Goal: Transaction & Acquisition: Purchase product/service

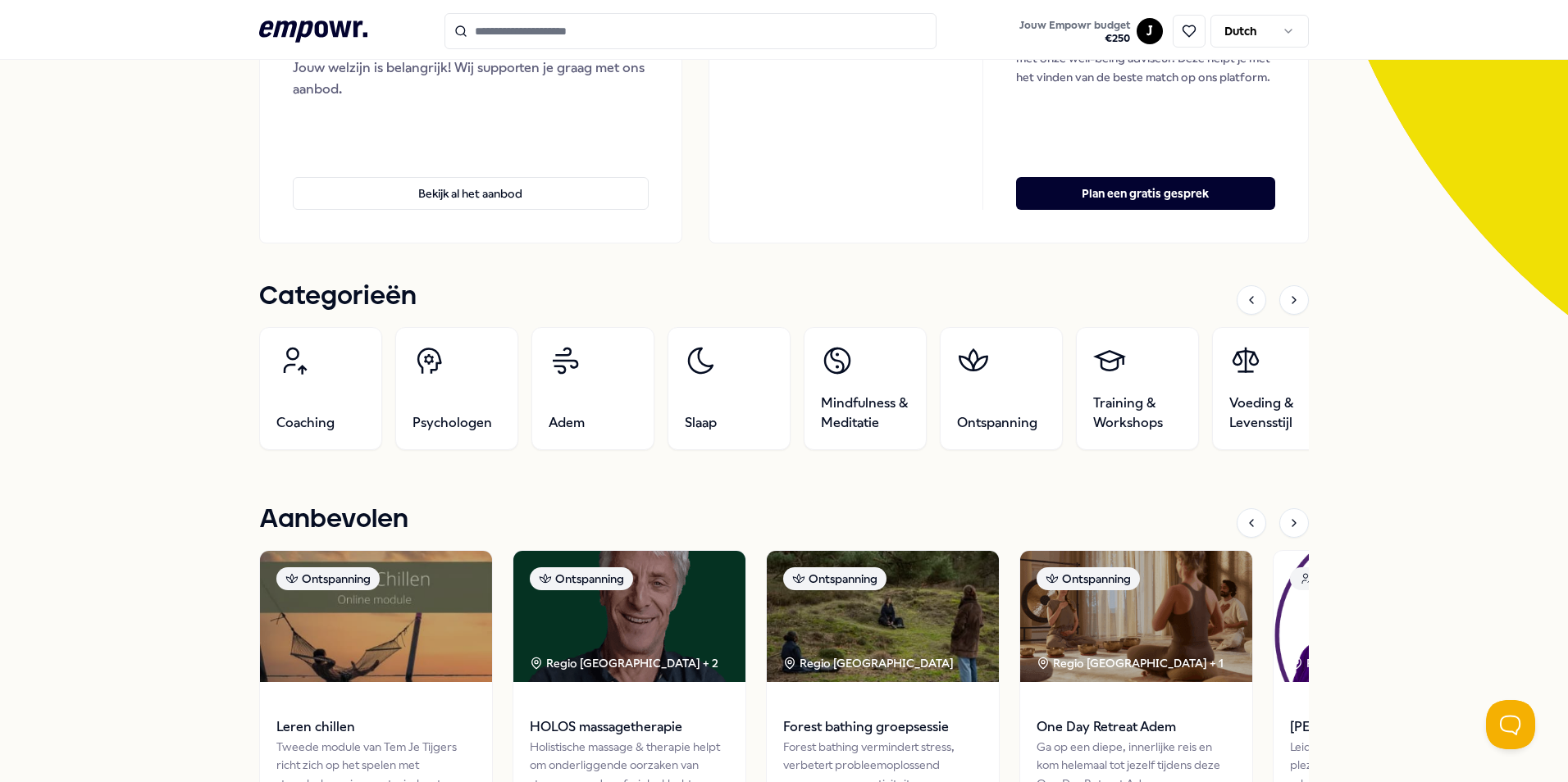
scroll to position [226, 0]
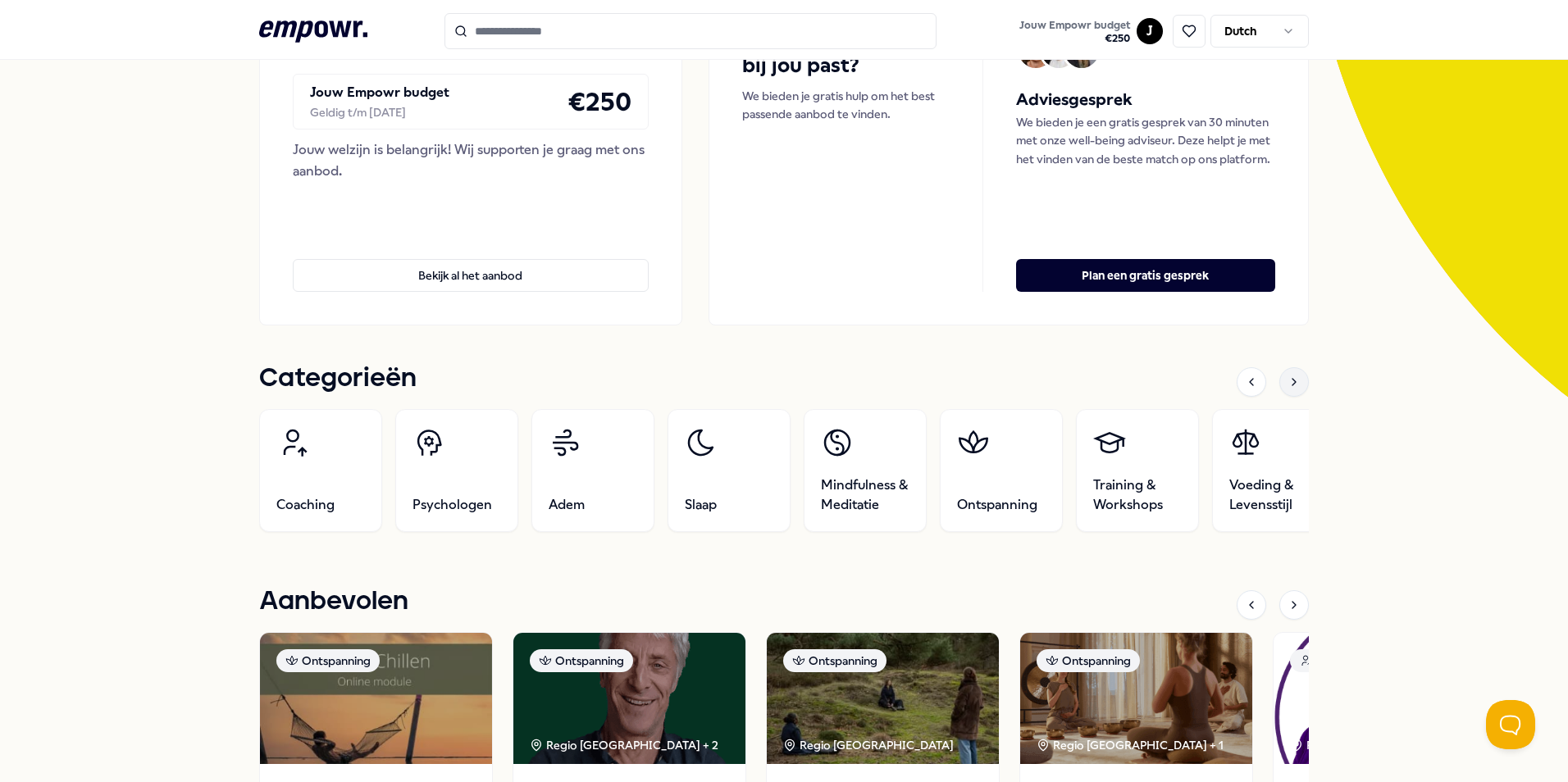
click at [1292, 383] on icon at bounding box center [1293, 382] width 13 height 13
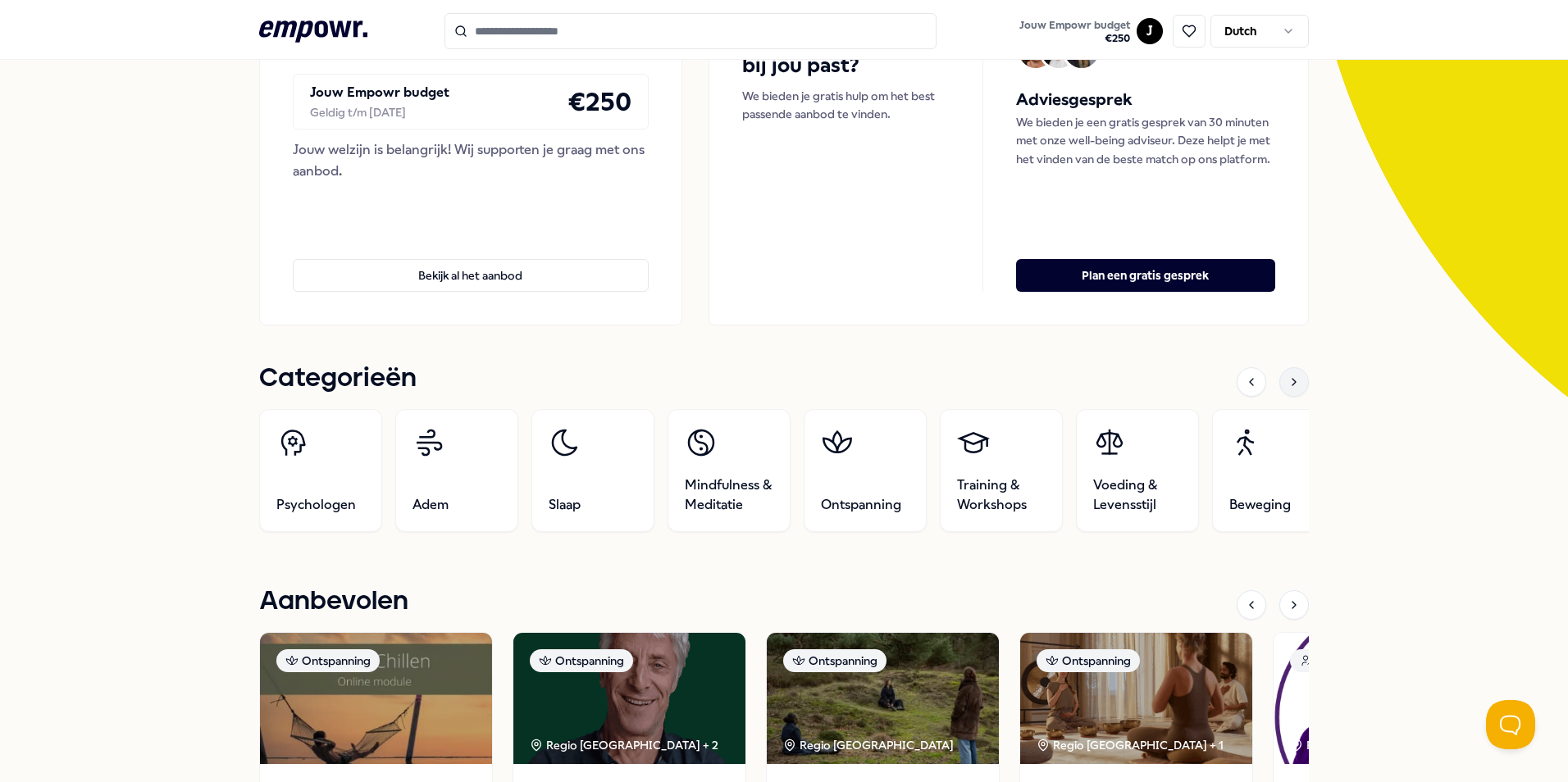
click at [1288, 387] on icon at bounding box center [1293, 382] width 13 height 13
click at [1287, 378] on icon at bounding box center [1293, 382] width 13 height 13
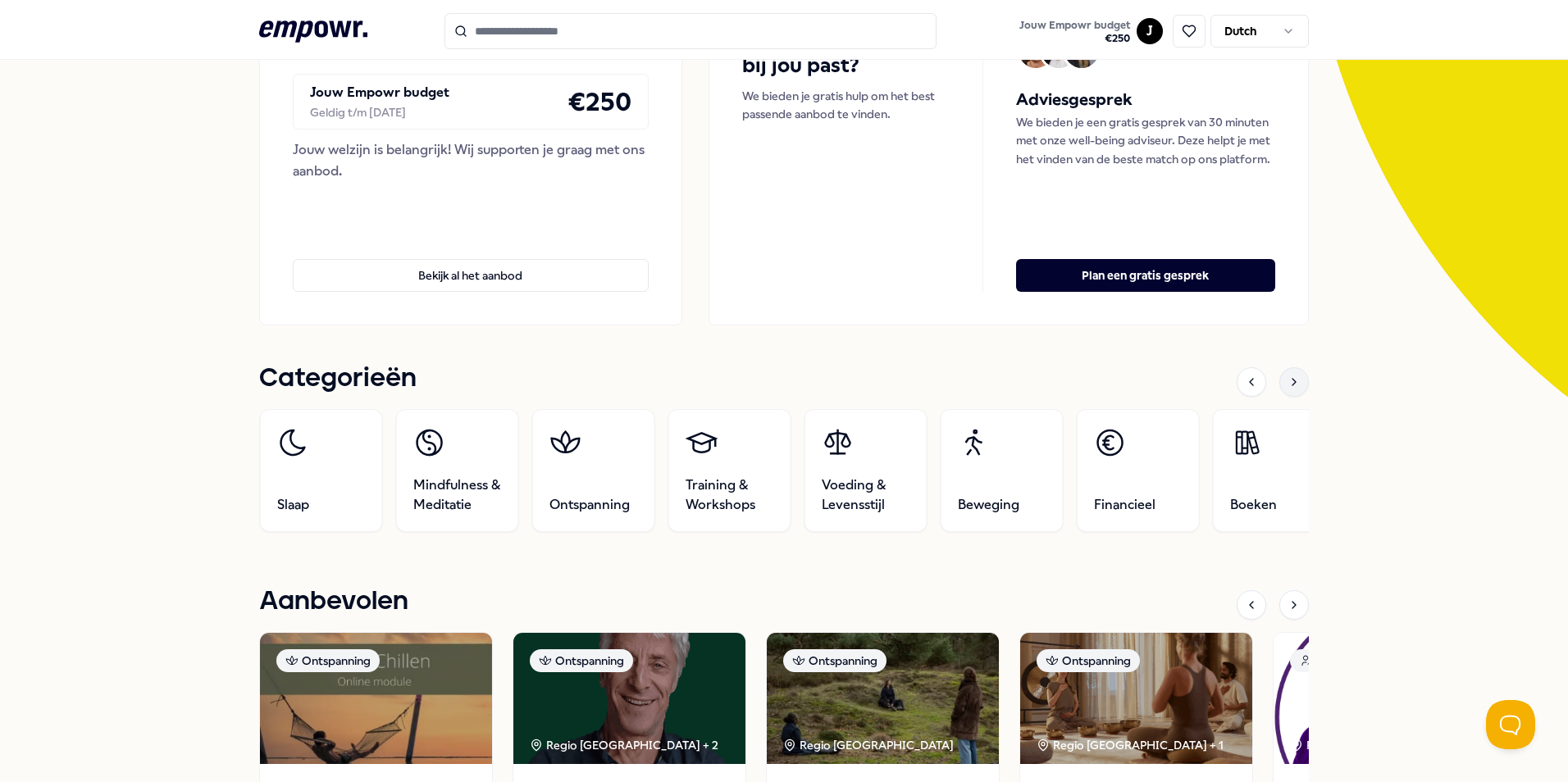
click at [1287, 381] on icon at bounding box center [1293, 382] width 13 height 13
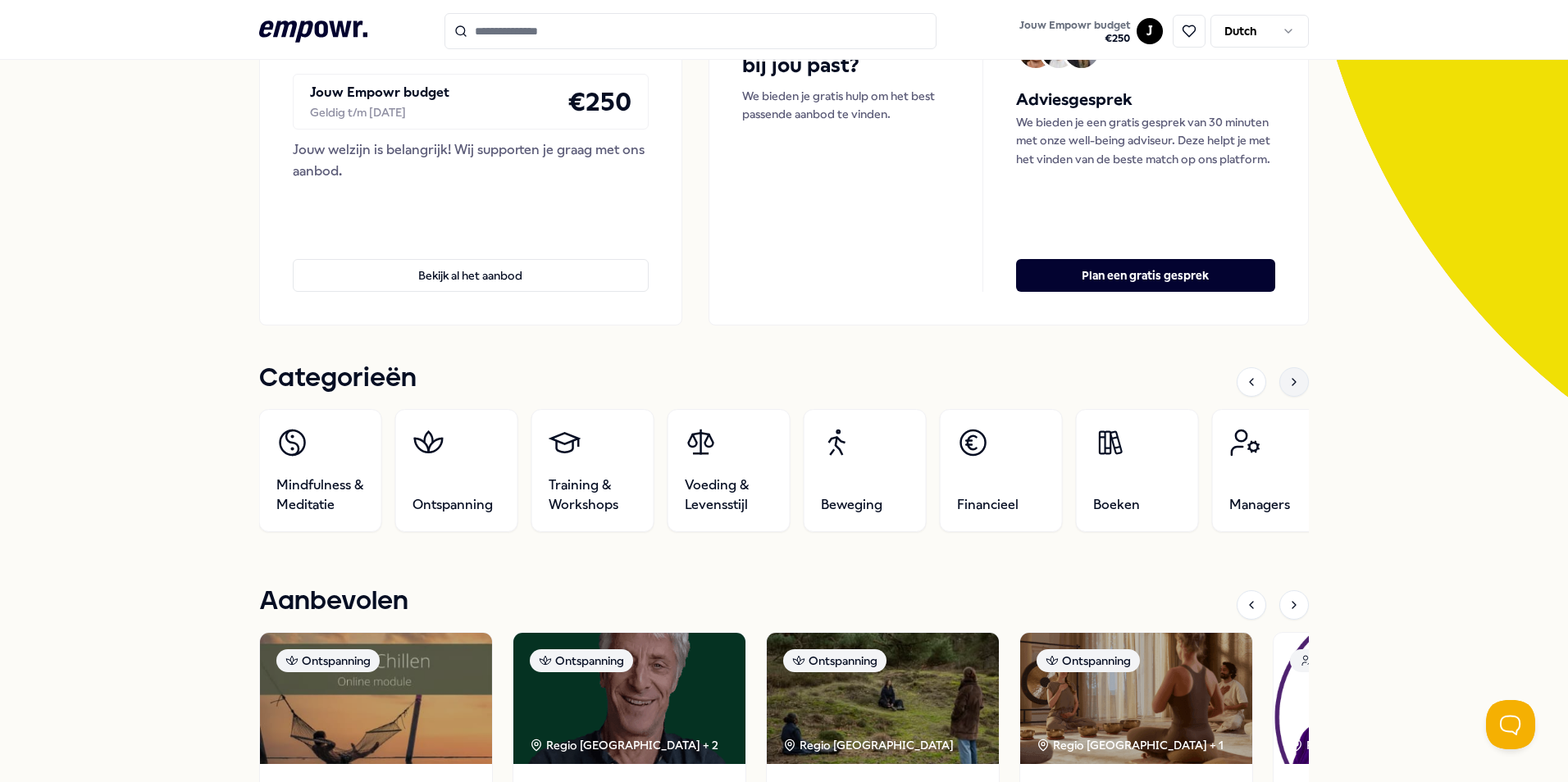
click at [1288, 382] on icon at bounding box center [1293, 382] width 13 height 13
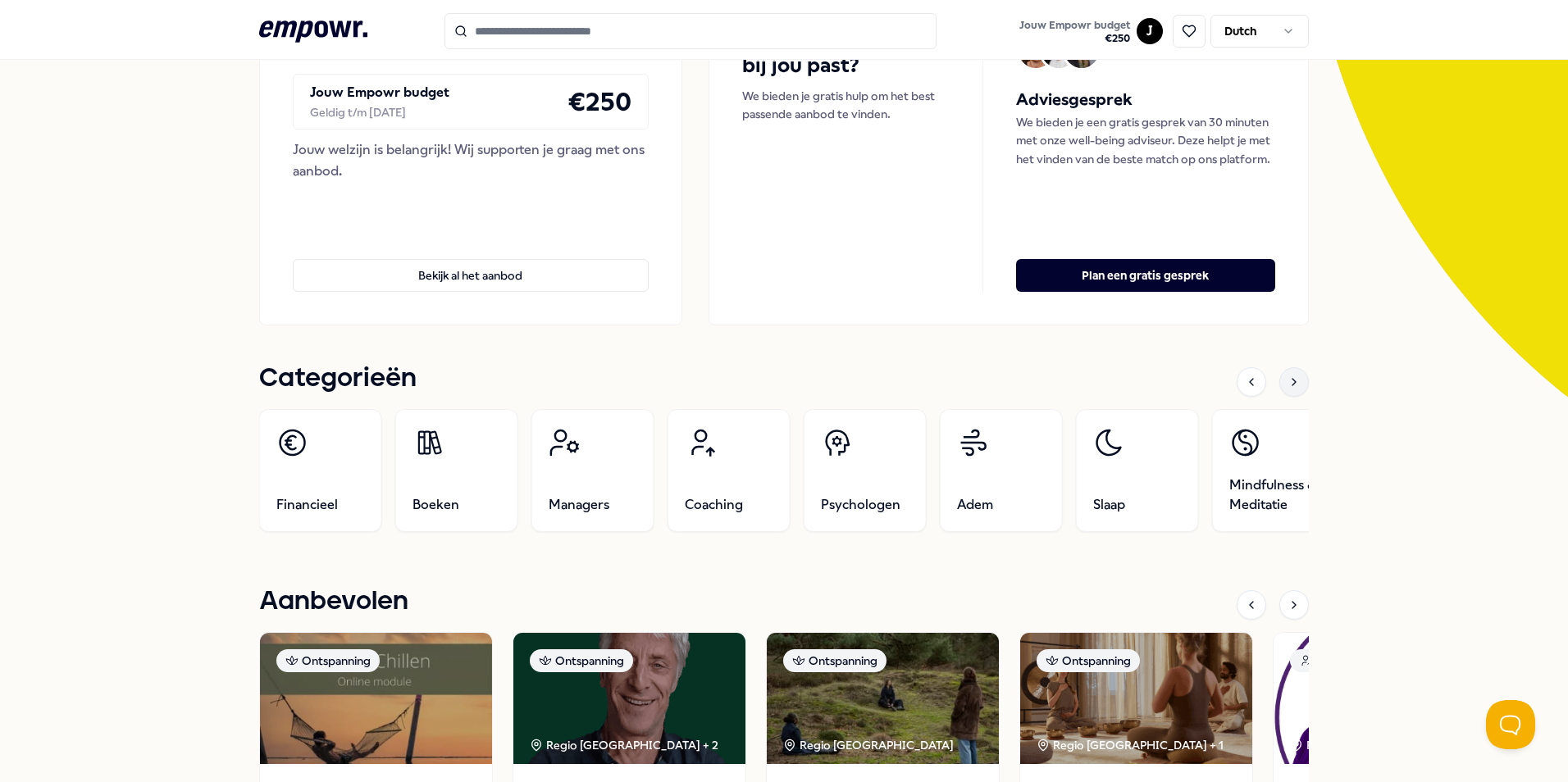
click at [1288, 382] on icon at bounding box center [1293, 382] width 13 height 13
click at [1288, 384] on icon at bounding box center [1293, 382] width 13 height 13
click at [1292, 384] on icon at bounding box center [1294, 382] width 4 height 6
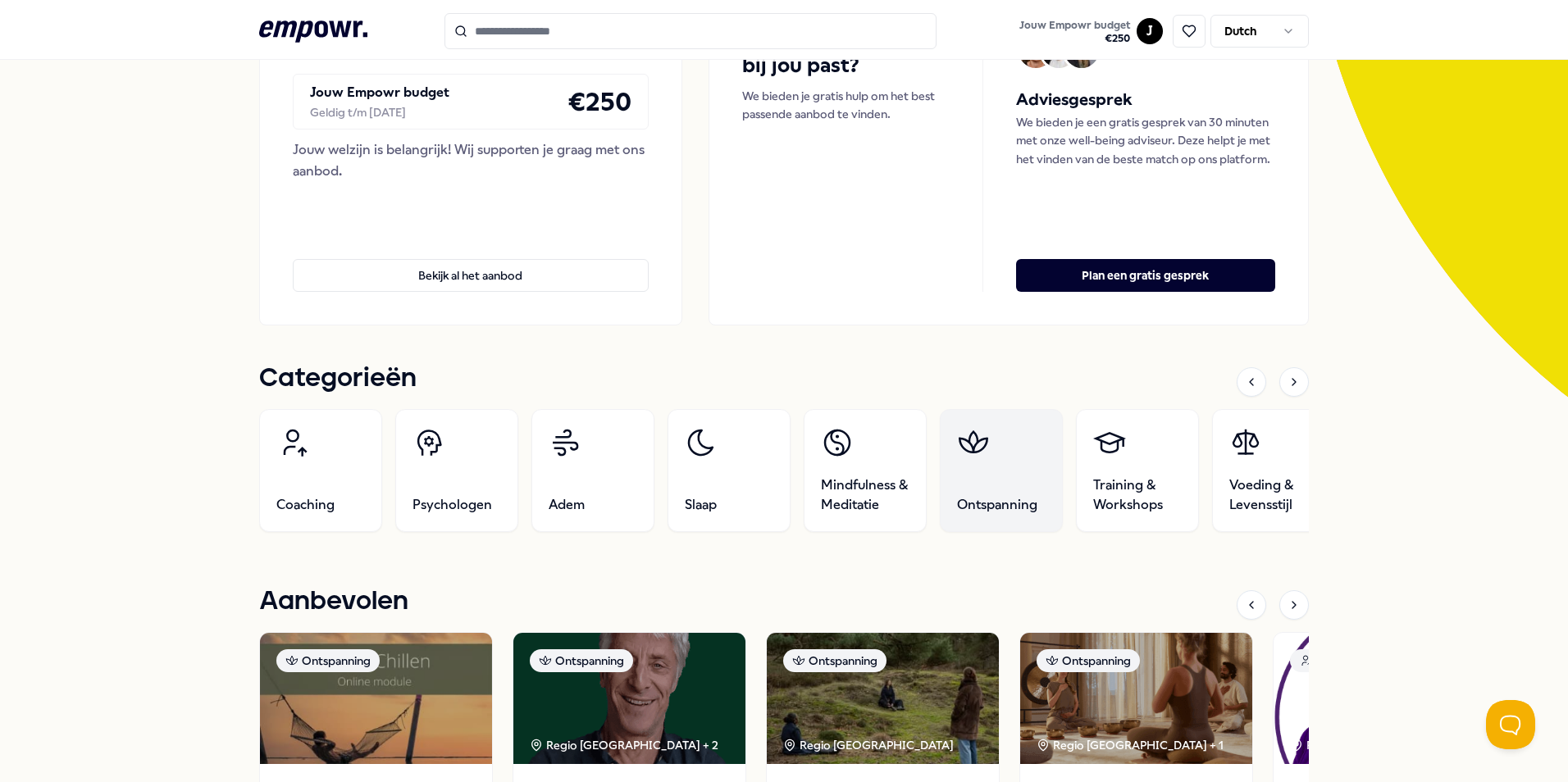
click at [993, 456] on link "Ontspanning" at bounding box center [1000, 470] width 123 height 123
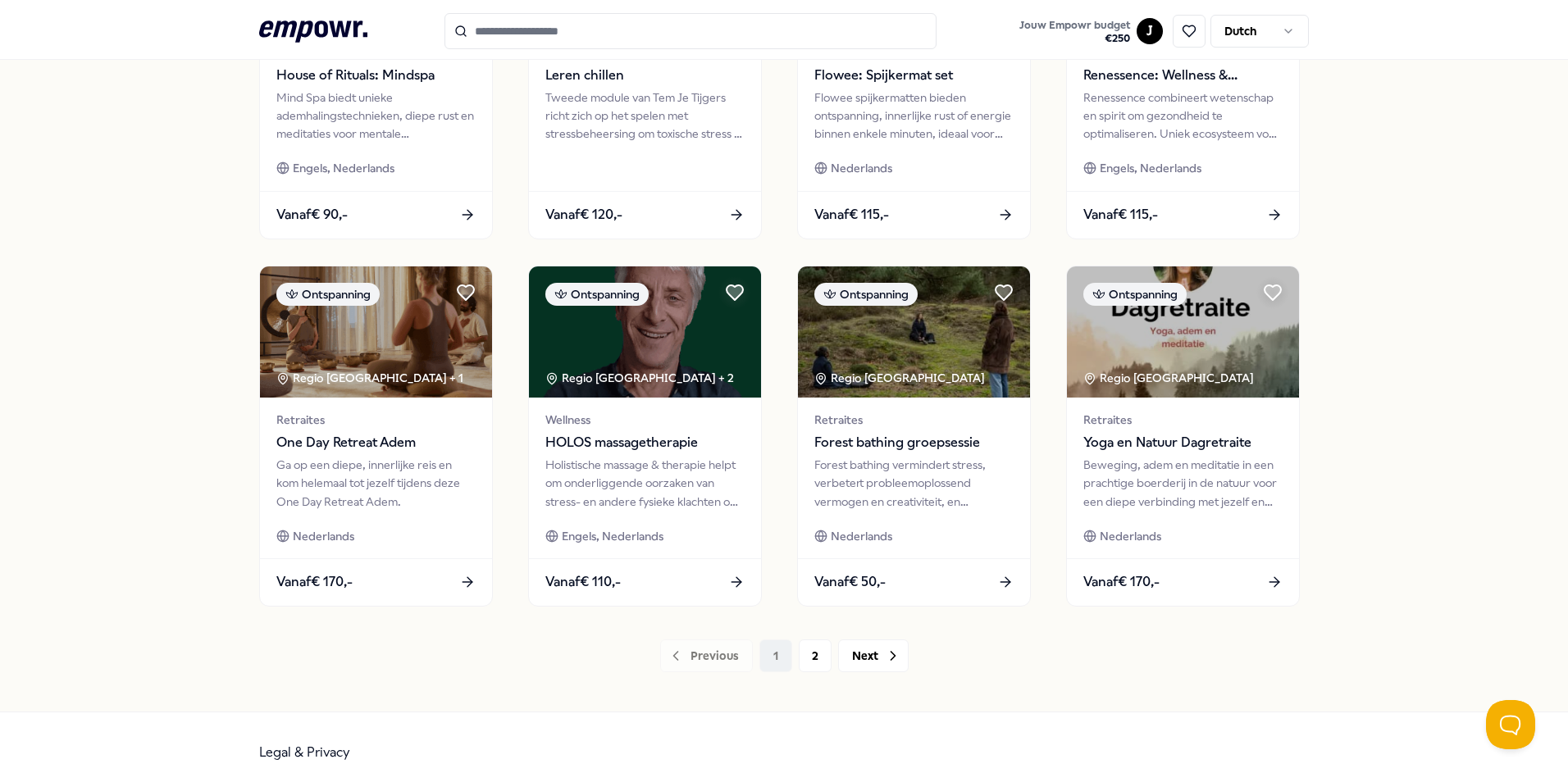
scroll to position [685, 0]
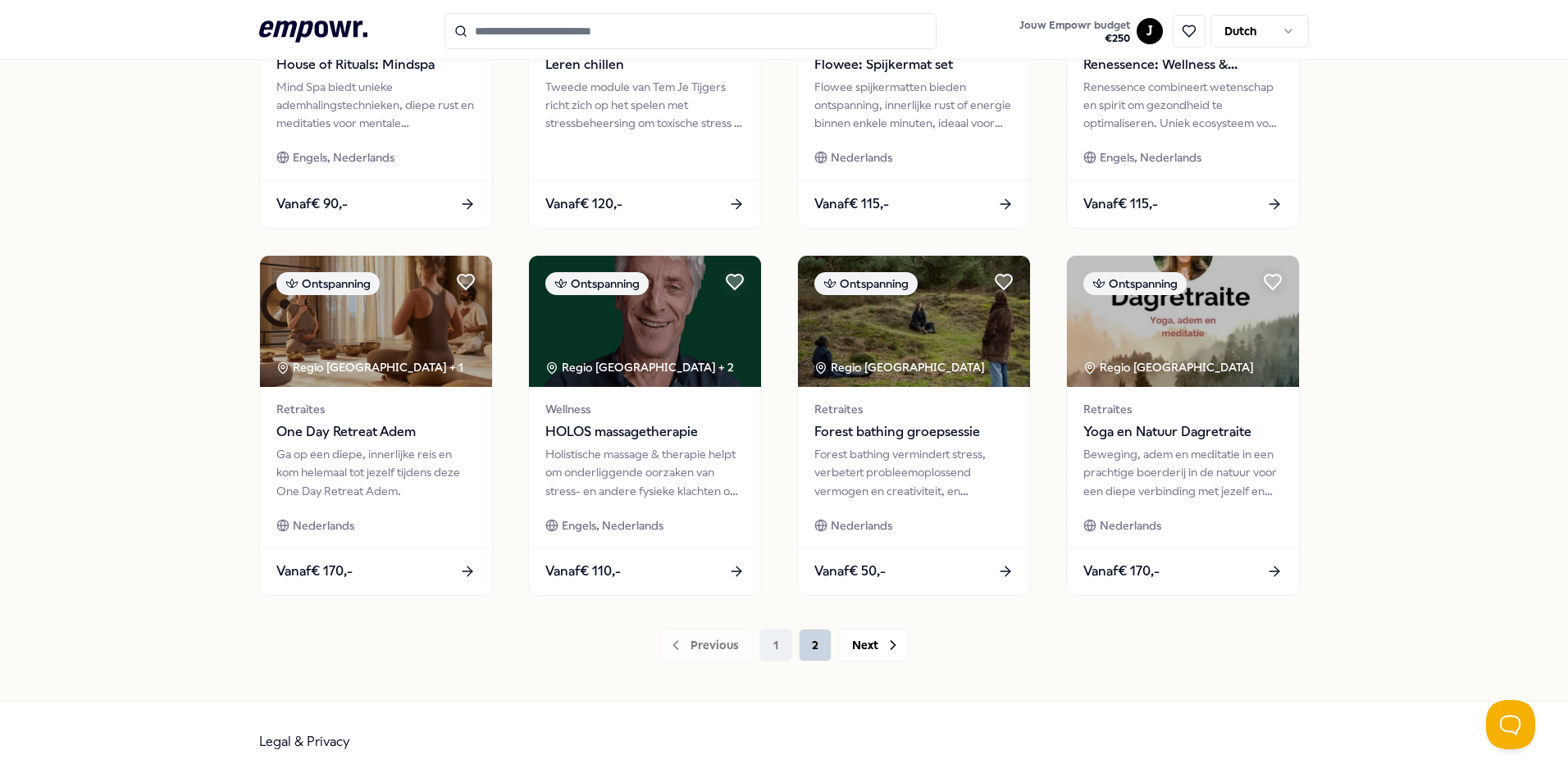
click at [809, 648] on button "2" at bounding box center [815, 646] width 33 height 33
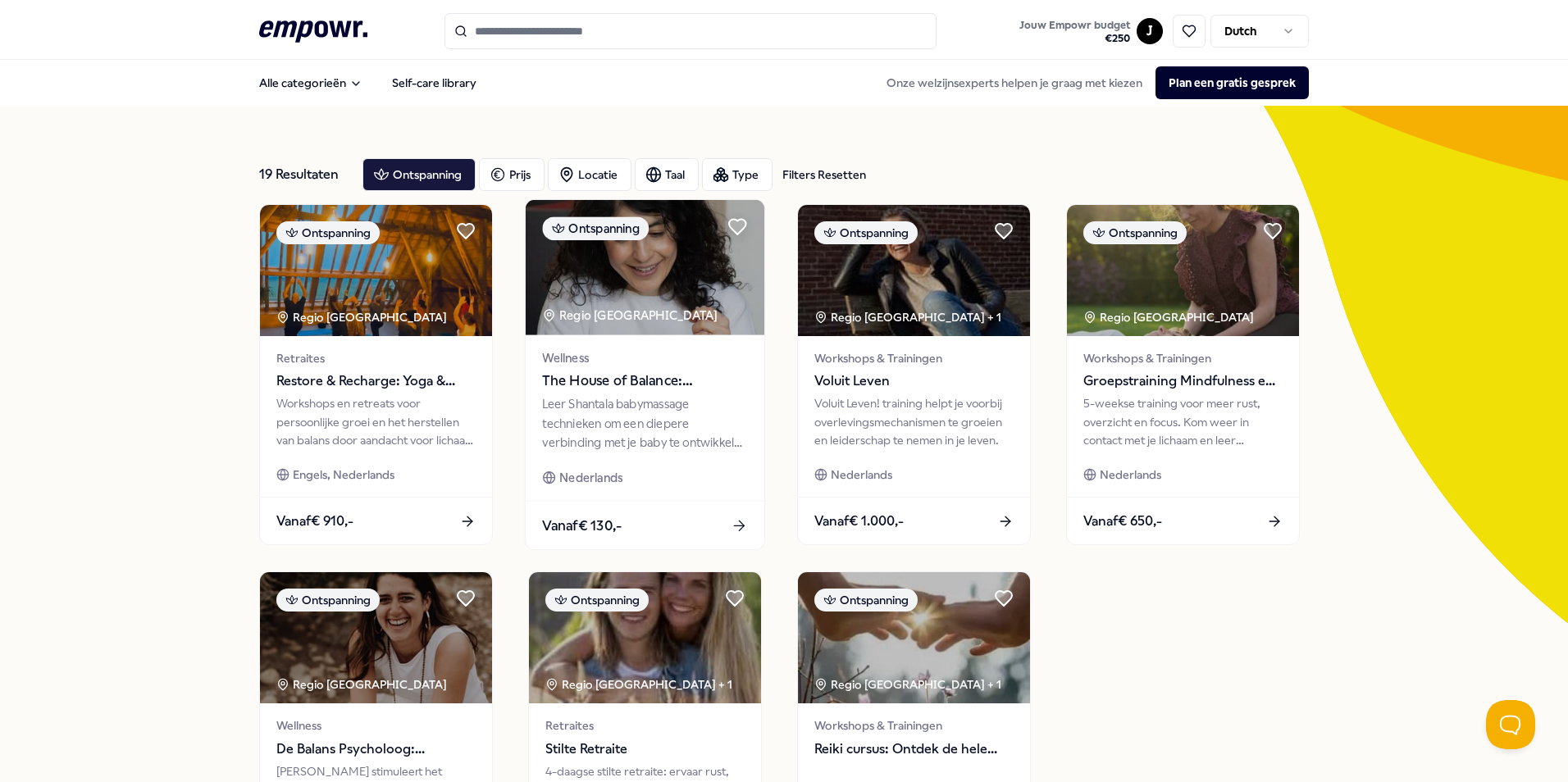
click at [622, 389] on span "The House of Balance: Babymassage aan huis" at bounding box center [644, 381] width 205 height 21
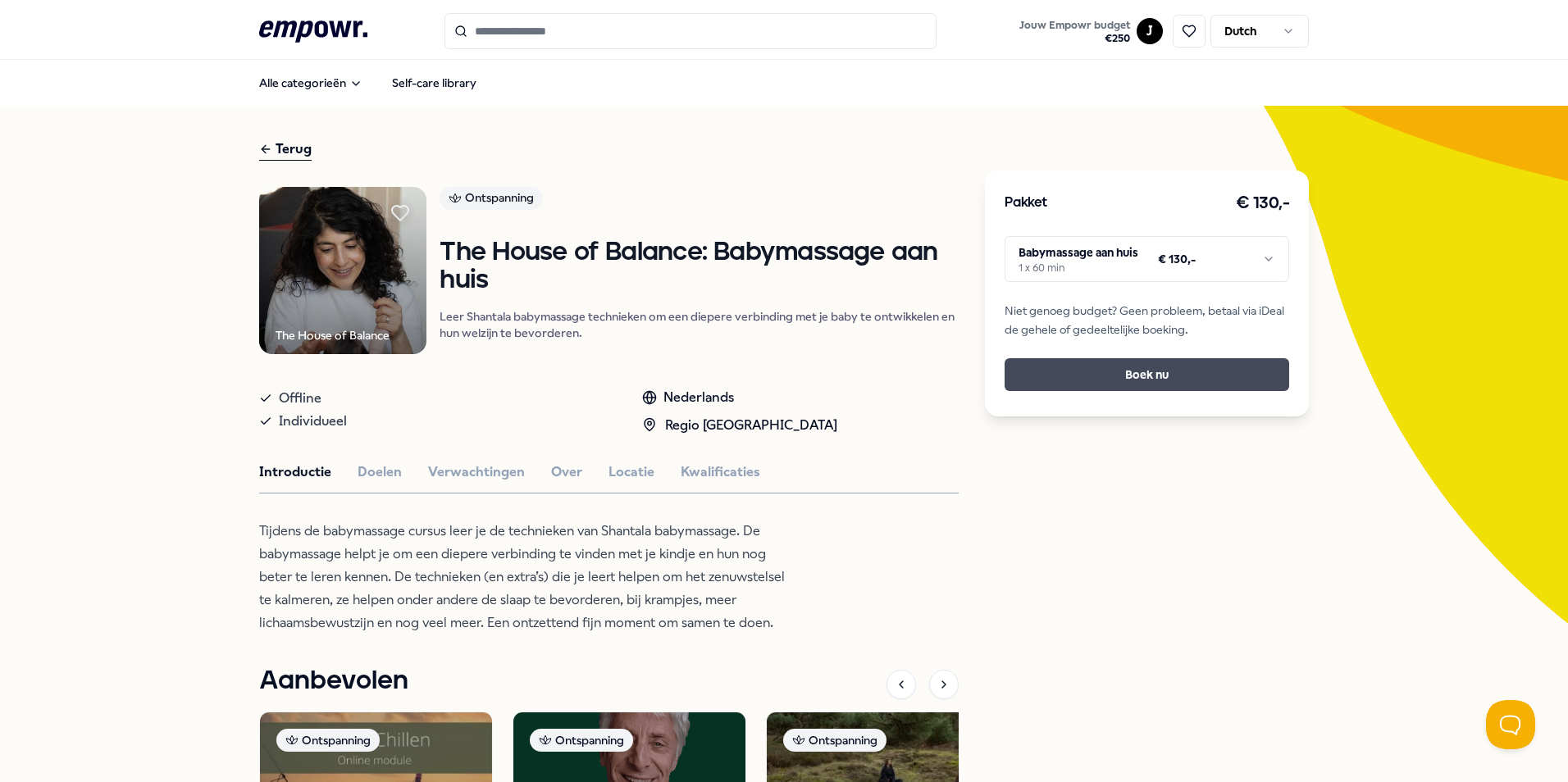
click at [1175, 386] on button "Boek nu" at bounding box center [1146, 375] width 285 height 33
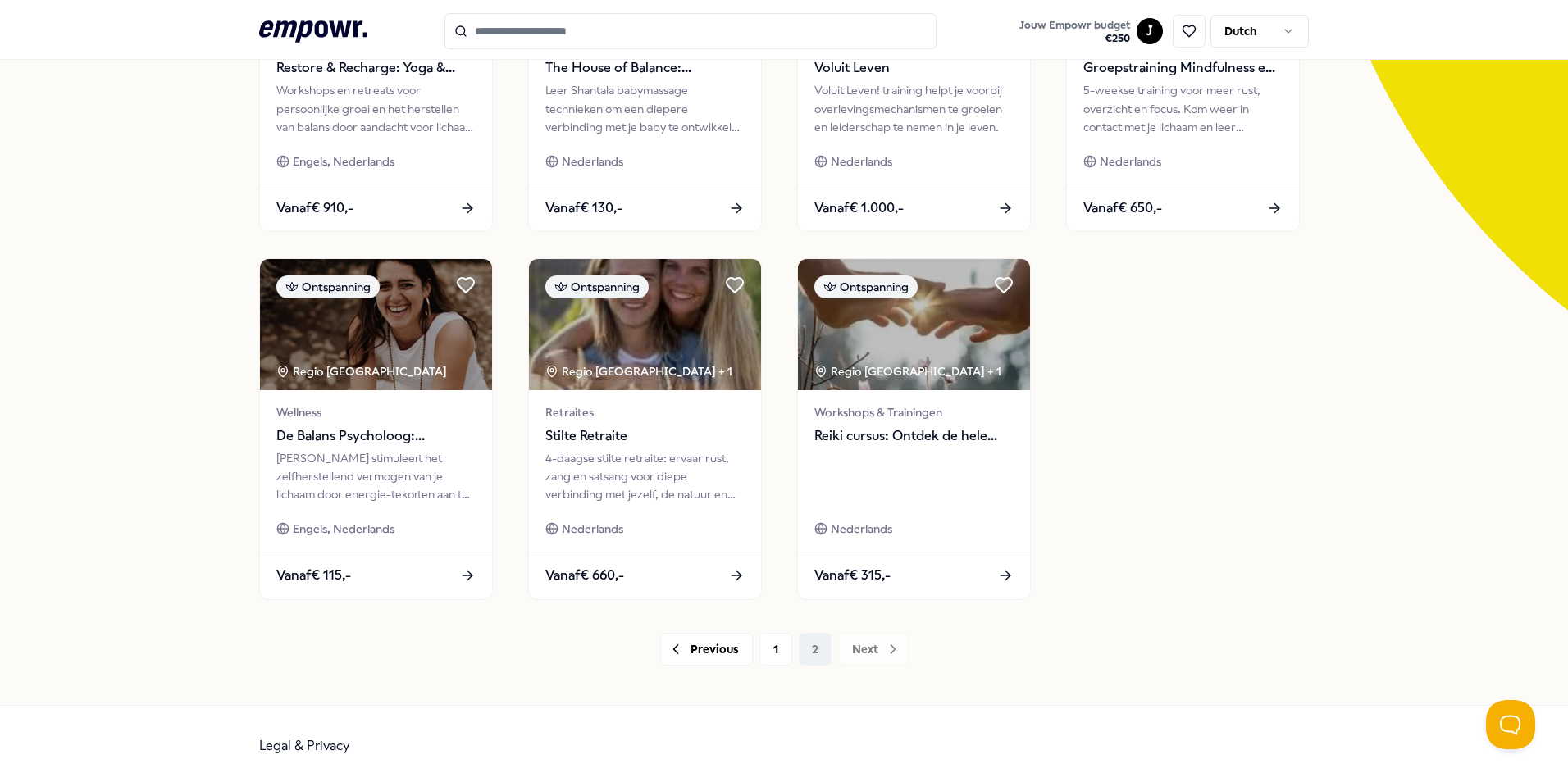
scroll to position [316, 0]
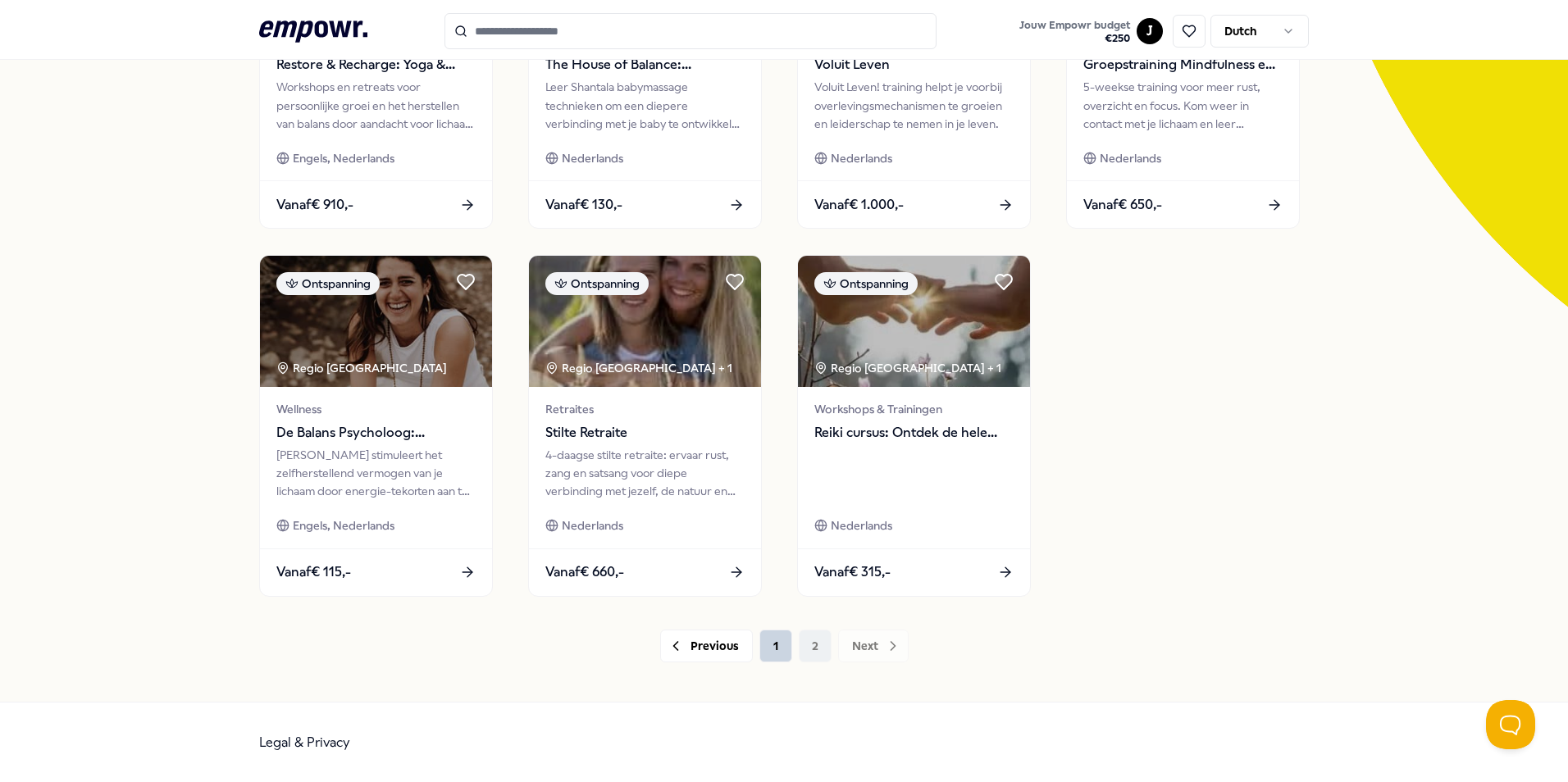
click at [767, 648] on button "1" at bounding box center [776, 646] width 33 height 33
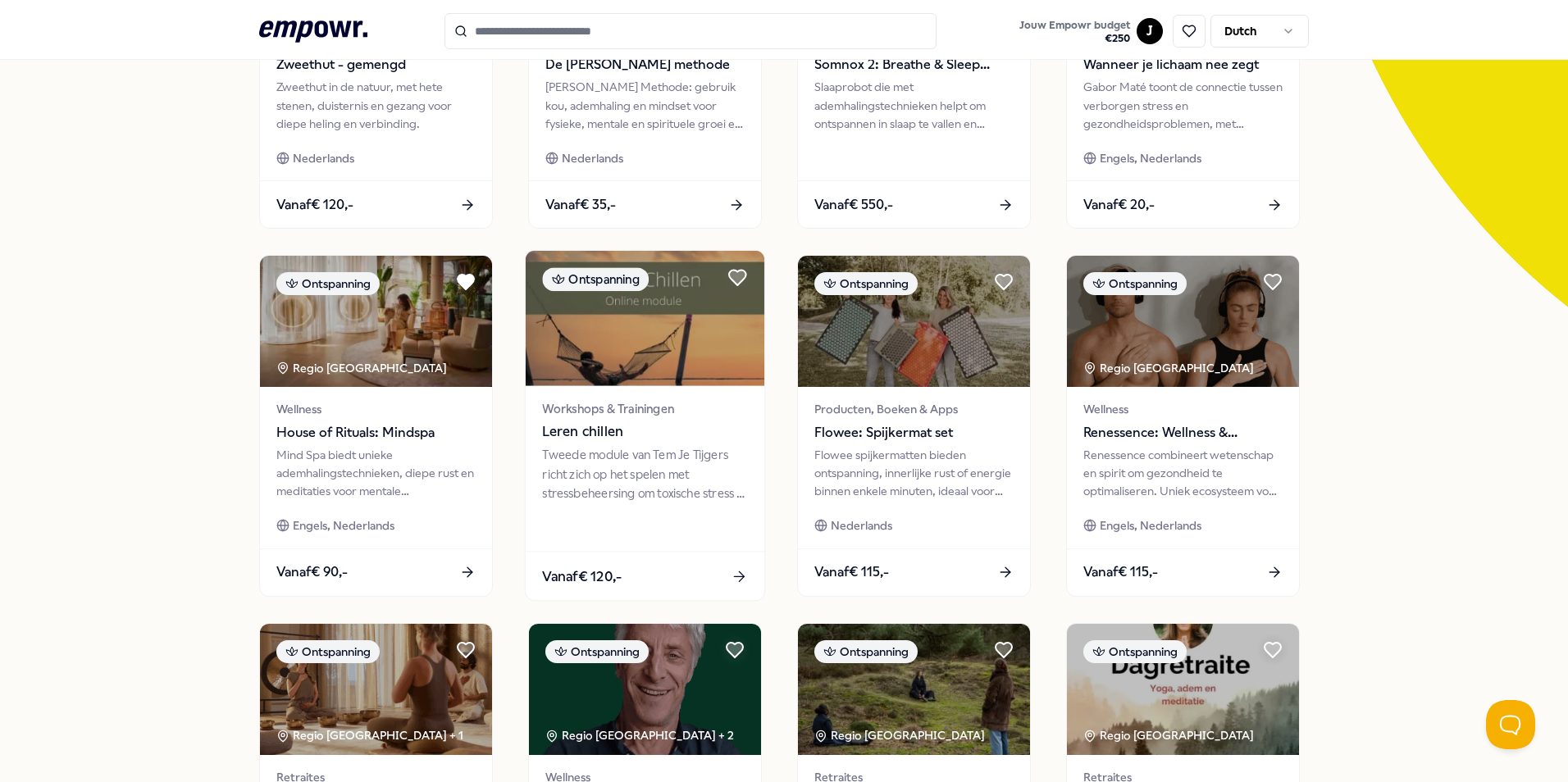
click at [646, 356] on img at bounding box center [645, 318] width 238 height 135
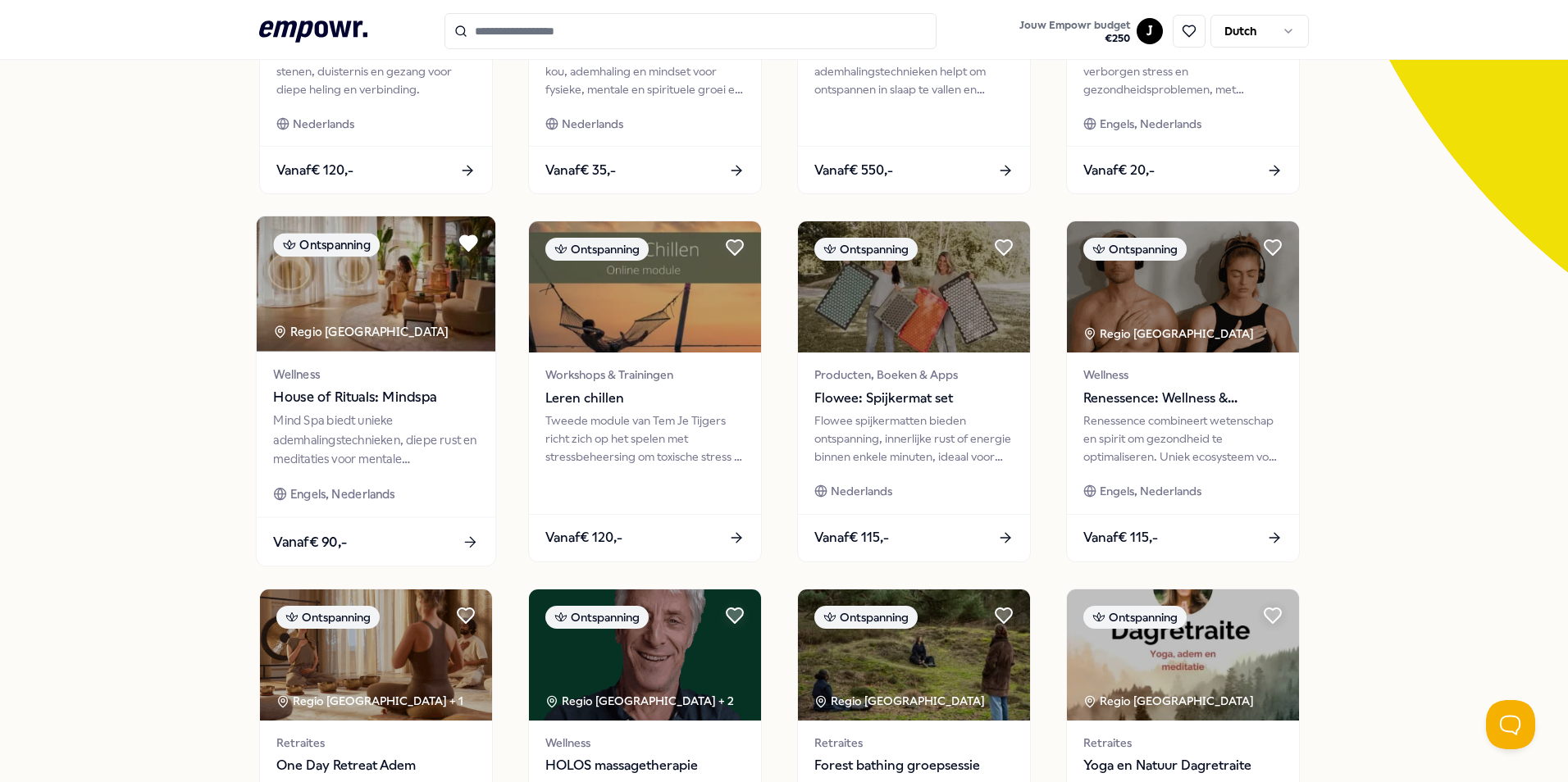
scroll to position [352, 0]
click at [368, 309] on img at bounding box center [376, 283] width 238 height 135
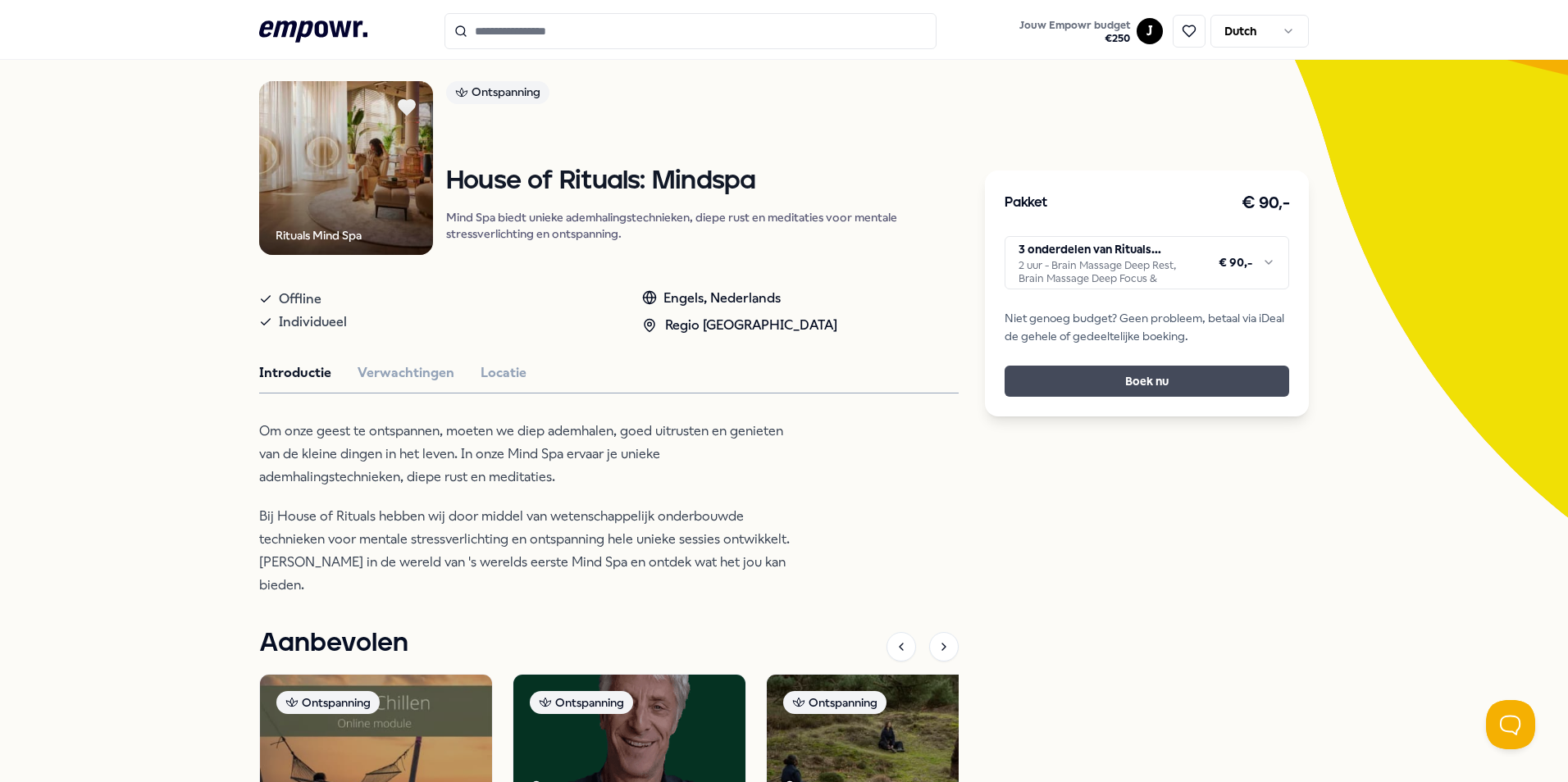
click at [1171, 392] on button "Boek nu" at bounding box center [1146, 381] width 285 height 31
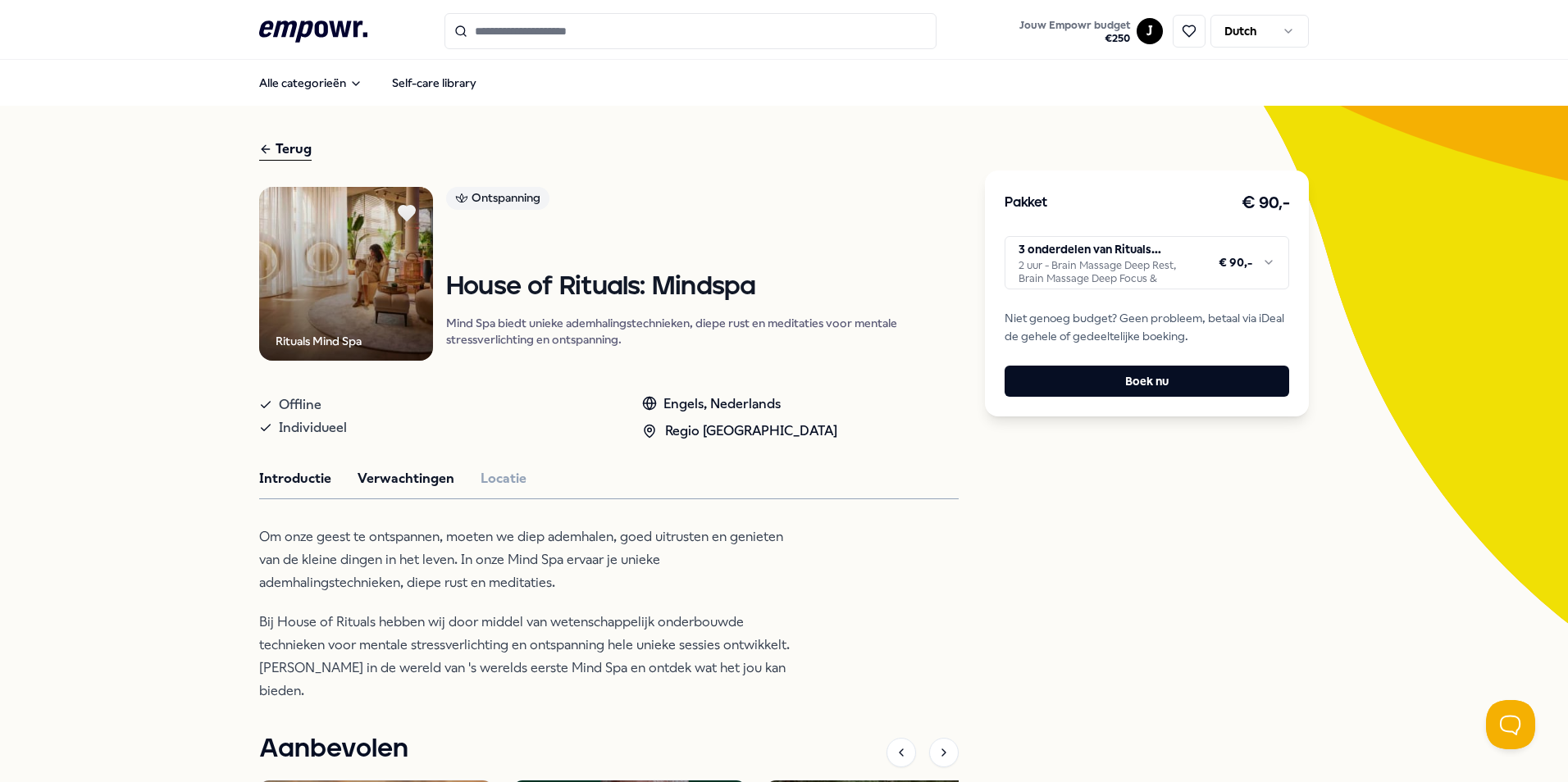
click at [401, 471] on button "Verwachtingen" at bounding box center [406, 478] width 96 height 21
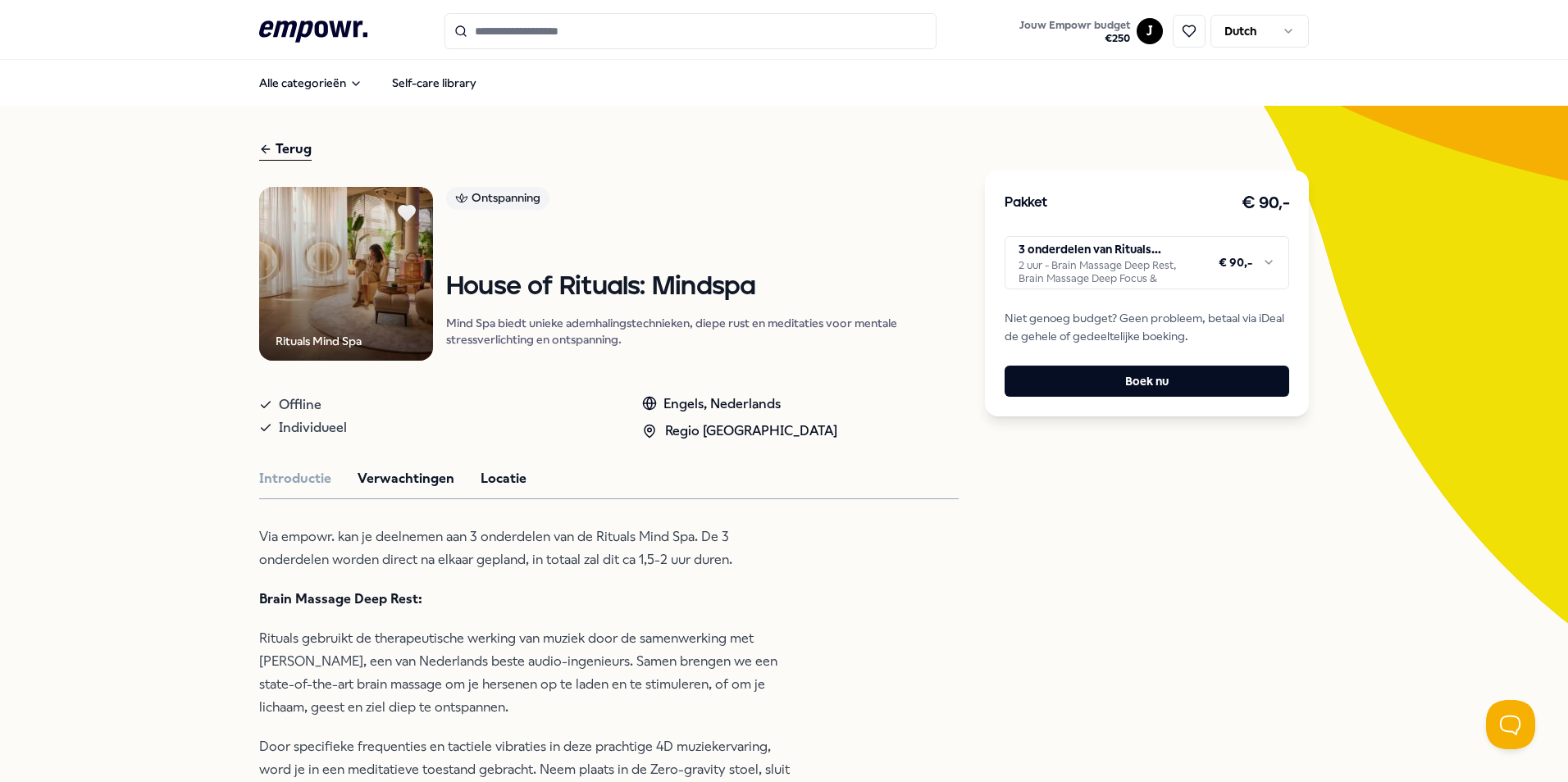
click at [496, 478] on button "Locatie" at bounding box center [503, 478] width 45 height 21
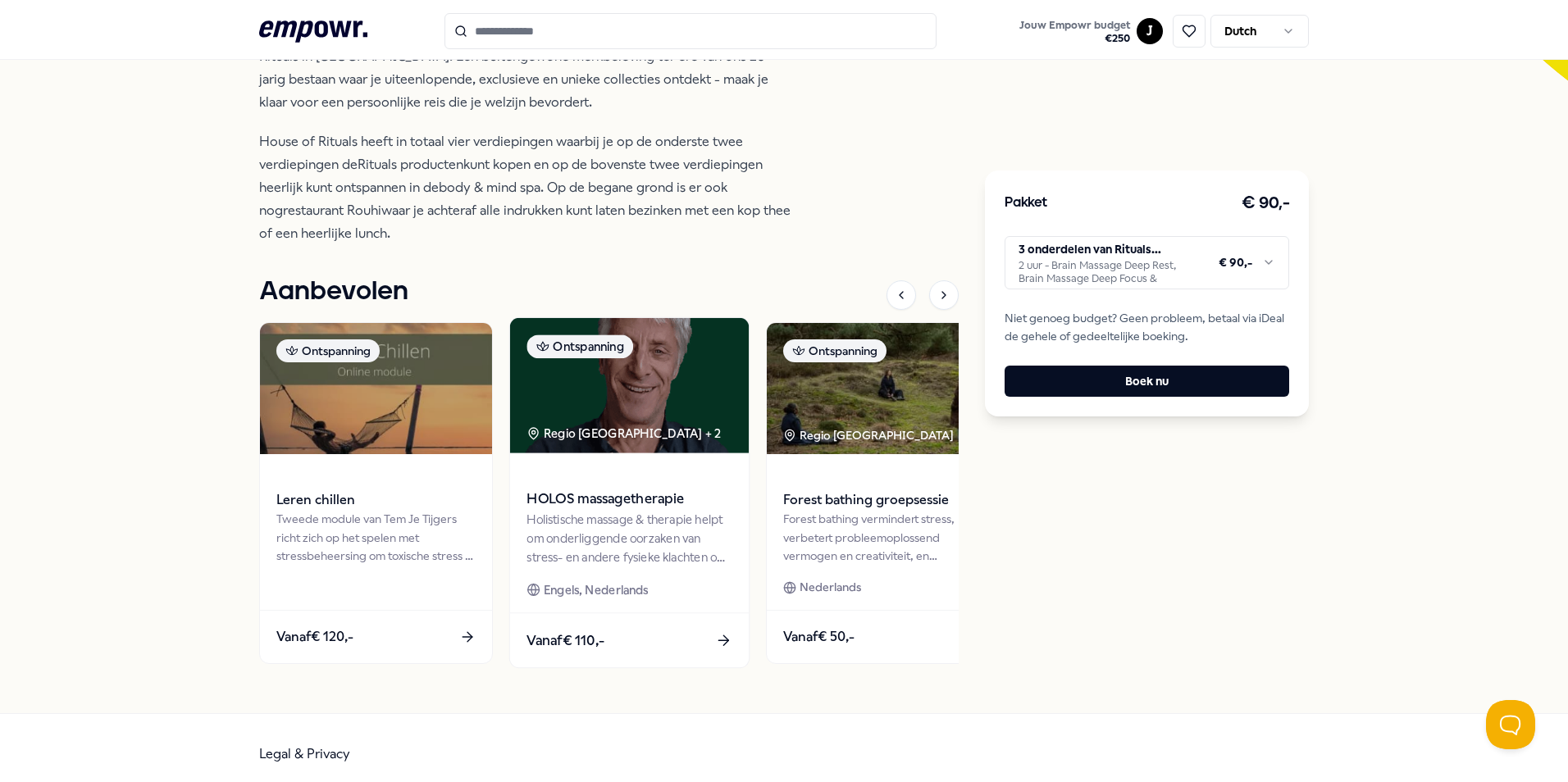
scroll to position [554, 0]
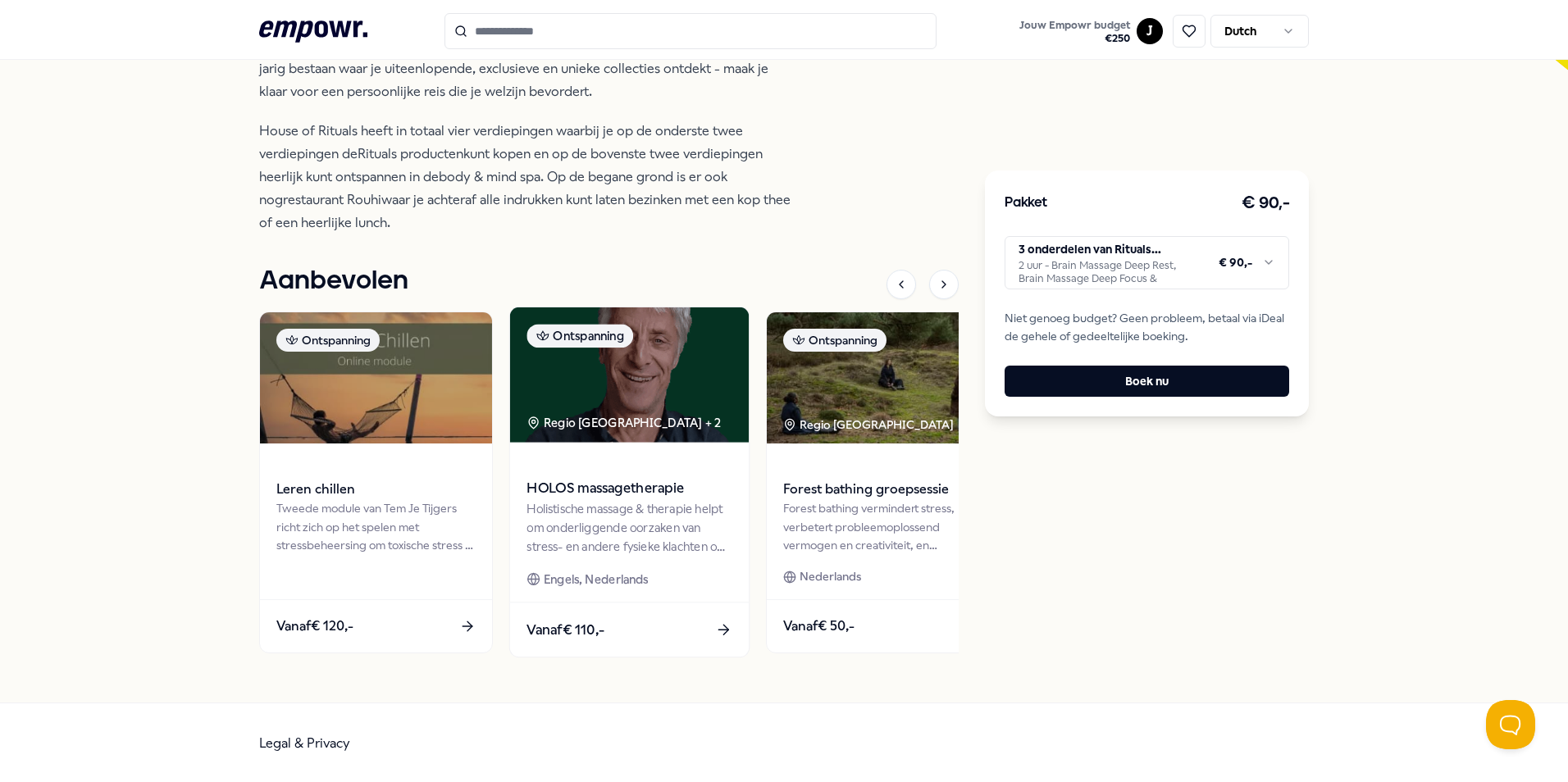
click at [583, 397] on img at bounding box center [629, 375] width 238 height 135
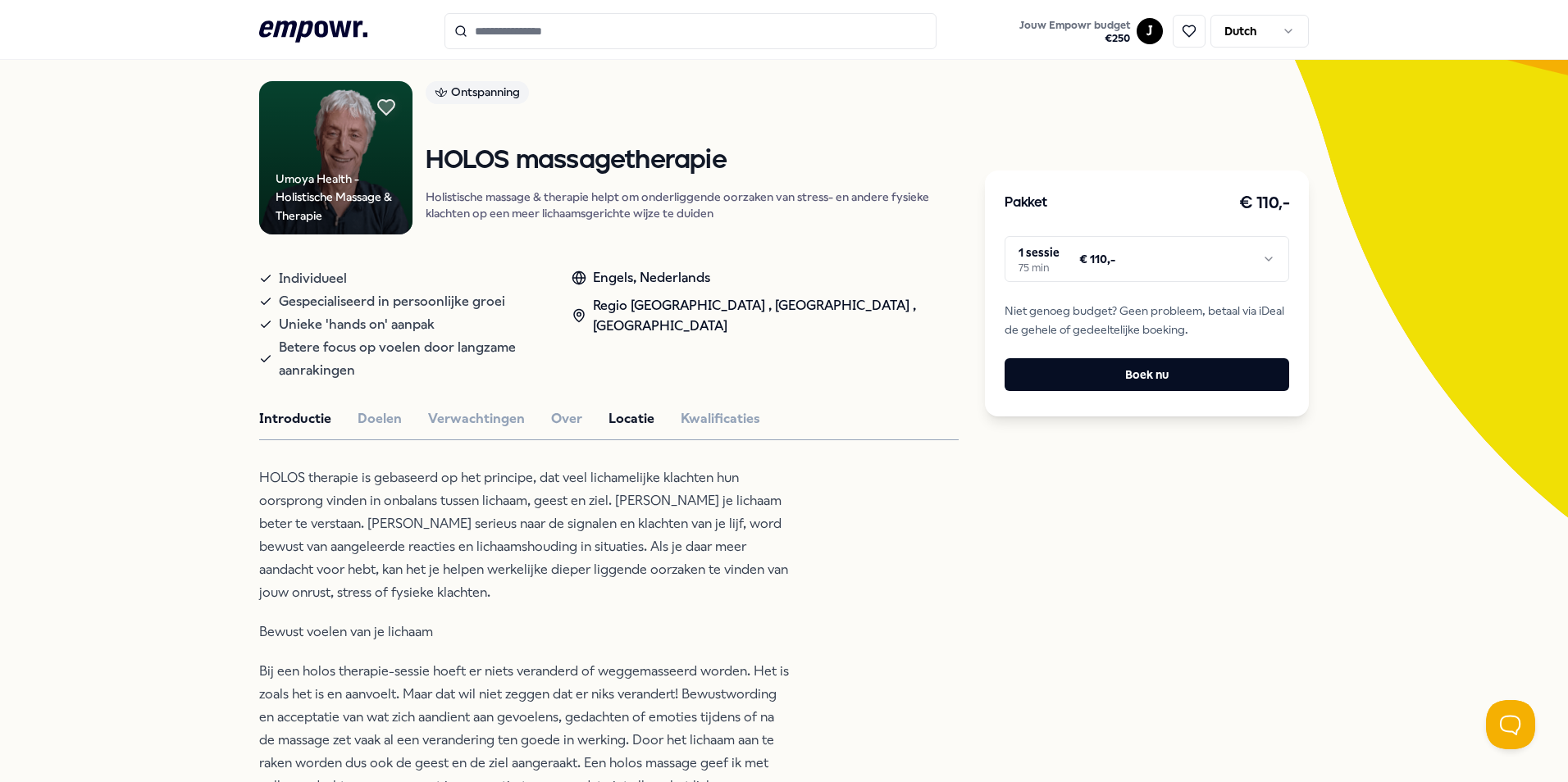
click at [625, 408] on button "Locatie" at bounding box center [631, 418] width 45 height 21
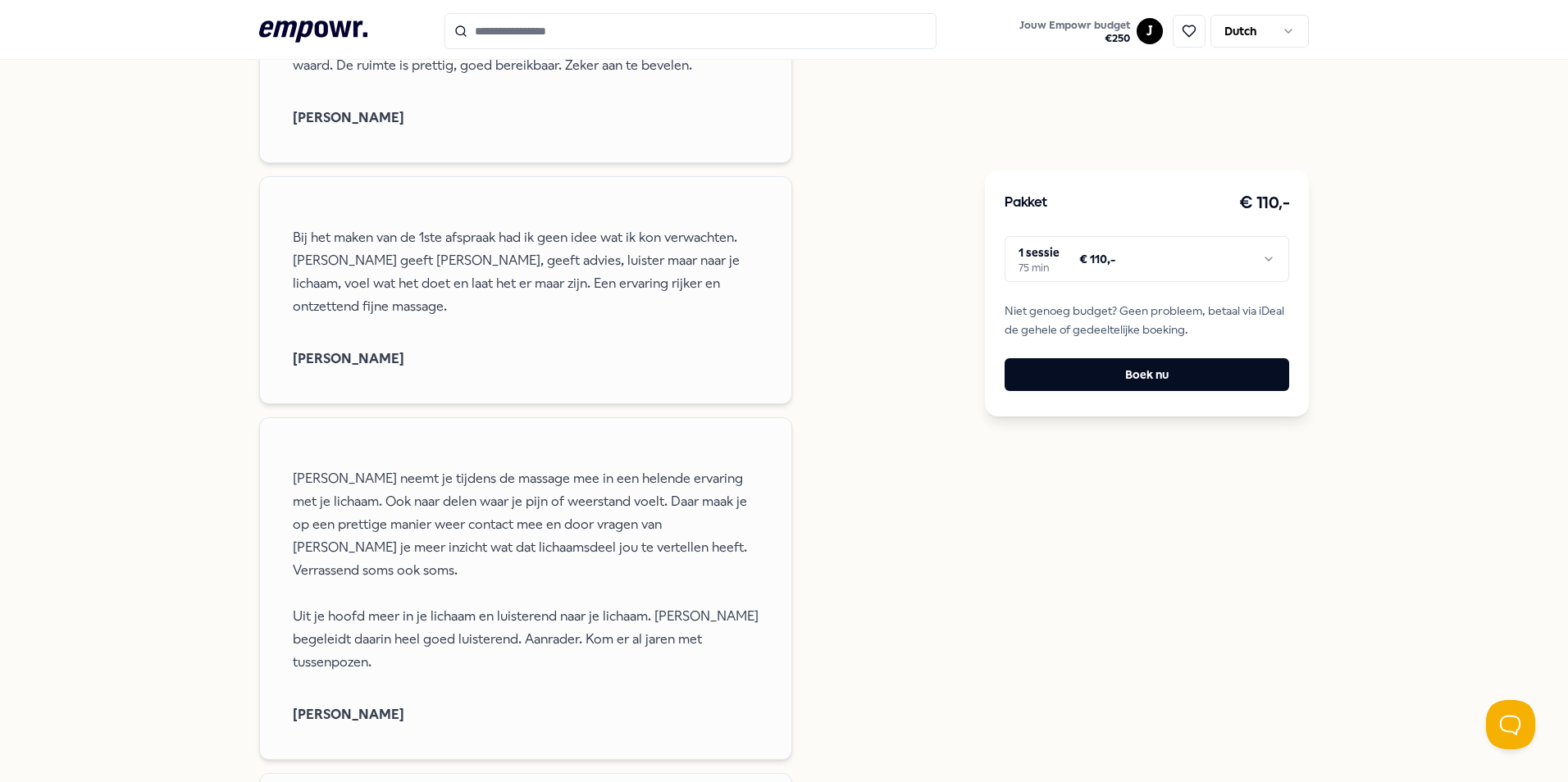
scroll to position [1581, 0]
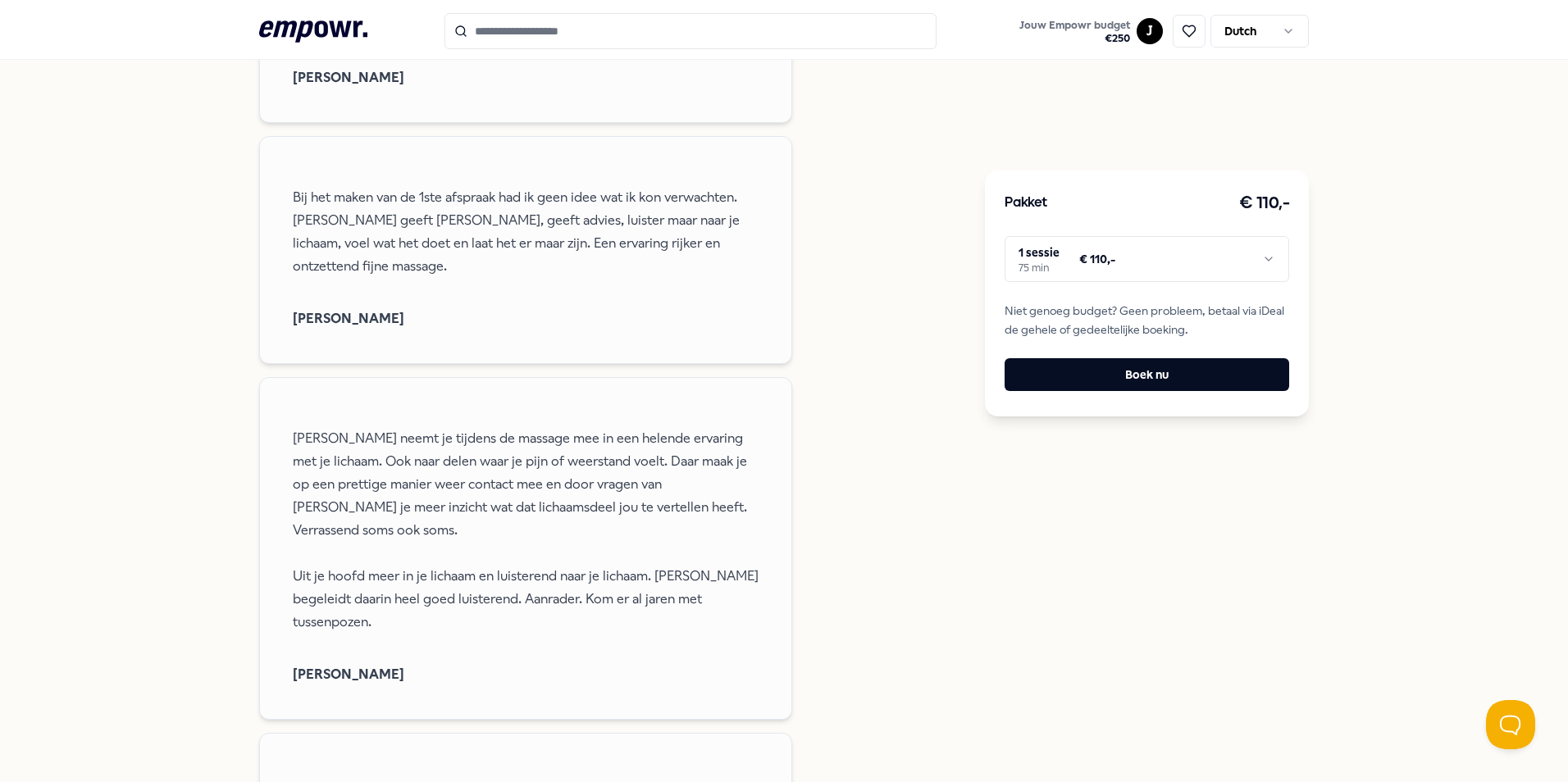
click at [1161, 257] on html ".empowr-logo_svg__cls-1{fill:#03032f} Jouw Empowr budget € 250 J Dutch Alle cat…" at bounding box center [784, 391] width 1568 height 782
click at [1142, 259] on html ".empowr-logo_svg__cls-1{fill:#03032f} Jouw Empowr budget € 250 J Dutch Alle cat…" at bounding box center [784, 391] width 1568 height 782
click at [1132, 388] on button "Boek nu" at bounding box center [1146, 375] width 285 height 33
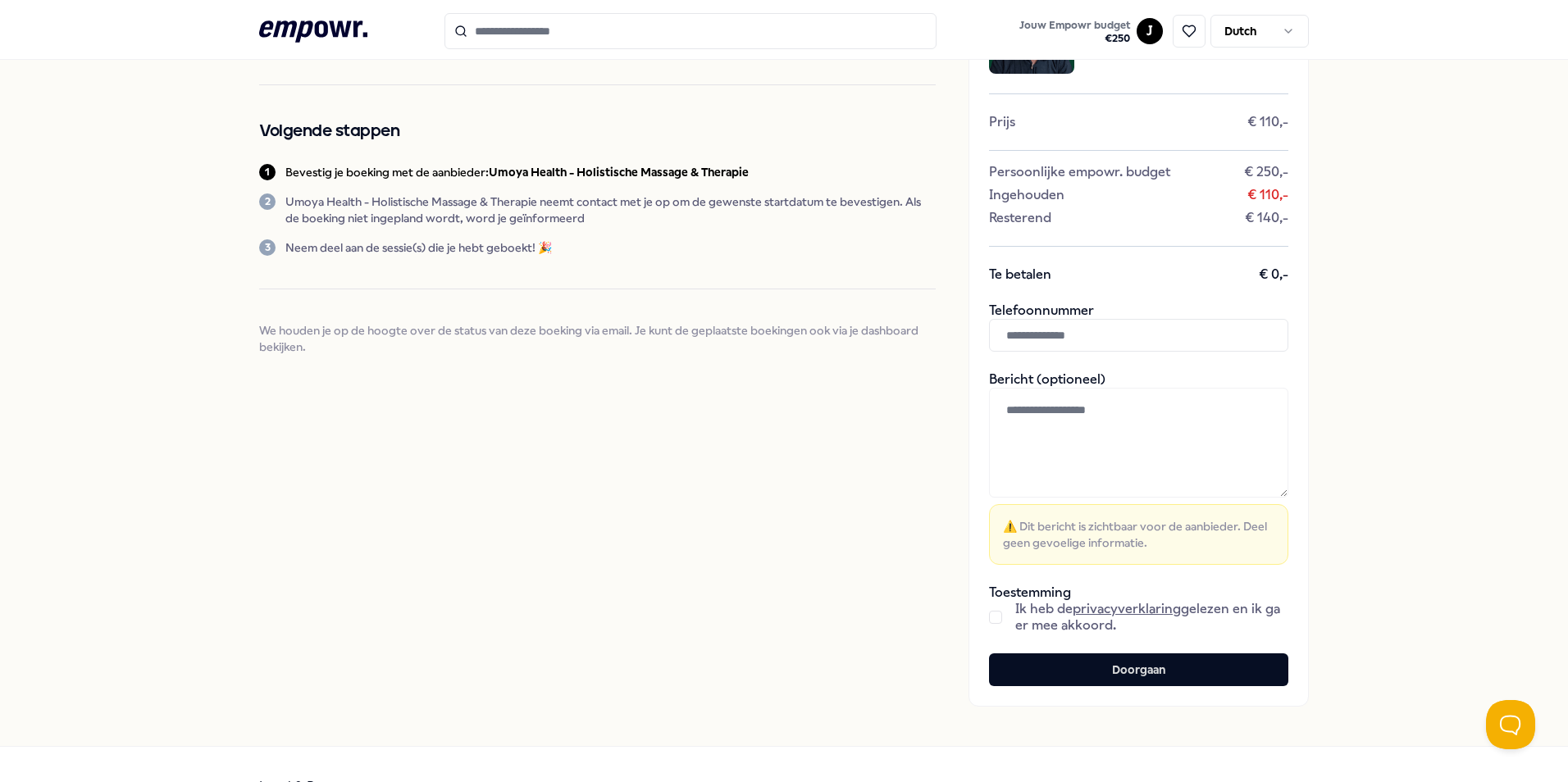
scroll to position [164, 0]
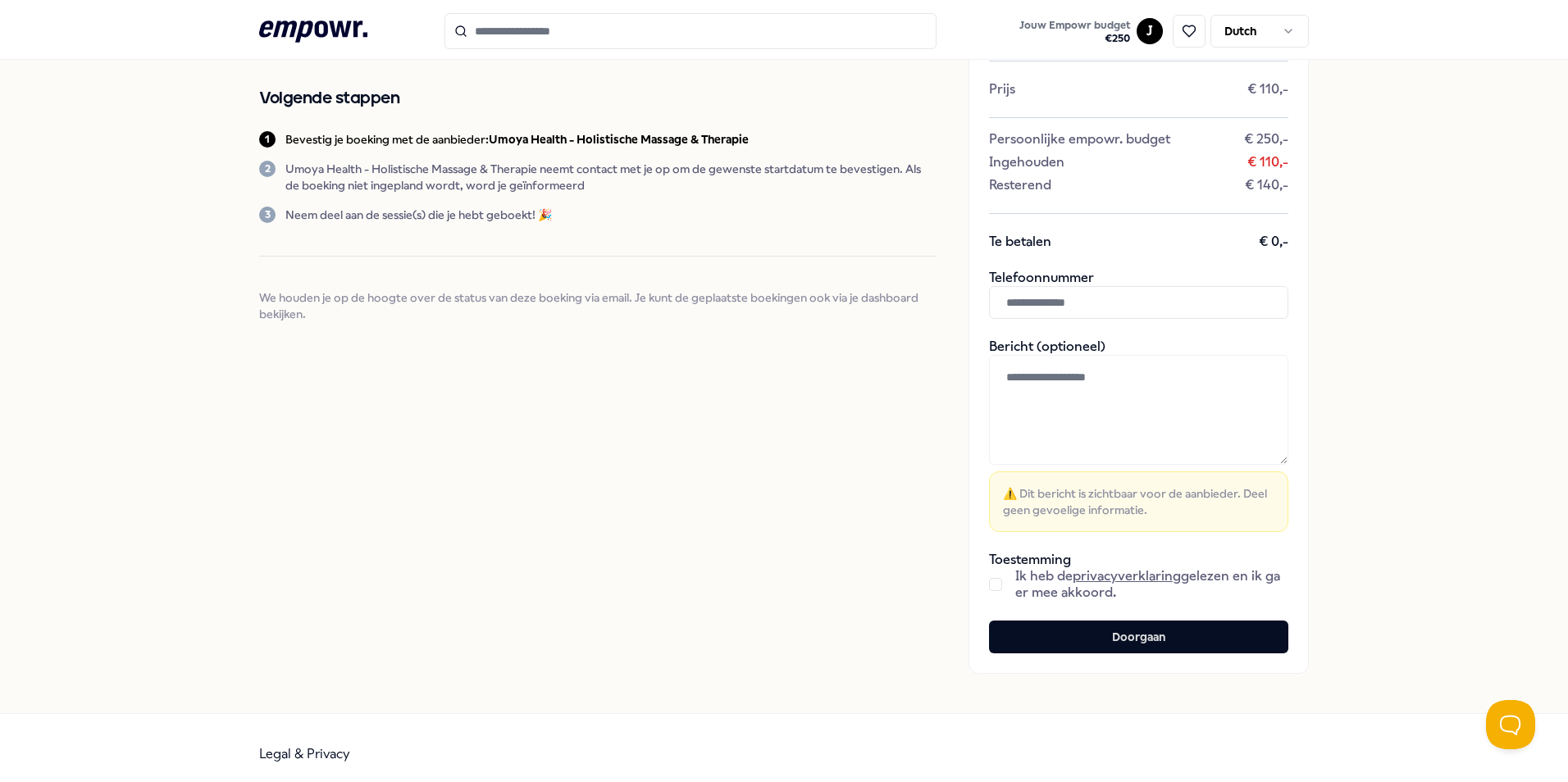
click at [993, 589] on button "button" at bounding box center [995, 585] width 13 height 13
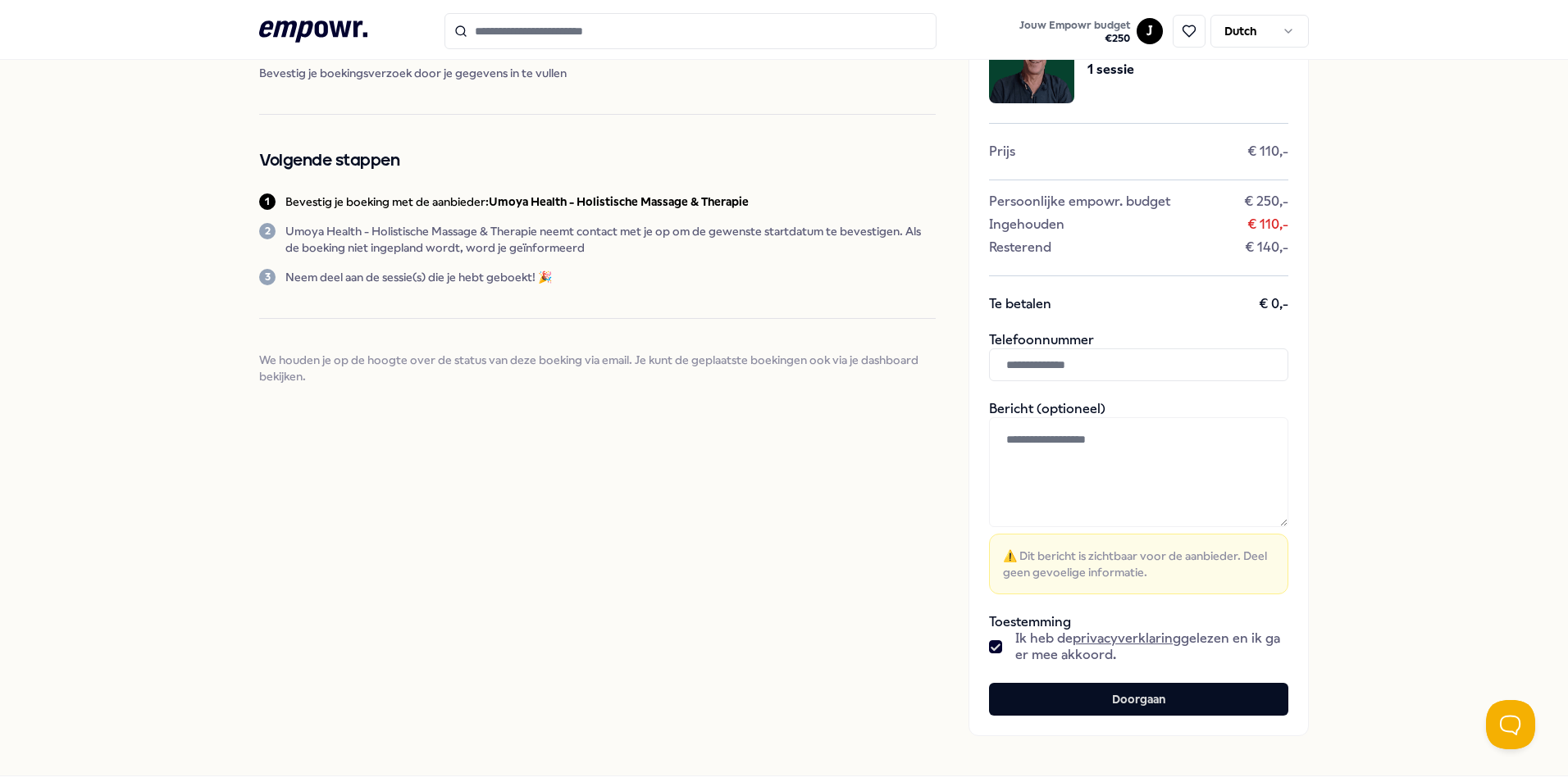
scroll to position [0, 0]
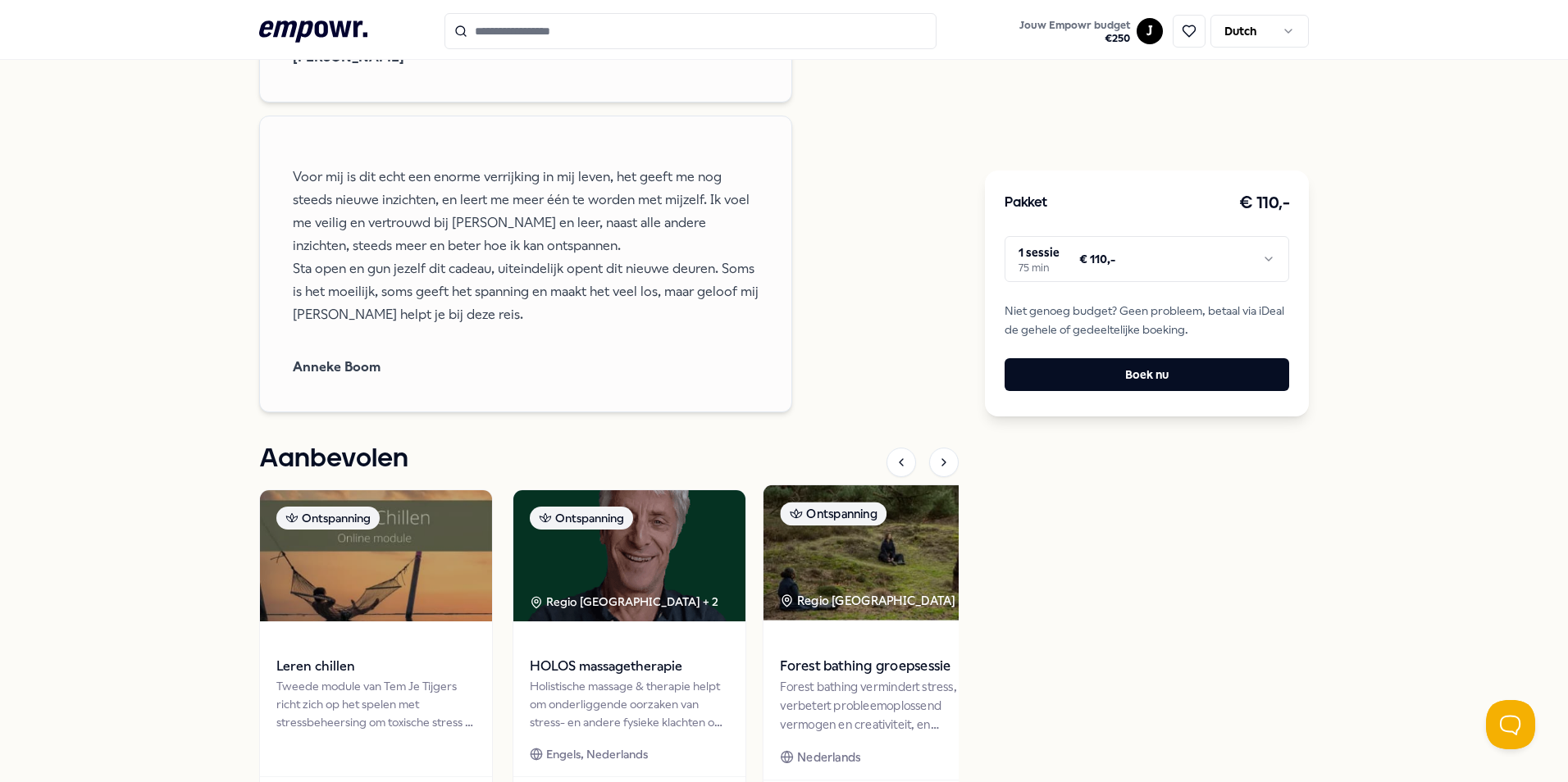
scroll to position [2952, 0]
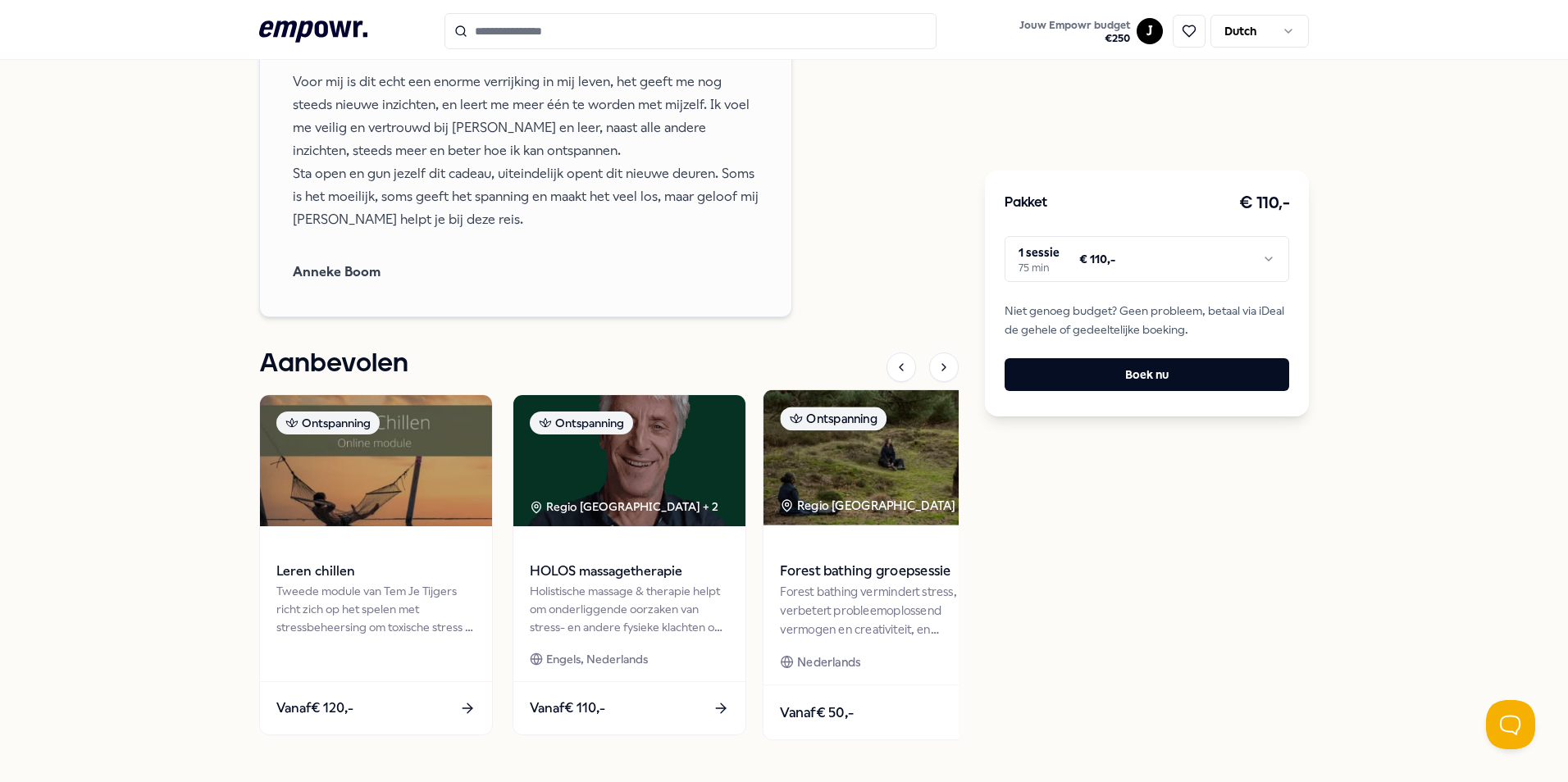
click at [864, 473] on img at bounding box center [882, 457] width 238 height 135
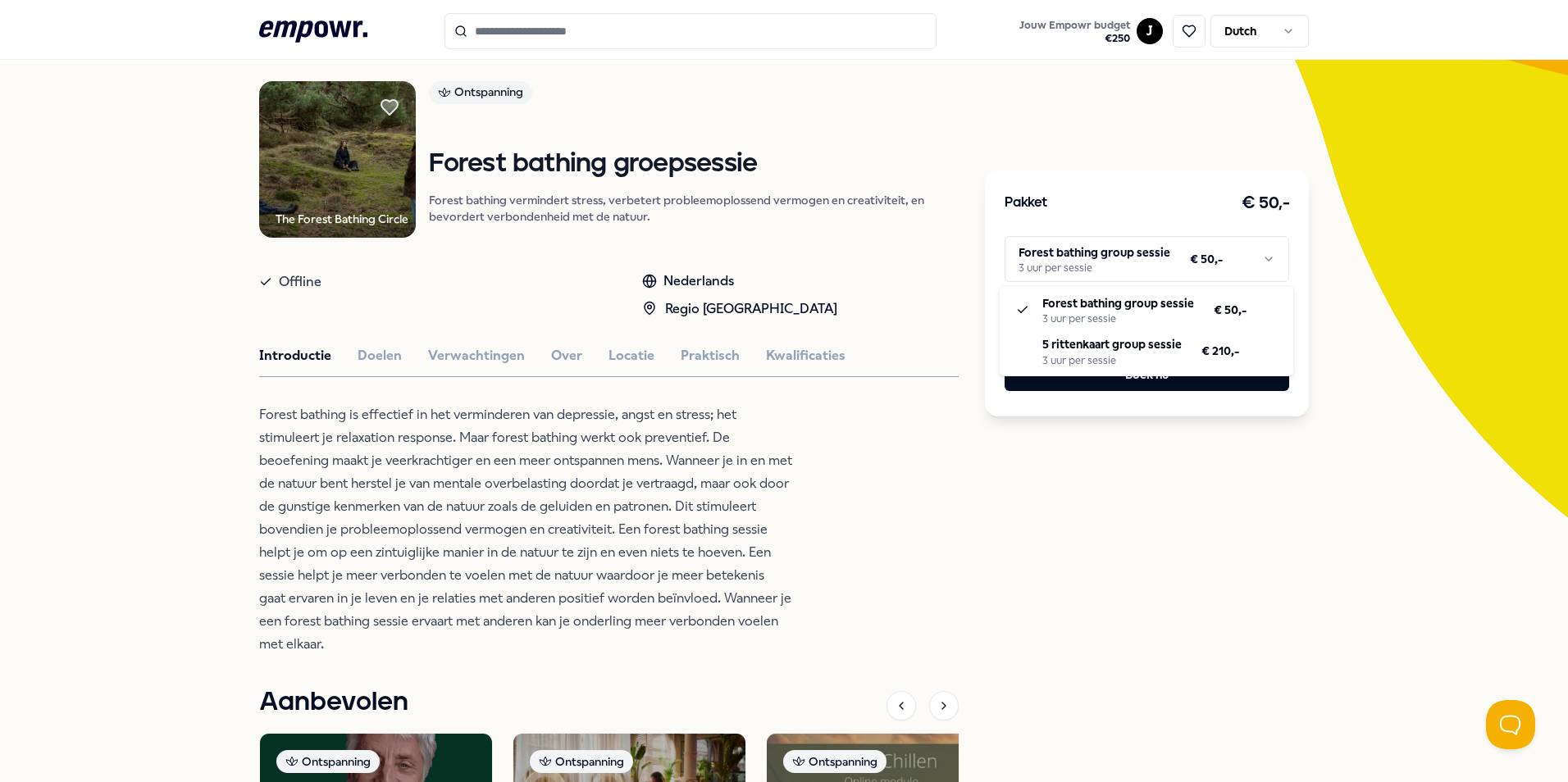
click at [1075, 266] on html ".empowr-logo_svg__cls-1{fill:#03032f} Jouw Empowr budget € 250 J Dutch Alle cat…" at bounding box center [784, 391] width 1568 height 782
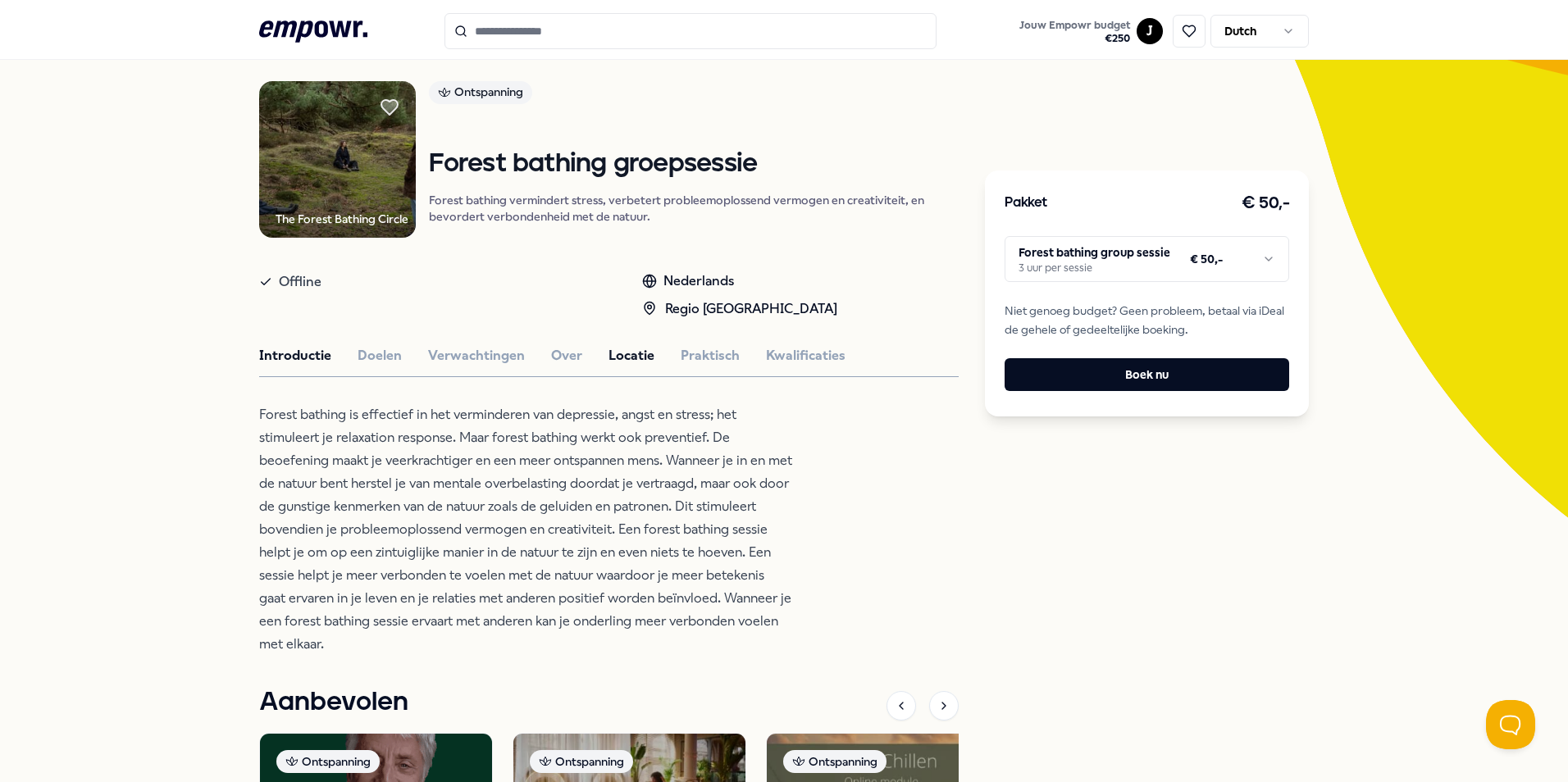
click at [615, 359] on html ".empowr-logo_svg__cls-1{fill:#03032f} Jouw Empowr budget € 250 J Dutch Alle cat…" at bounding box center [784, 391] width 1568 height 782
click at [620, 360] on button "Locatie" at bounding box center [631, 356] width 45 height 21
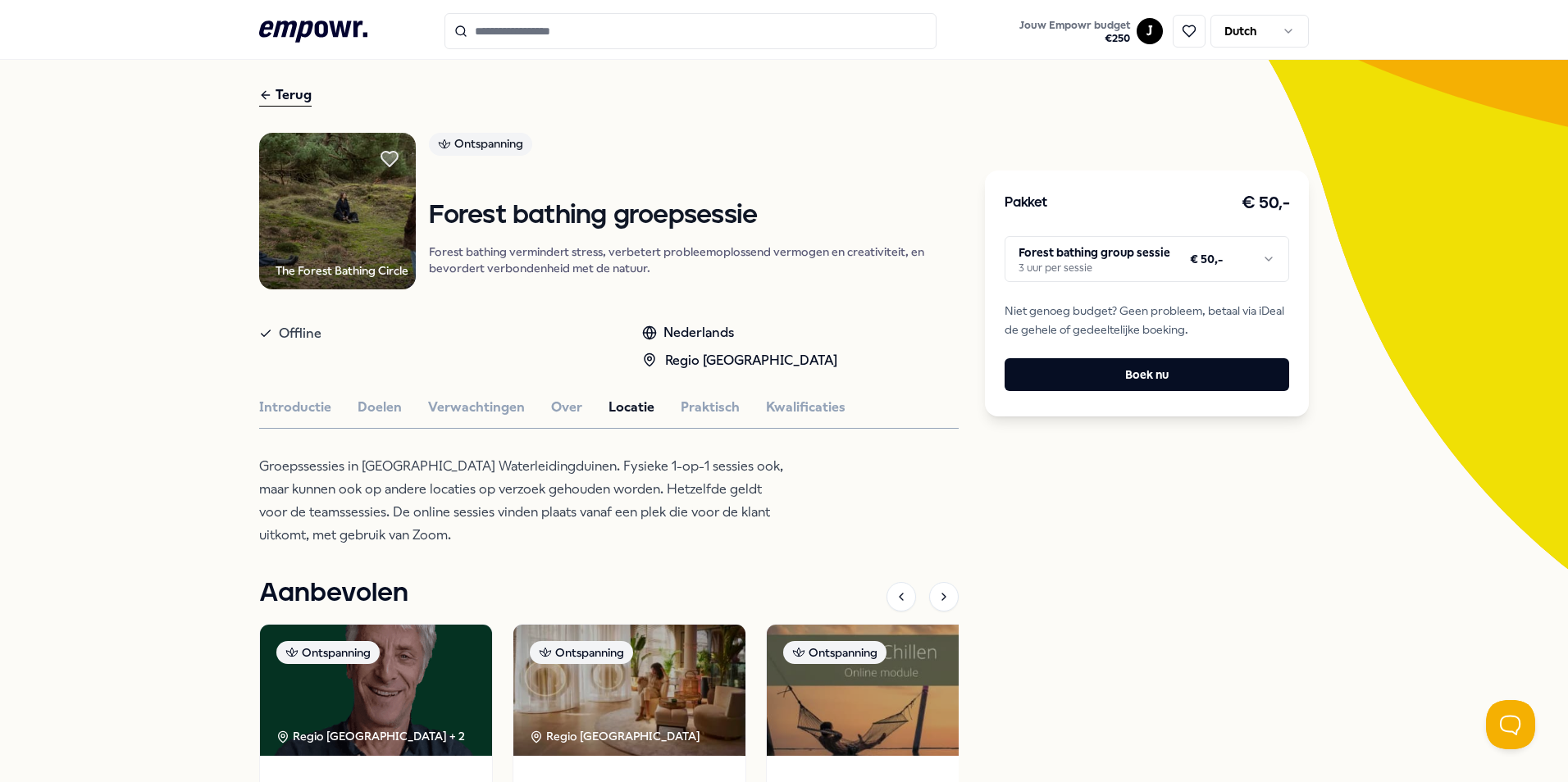
scroll to position [0, 0]
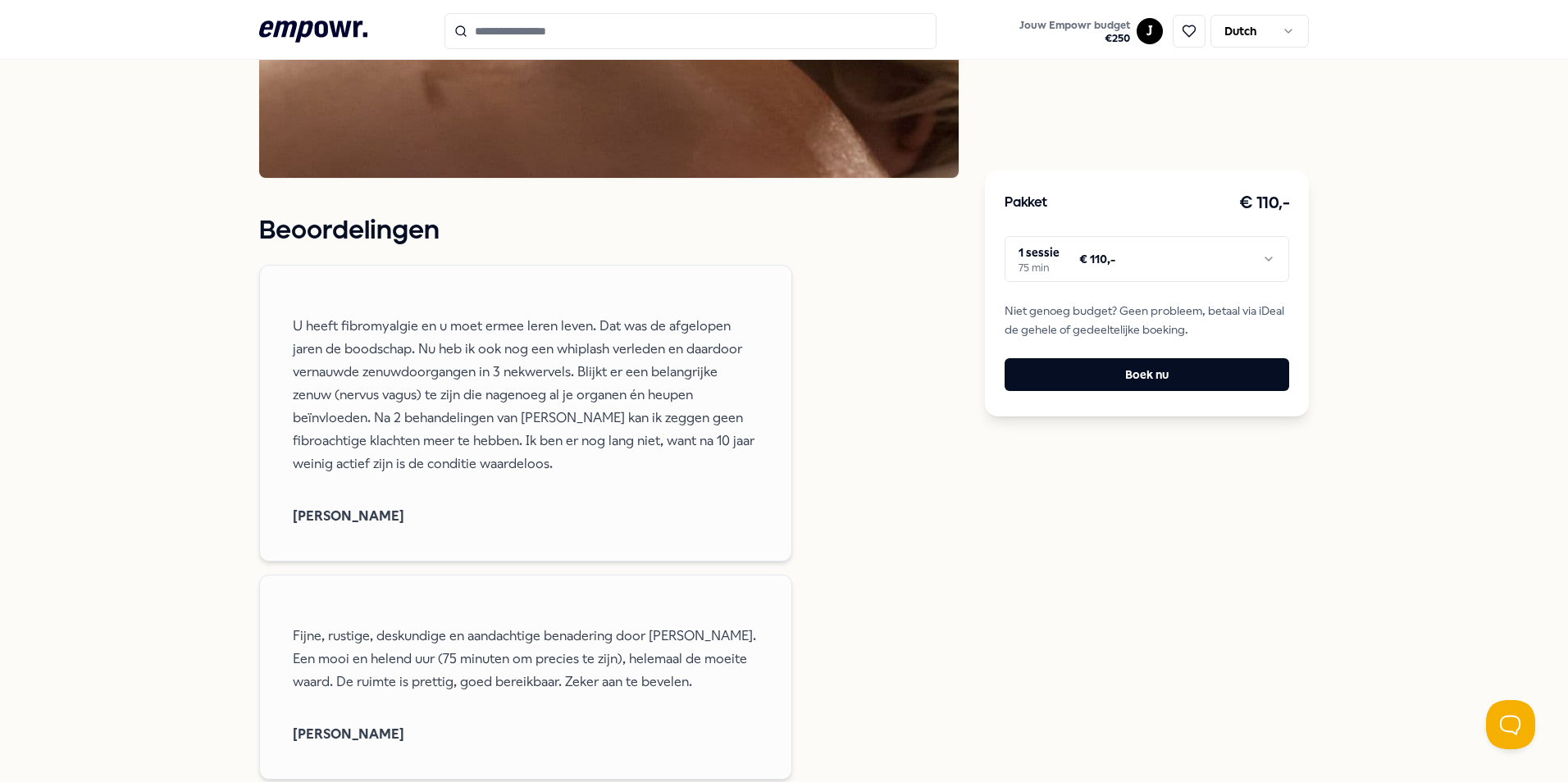
scroll to position [1476, 0]
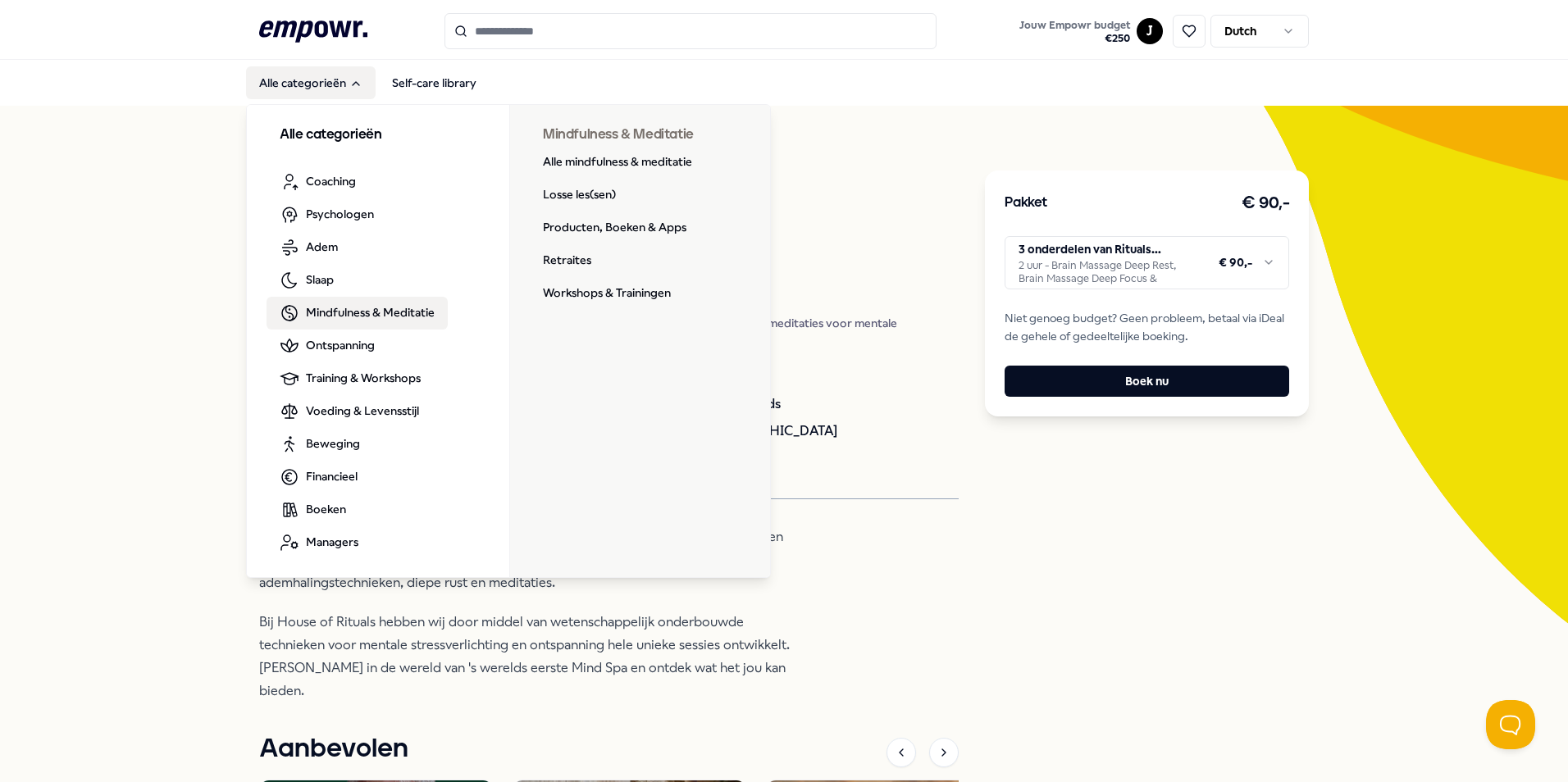
click at [396, 314] on span "Mindfulness & Meditatie" at bounding box center [370, 313] width 129 height 18
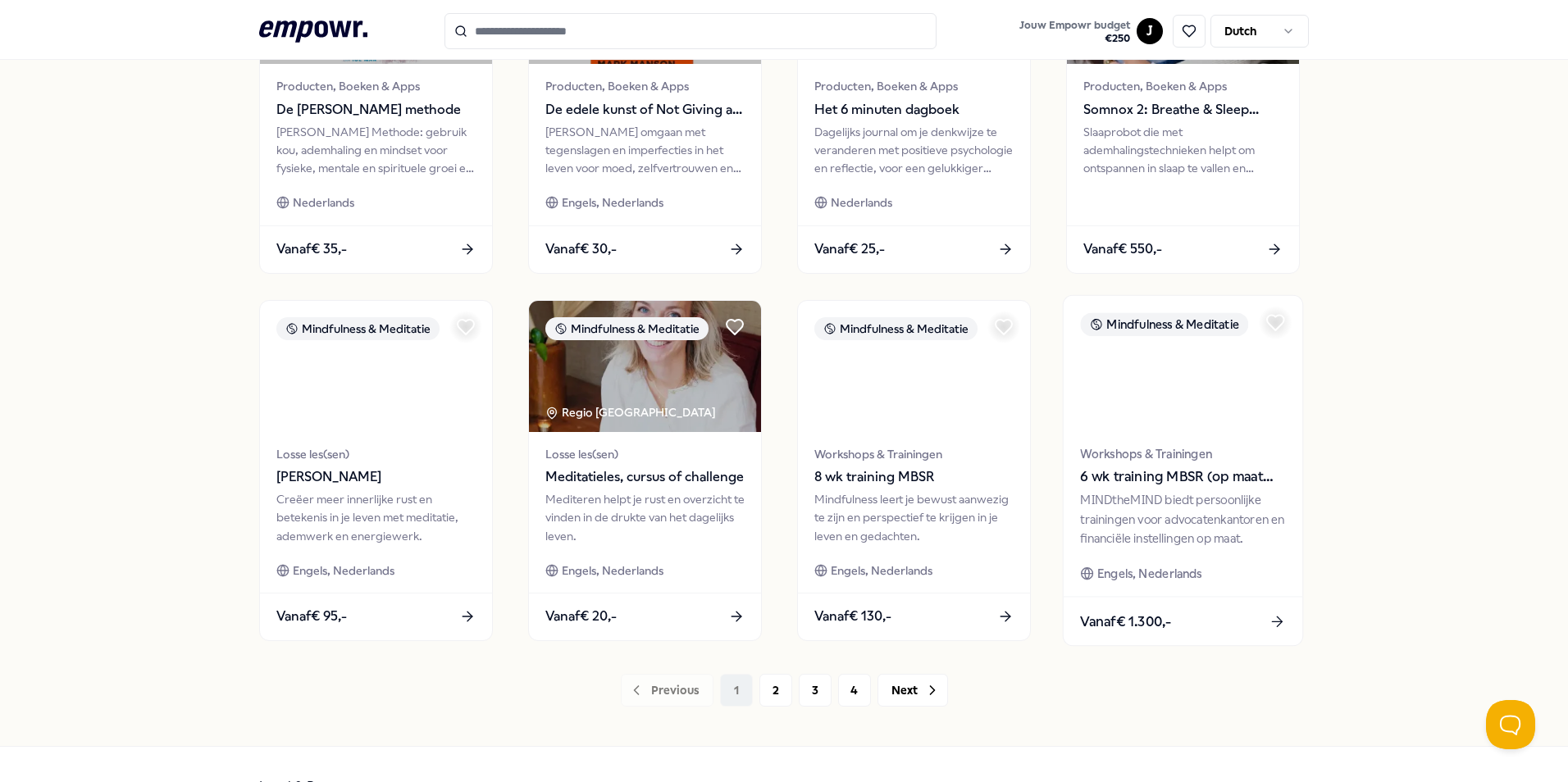
scroll to position [656, 0]
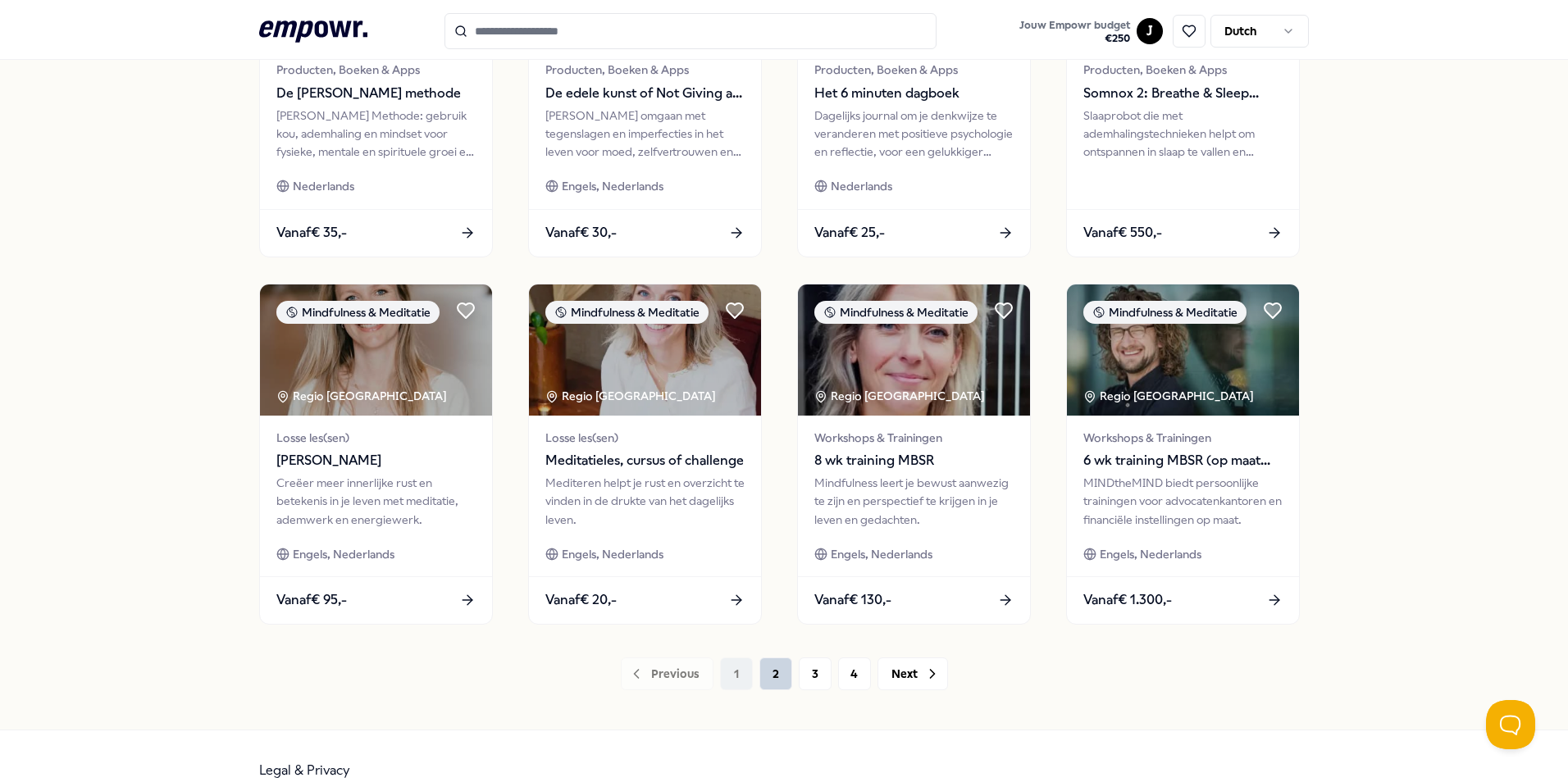
click at [763, 674] on button "2" at bounding box center [776, 674] width 33 height 33
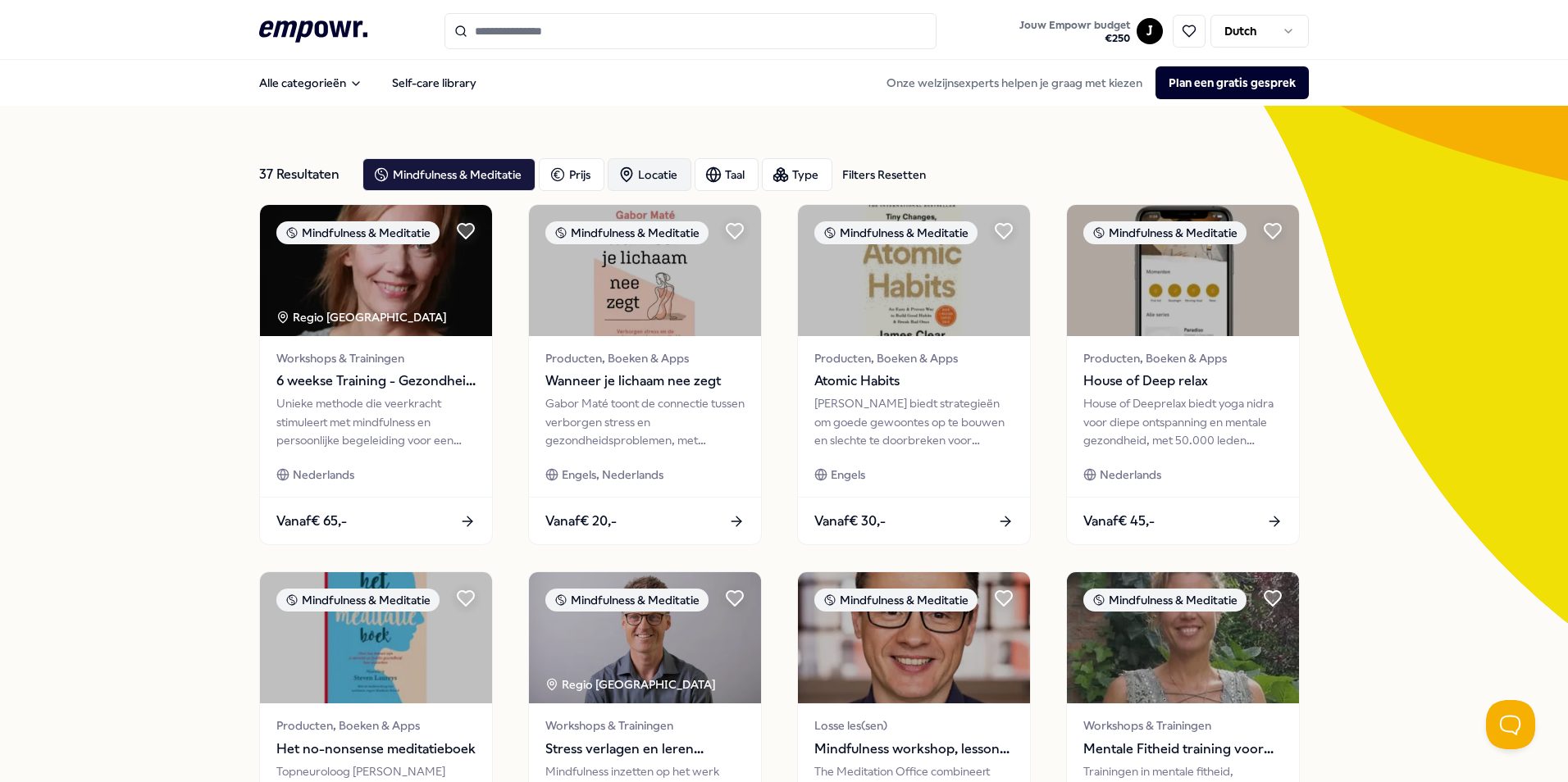
click at [652, 167] on div "Locatie" at bounding box center [649, 175] width 84 height 33
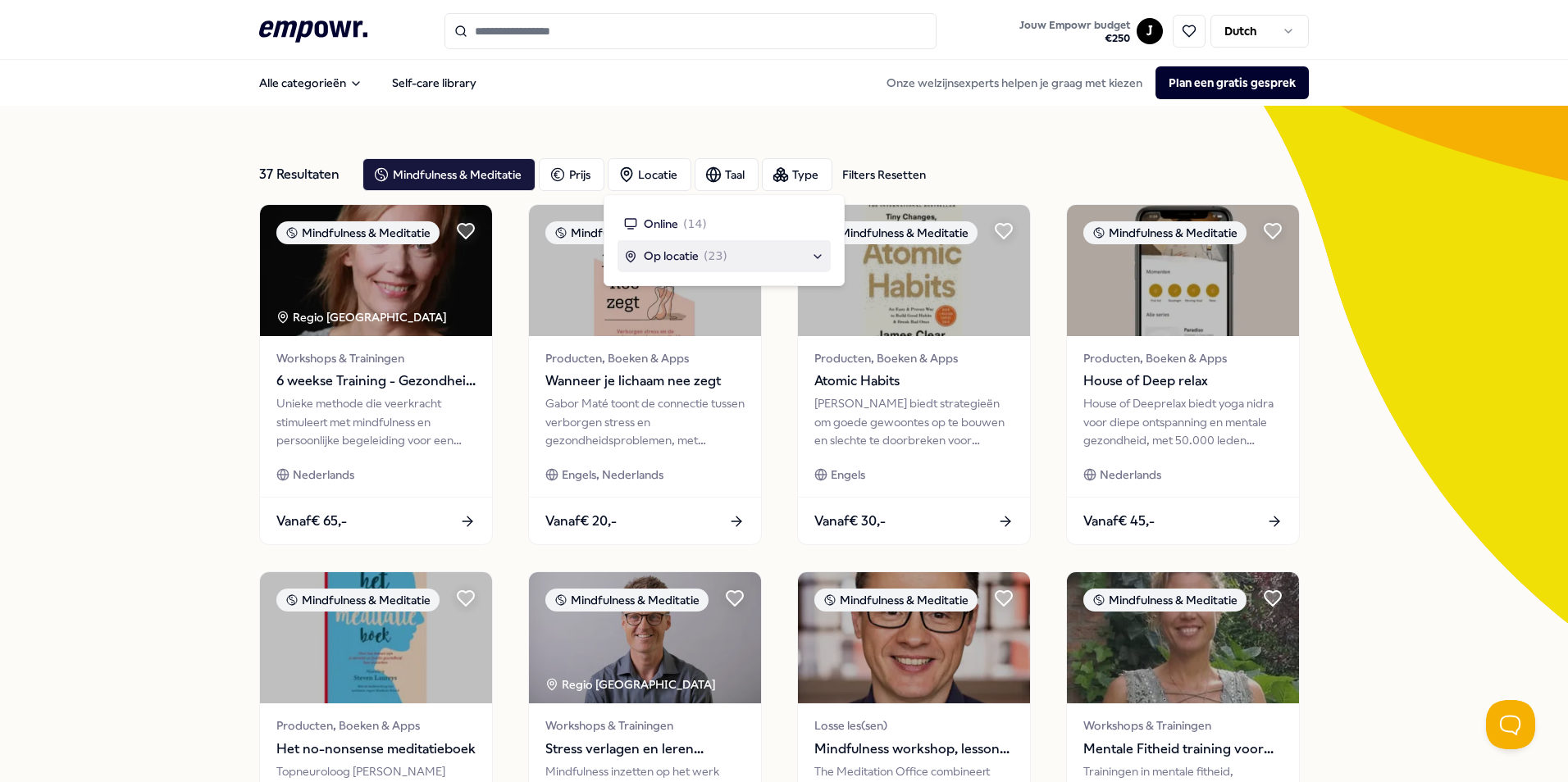
click at [677, 256] on span "Op locatie" at bounding box center [671, 256] width 55 height 18
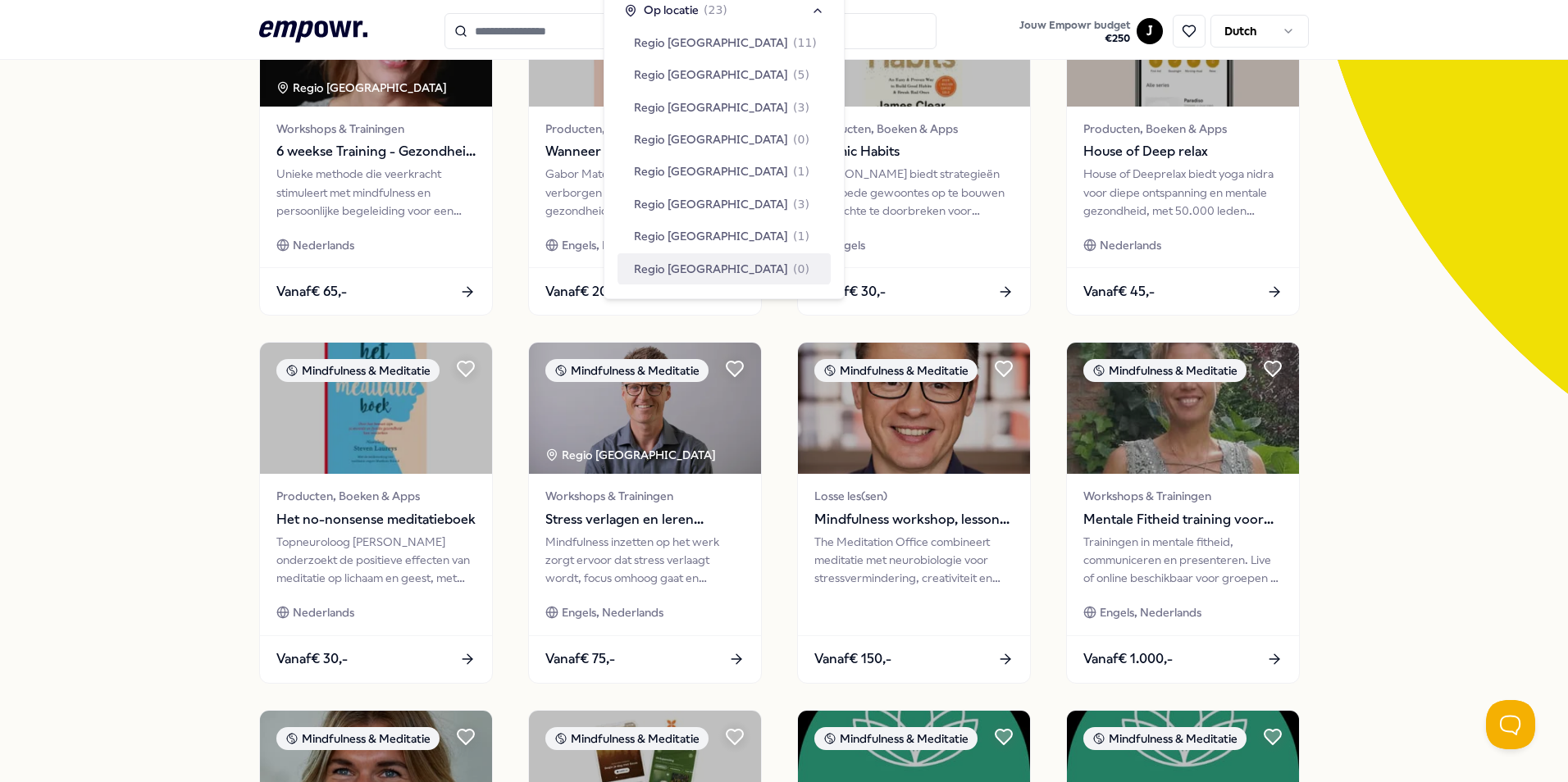
scroll to position [246, 0]
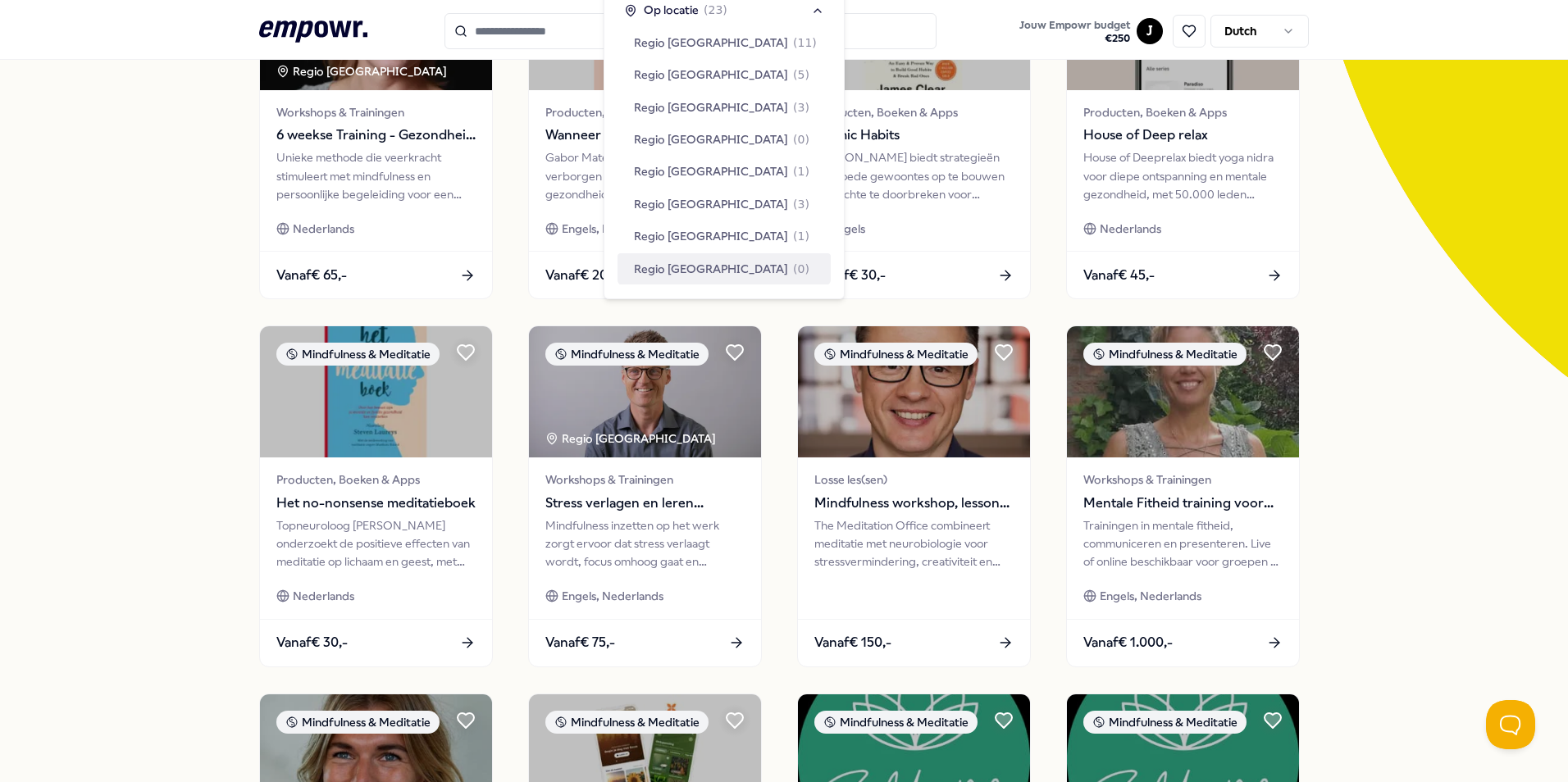
click at [1447, 344] on div "37 Resultaten Filters Resetten Mindfulness & Meditatie Prijs Locatie Taal Type …" at bounding box center [784, 499] width 1568 height 1279
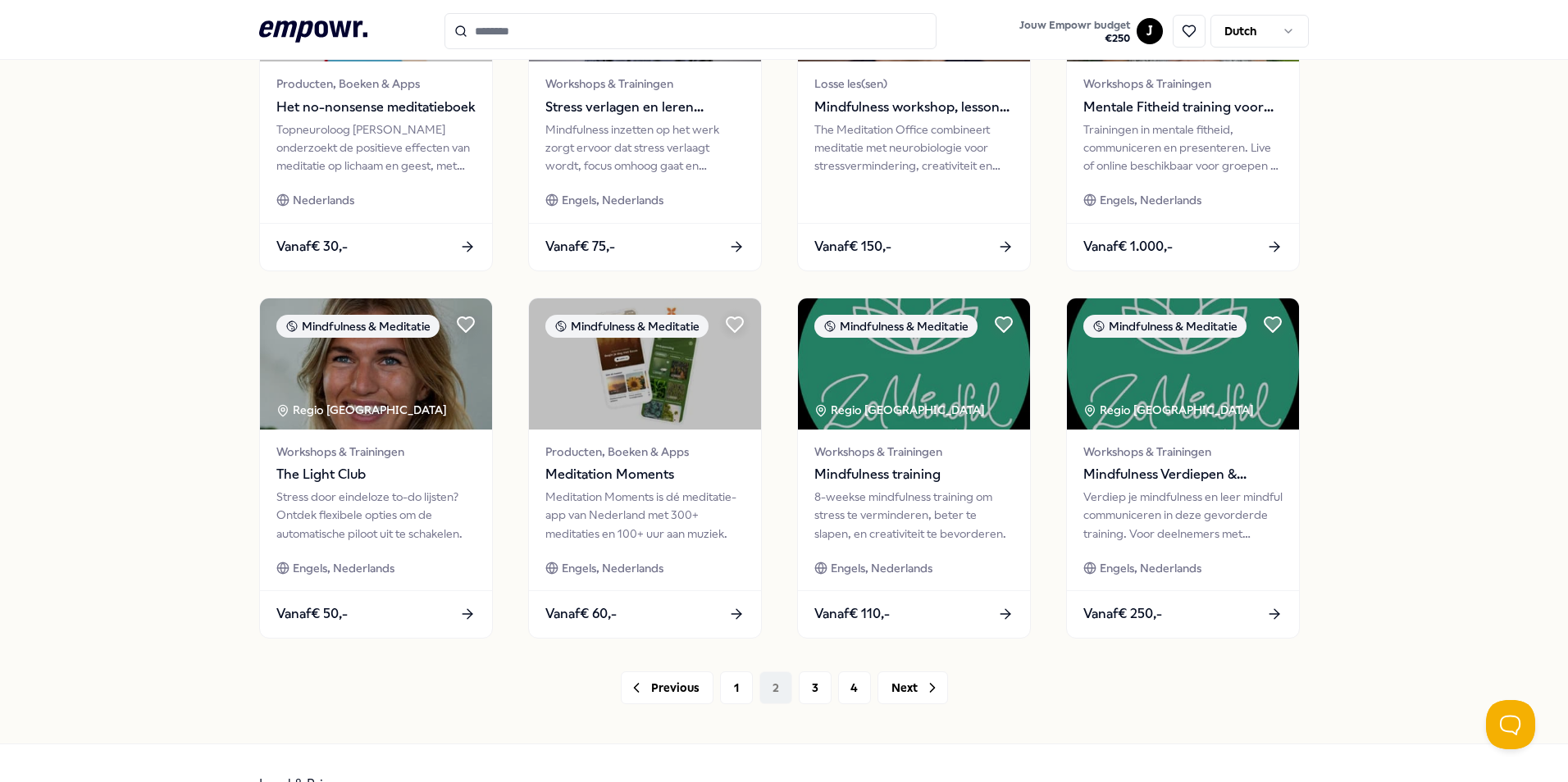
scroll to position [685, 0]
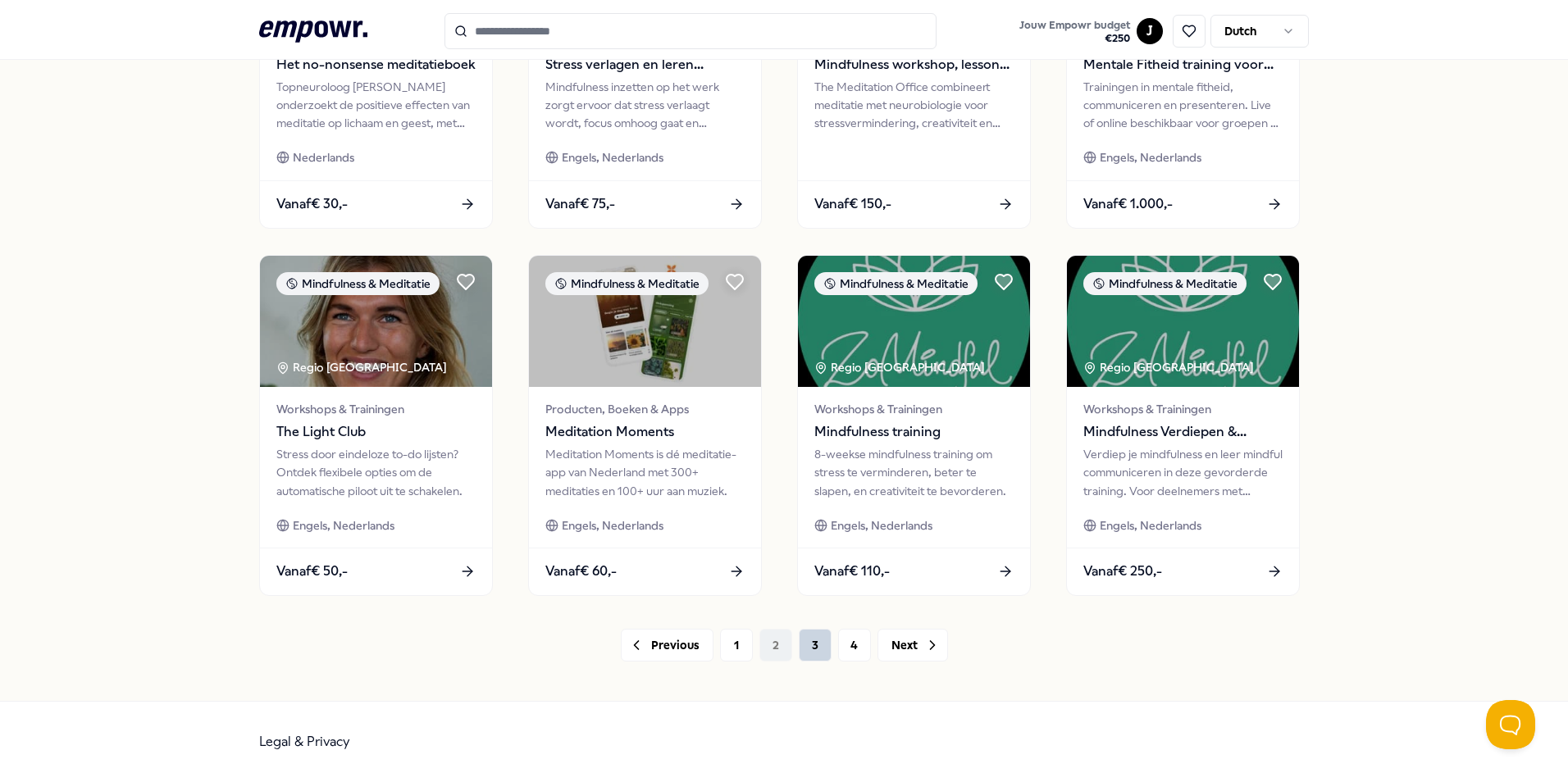
click at [801, 649] on button "3" at bounding box center [815, 646] width 33 height 33
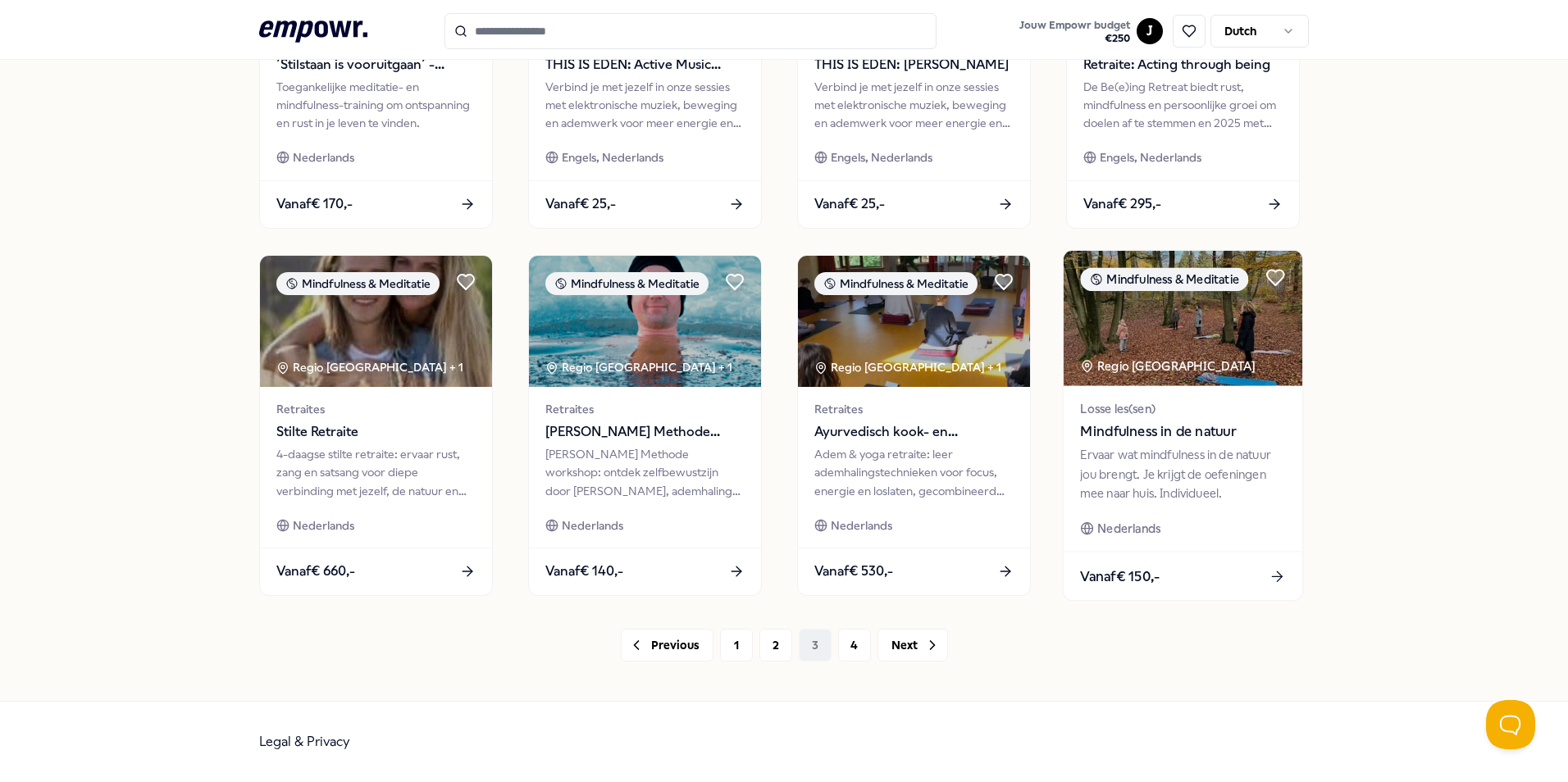
click at [1161, 421] on span "Mindfulness in de natuur" at bounding box center [1181, 431] width 205 height 21
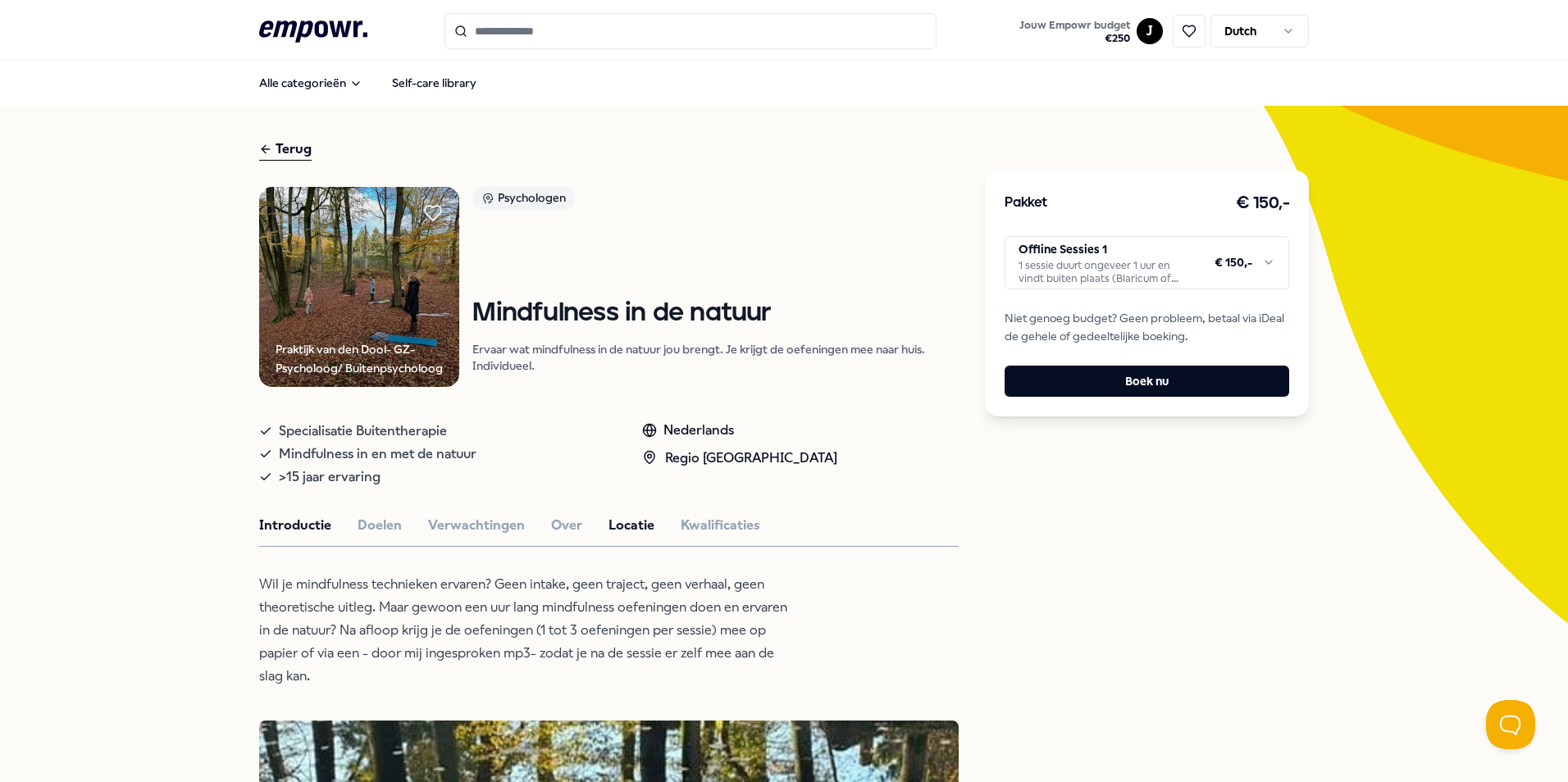
click at [620, 521] on button "Locatie" at bounding box center [631, 525] width 45 height 21
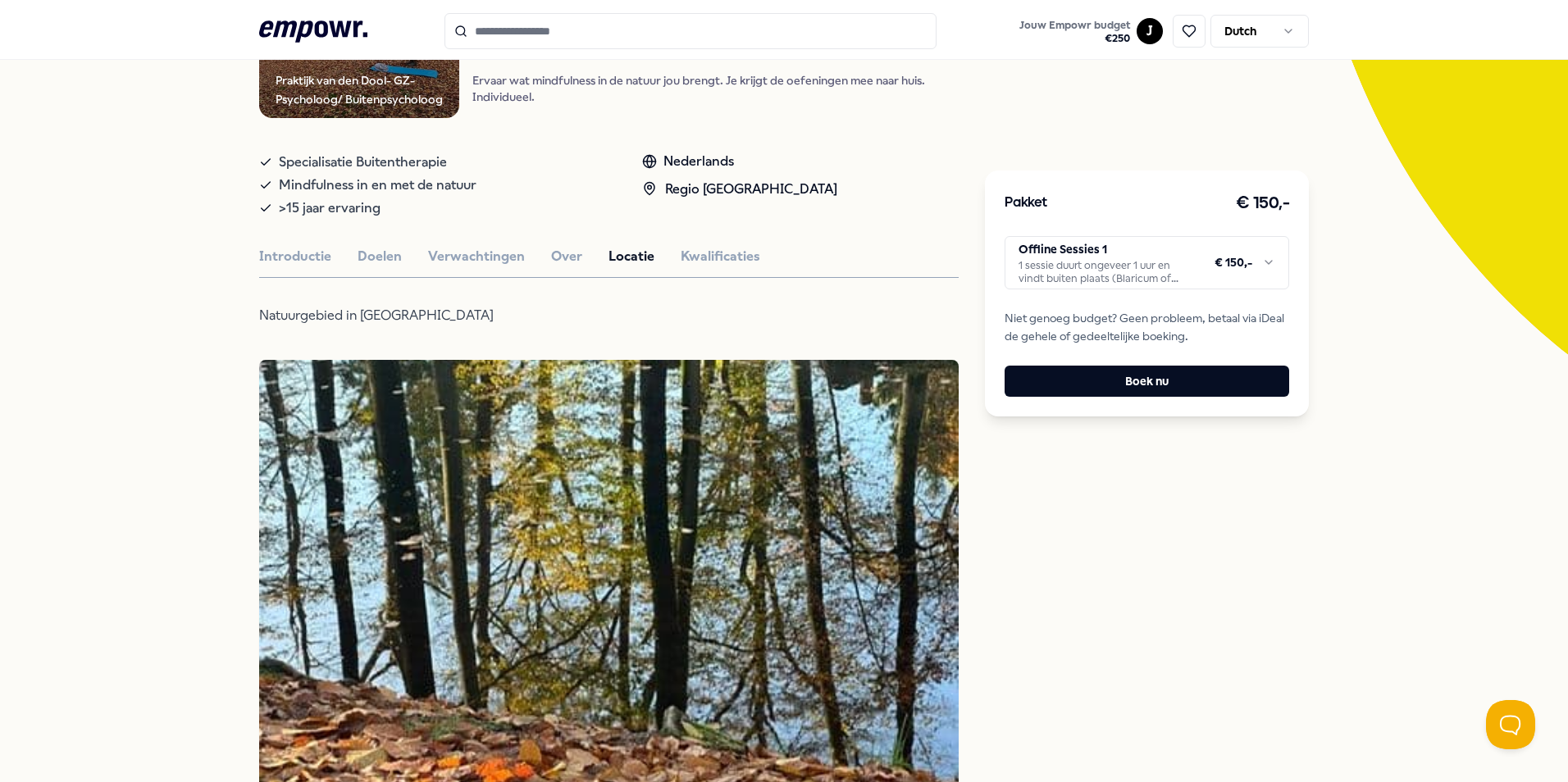
scroll to position [246, 0]
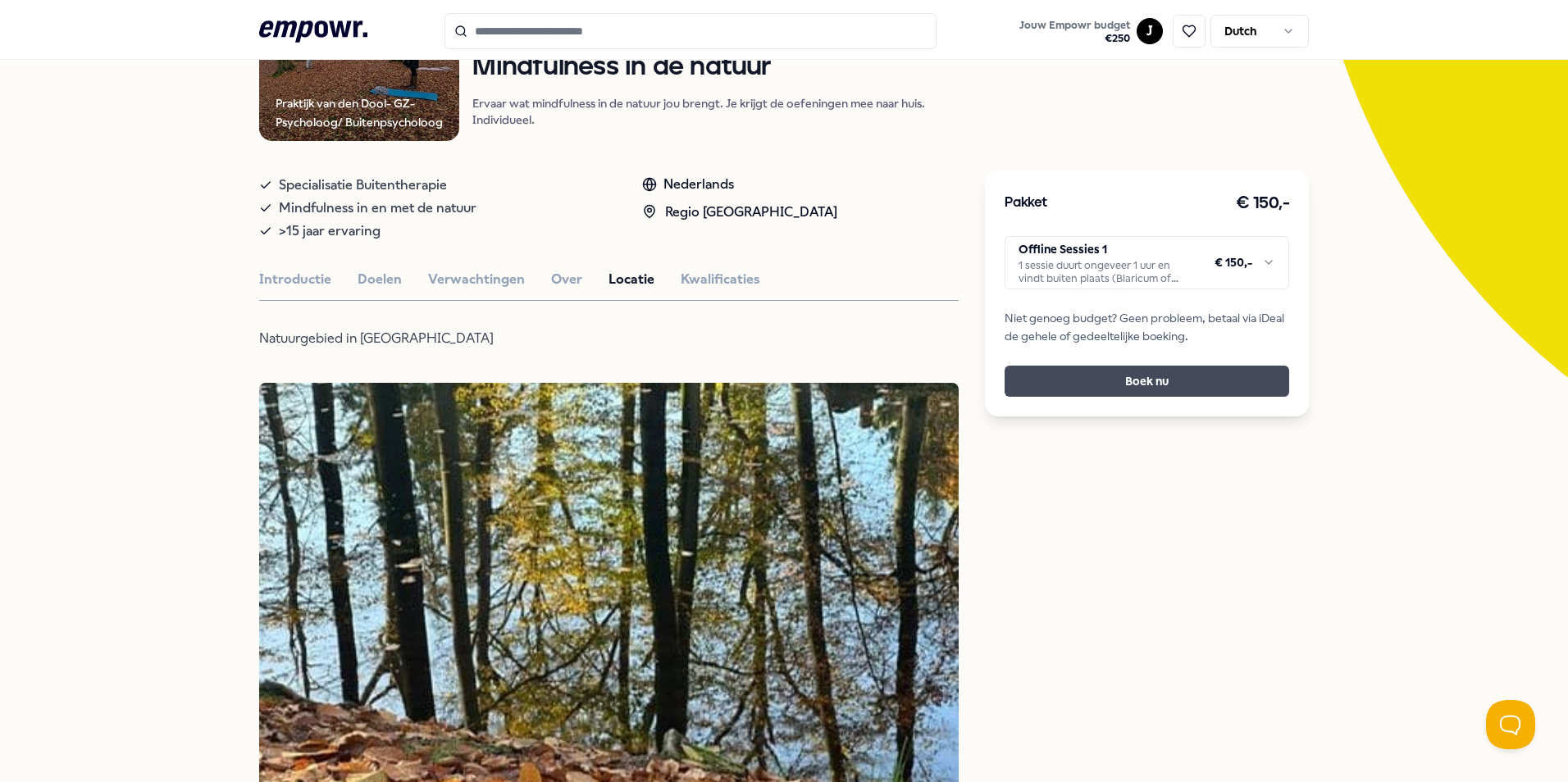
click at [1134, 378] on button "Boek nu" at bounding box center [1146, 381] width 285 height 31
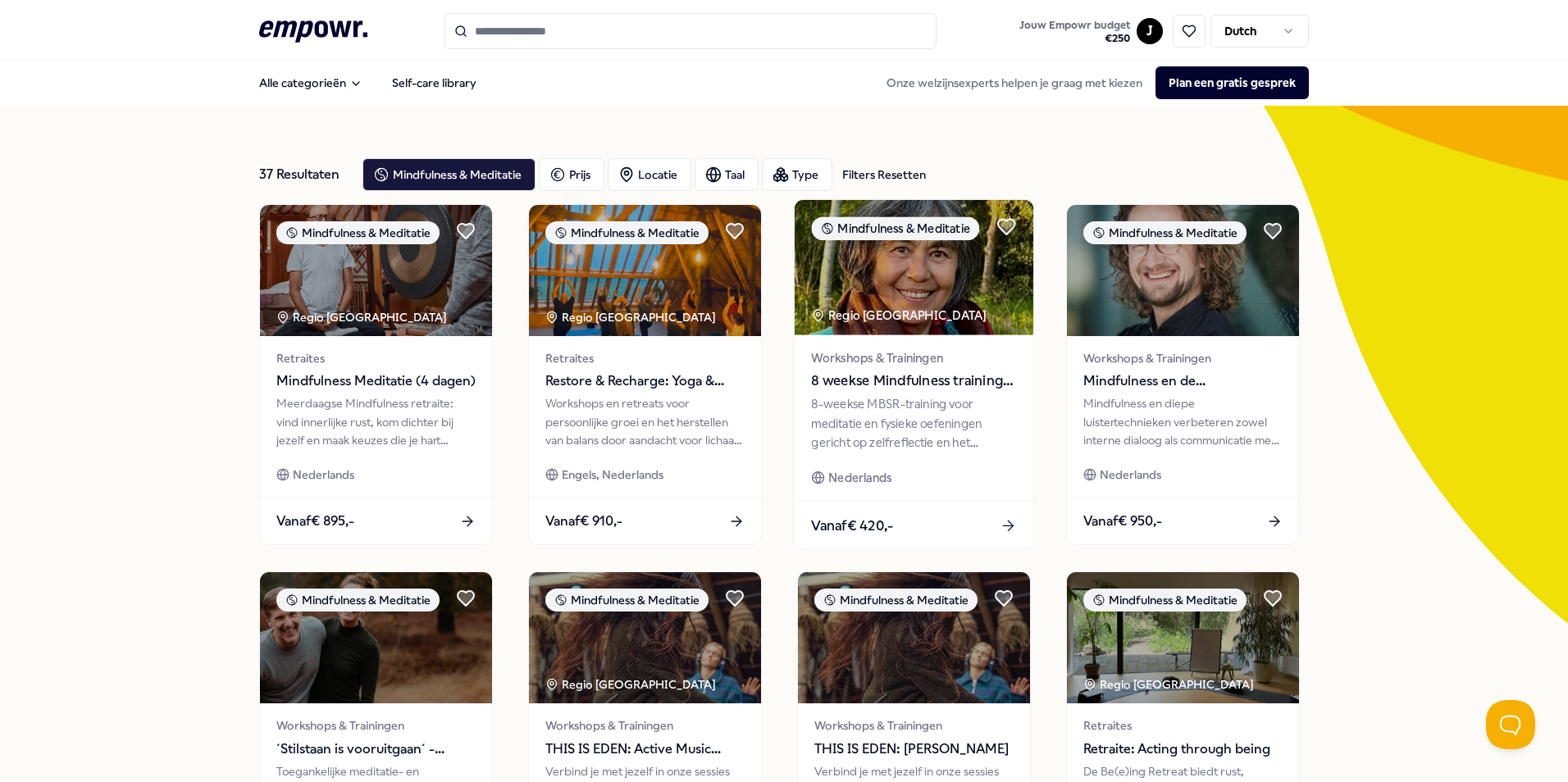
click at [891, 369] on div "Workshops & Trainingen 8 weekse Mindfulness training MBSR" at bounding box center [913, 370] width 205 height 44
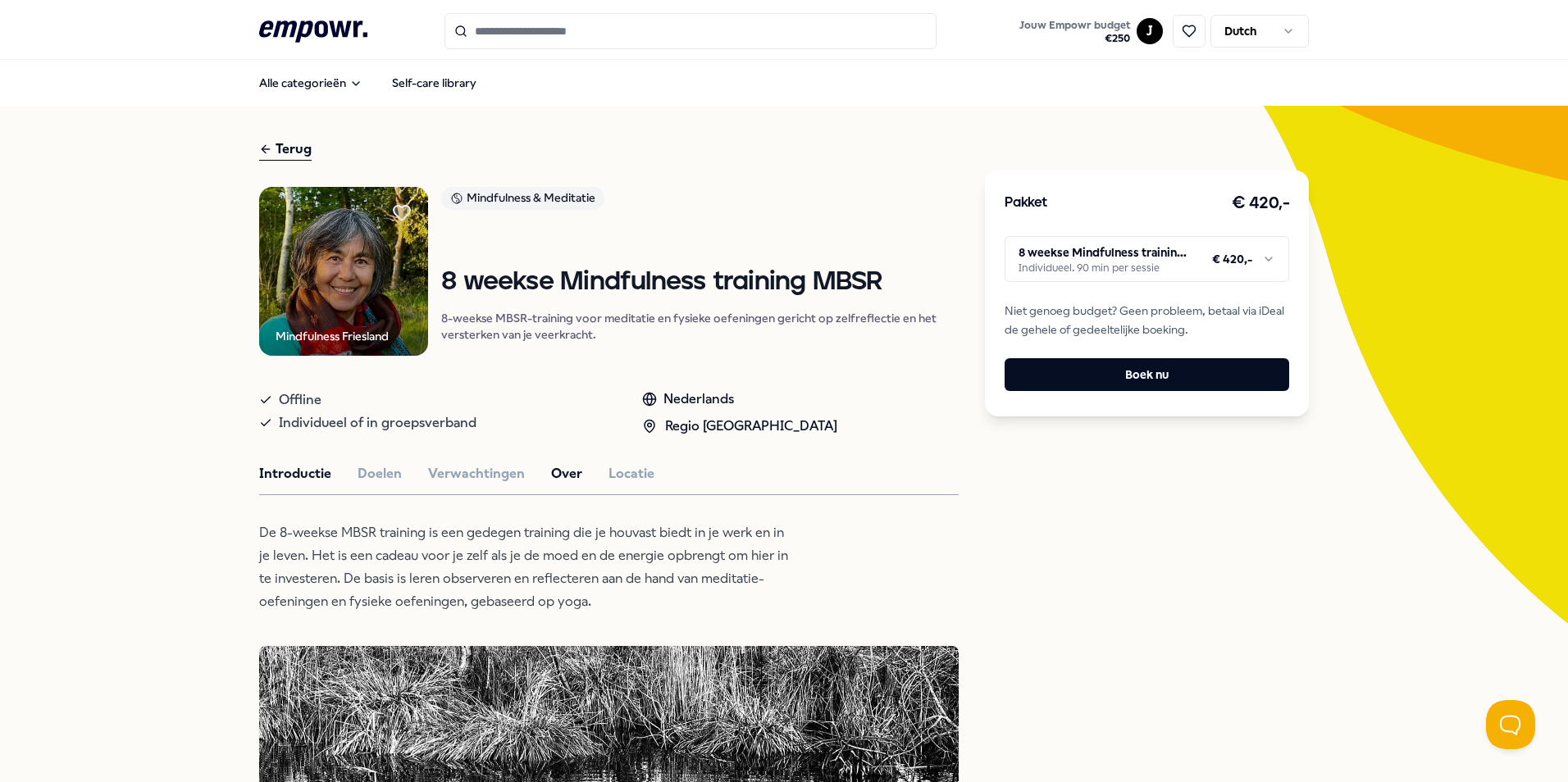
click at [558, 476] on button "Over" at bounding box center [567, 473] width 31 height 21
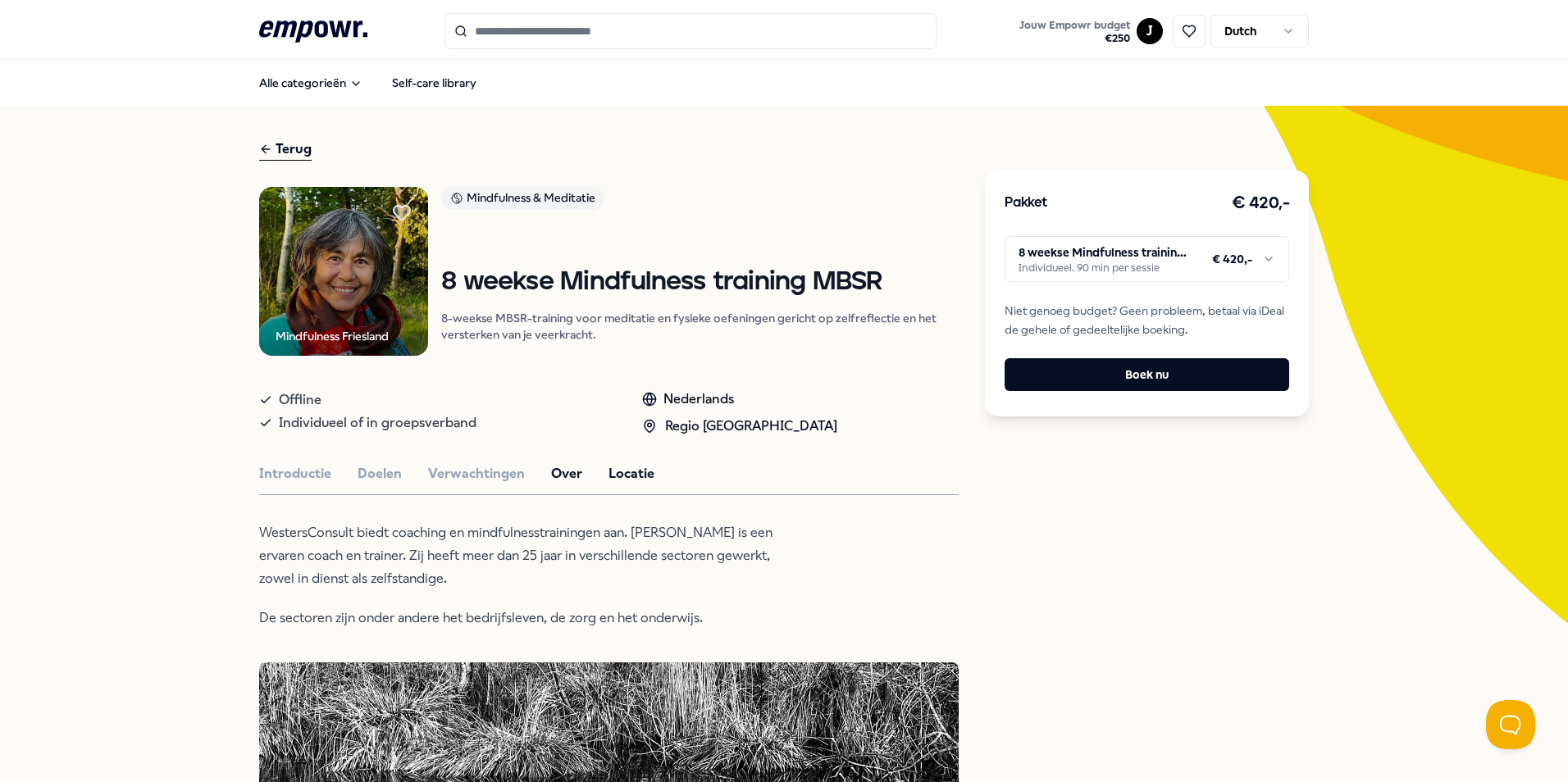
click at [621, 481] on button "Locatie" at bounding box center [631, 473] width 45 height 21
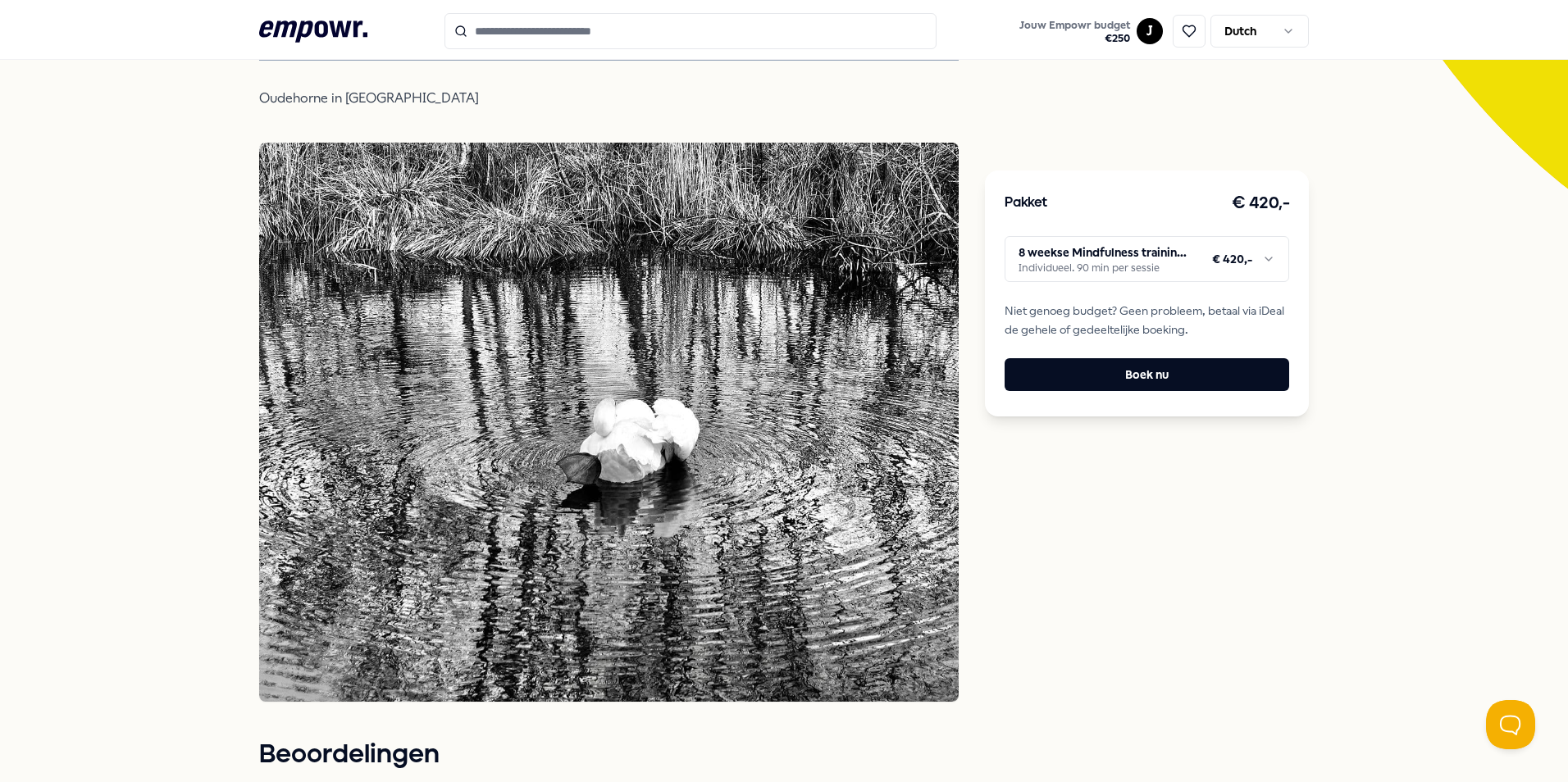
scroll to position [656, 0]
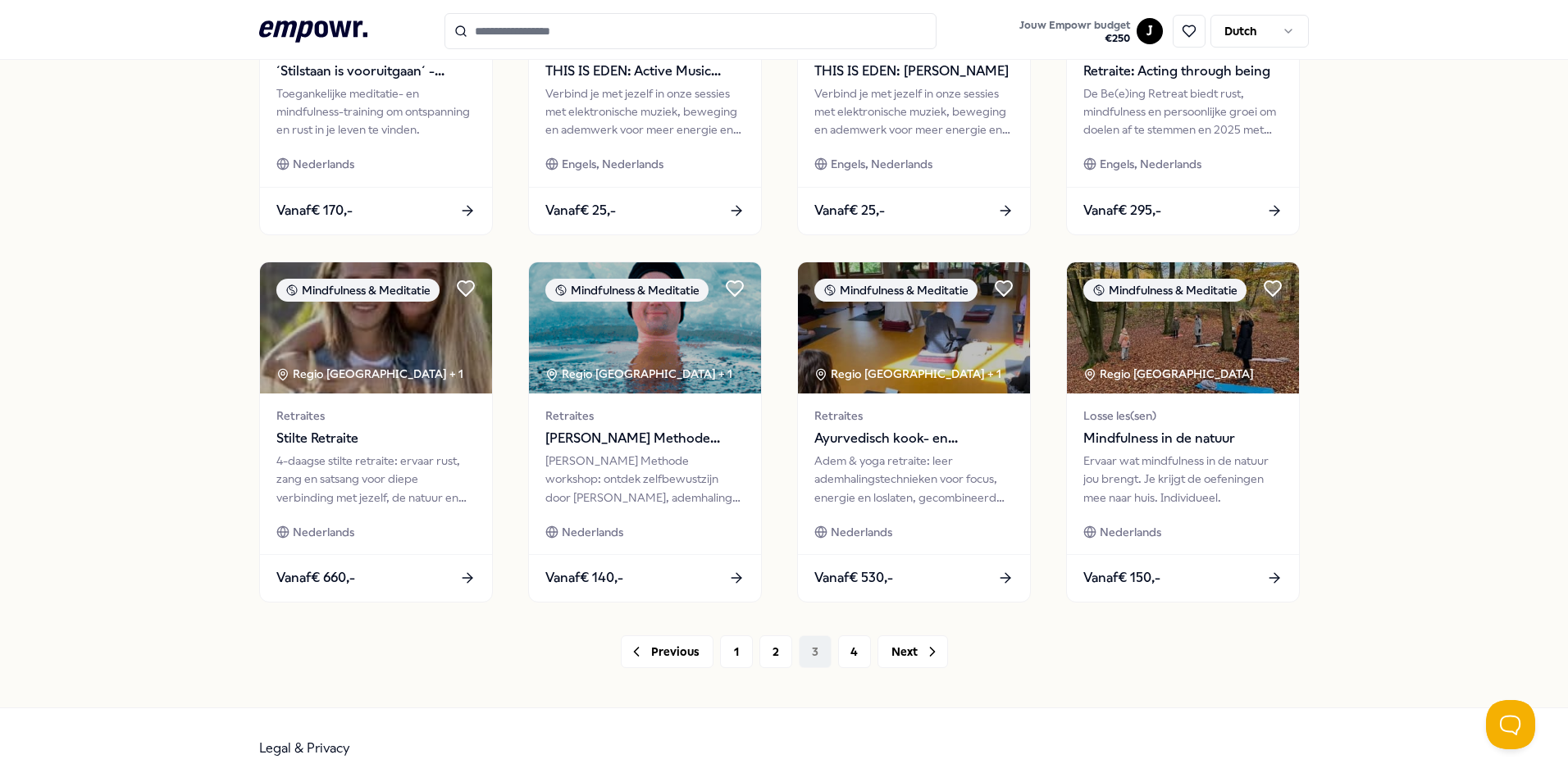
scroll to position [685, 0]
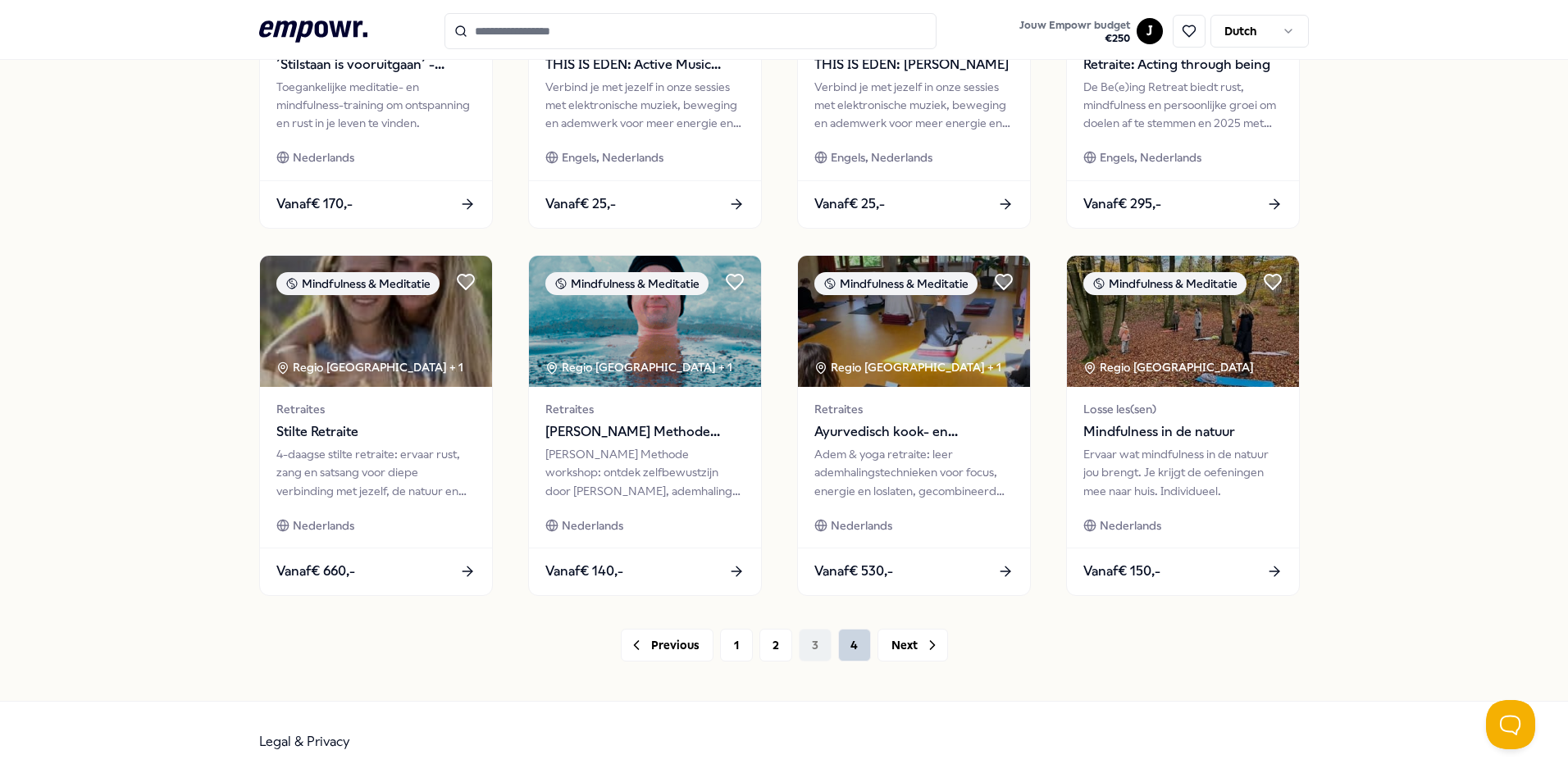
click at [847, 642] on button "4" at bounding box center [854, 646] width 33 height 33
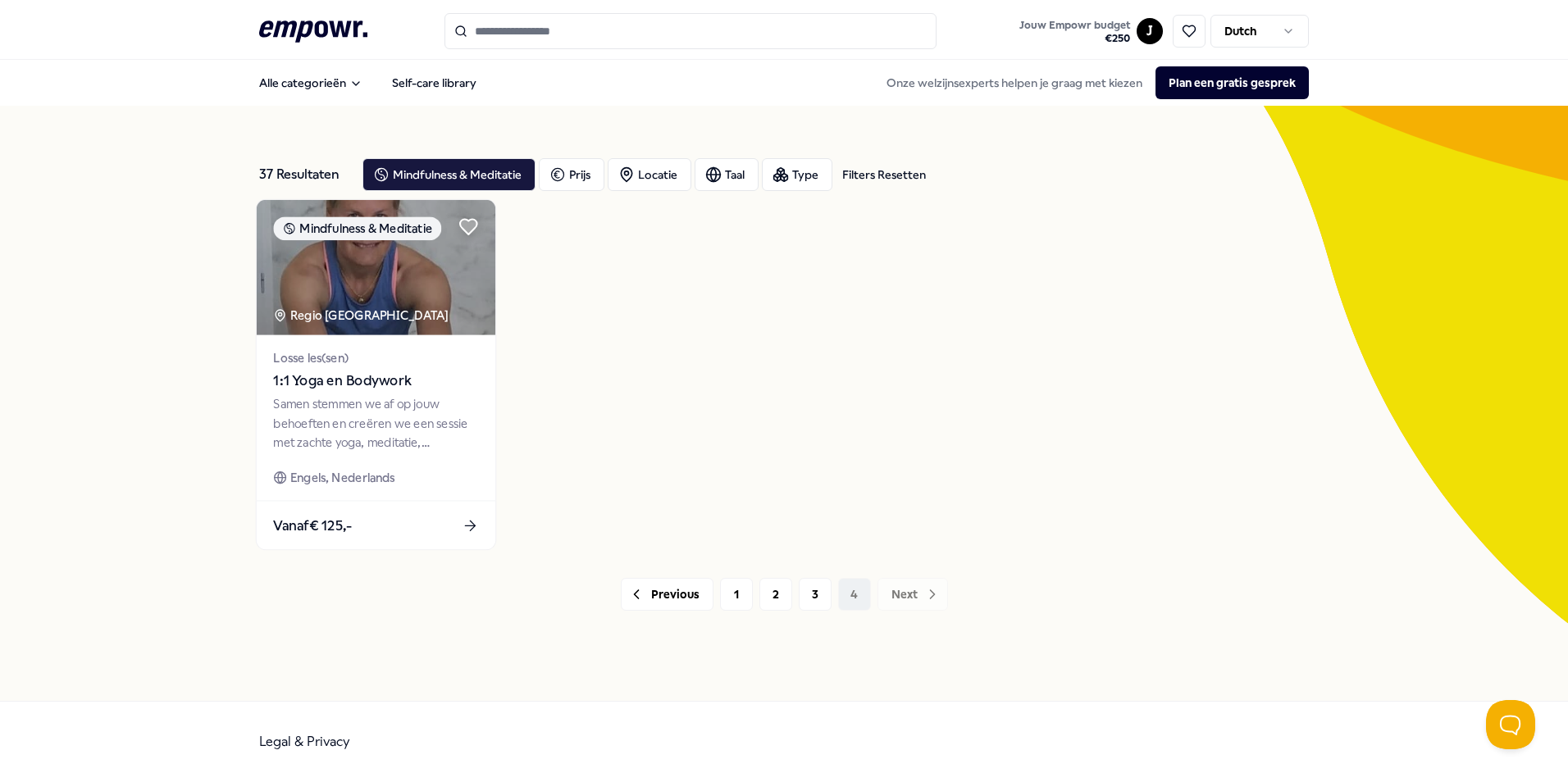
click at [399, 411] on div "Samen stemmen we af op jouw behoeften en creëren we een sessie met zachte yoga,…" at bounding box center [375, 424] width 205 height 56
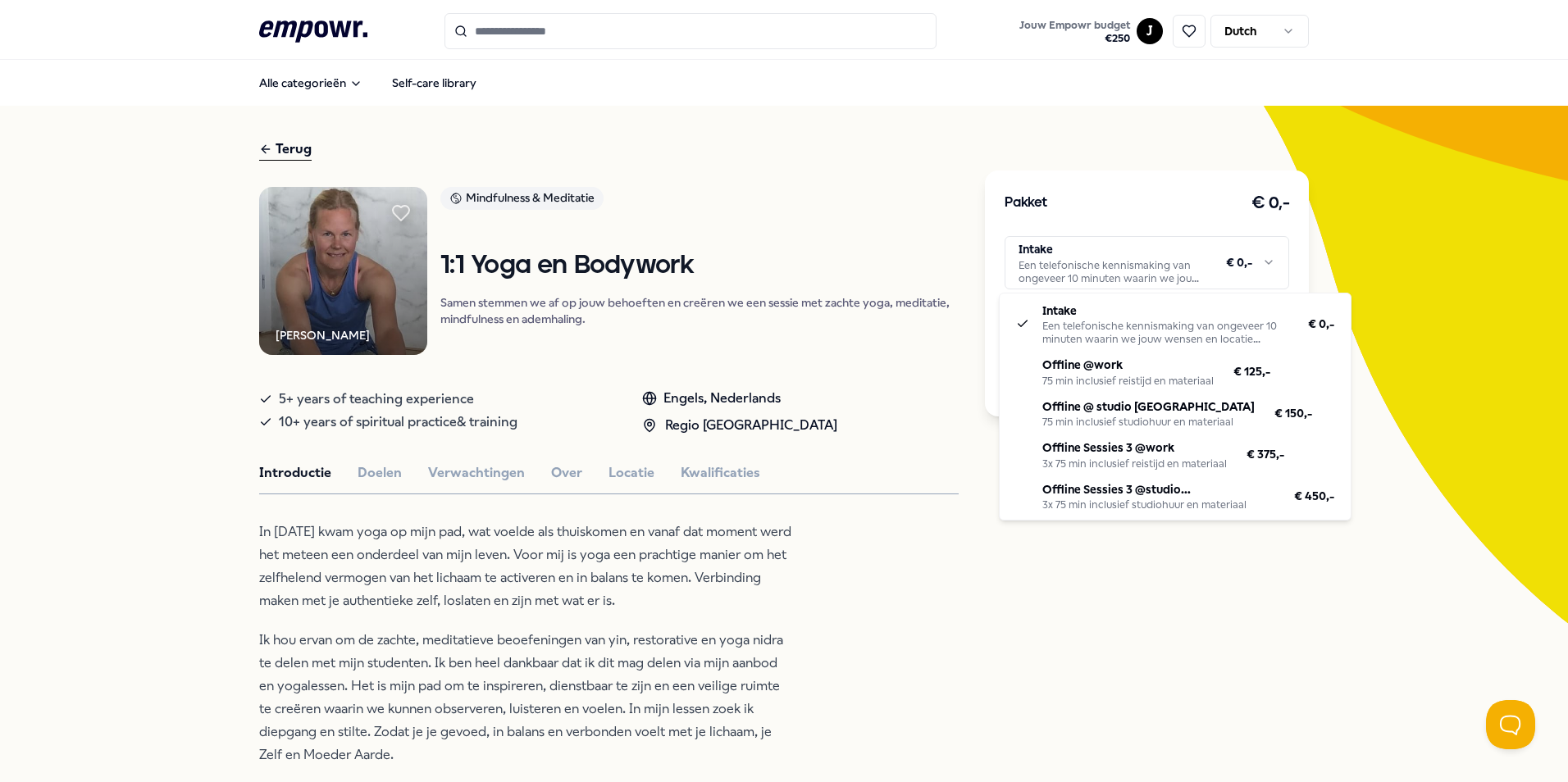
click at [1169, 262] on html ".empowr-logo_svg__cls-1{fill:#03032f} Jouw Empowr budget € 250 J Dutch Alle cat…" at bounding box center [784, 391] width 1568 height 782
drag, startPoint x: 636, startPoint y: 472, endPoint x: 633, endPoint y: 462, distance: 10.4
click at [636, 466] on html ".empowr-logo_svg__cls-1{fill:#03032f} Jouw Empowr budget € 250 J Dutch Alle cat…" at bounding box center [784, 391] width 1568 height 782
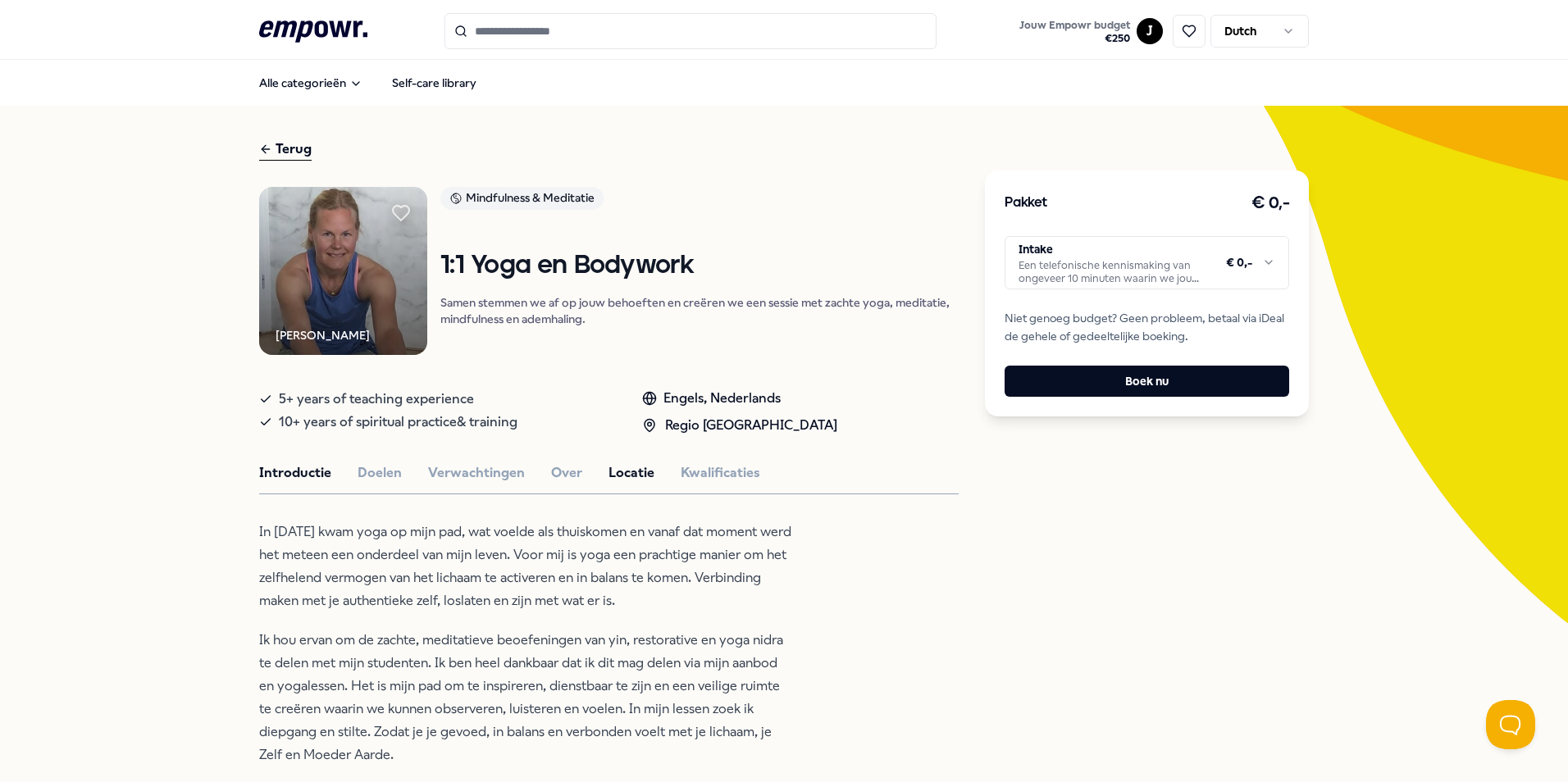
click at [614, 466] on button "Locatie" at bounding box center [631, 472] width 45 height 21
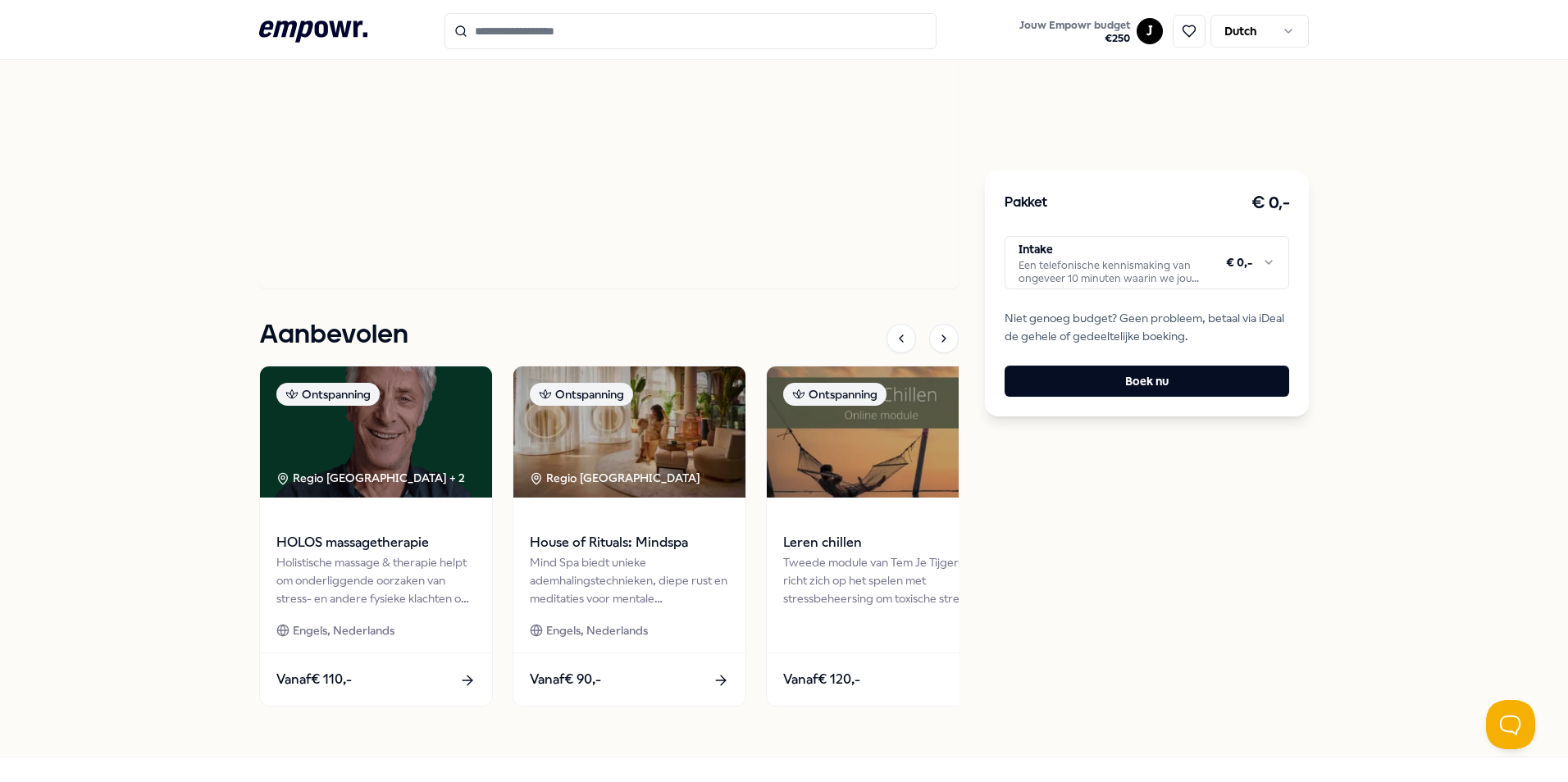
scroll to position [902, 0]
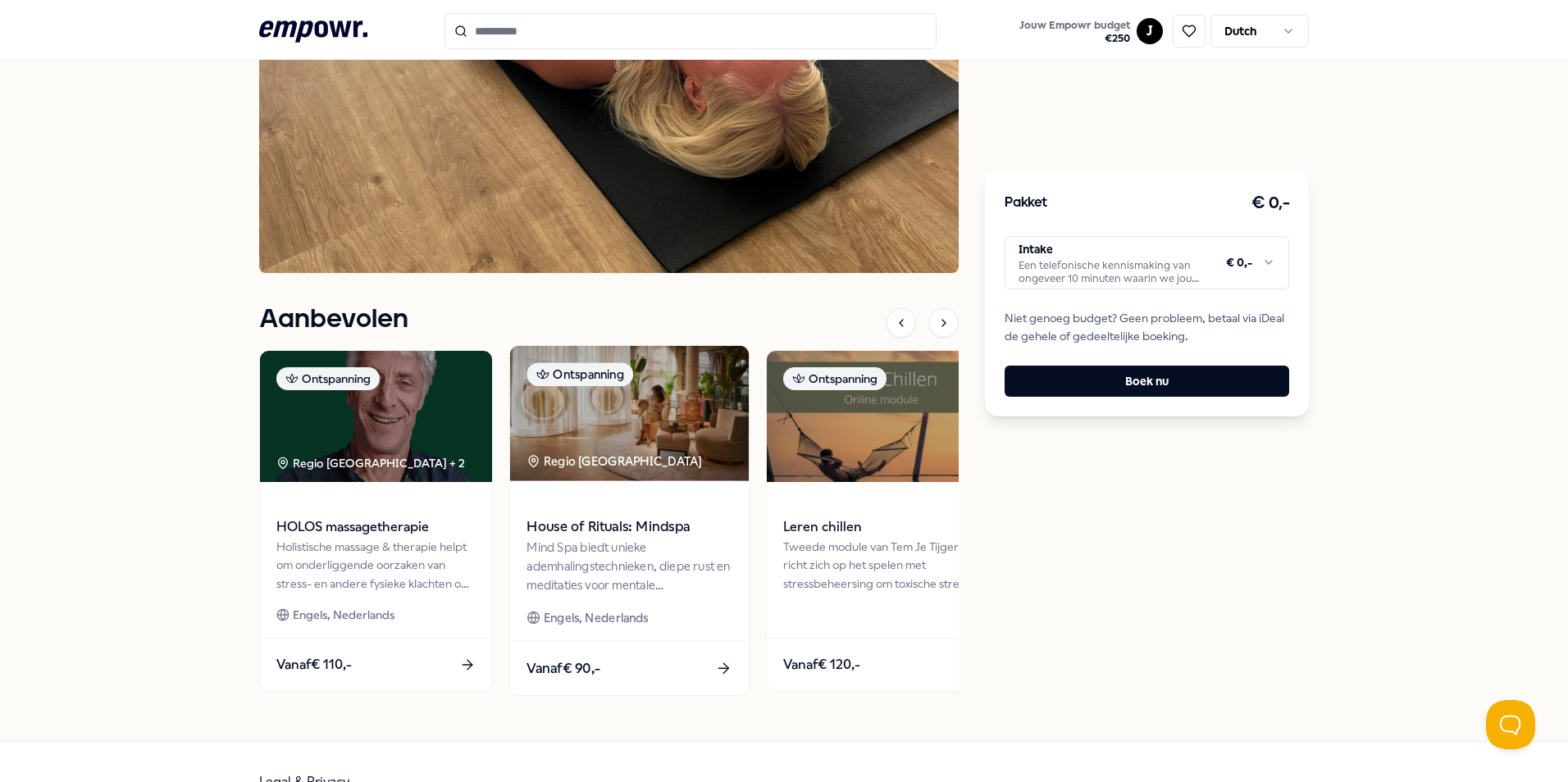
click at [618, 538] on div "Mind Spa biedt unieke ademhalingstechnieken, diepe rust en meditaties voor ment…" at bounding box center [628, 566] width 205 height 56
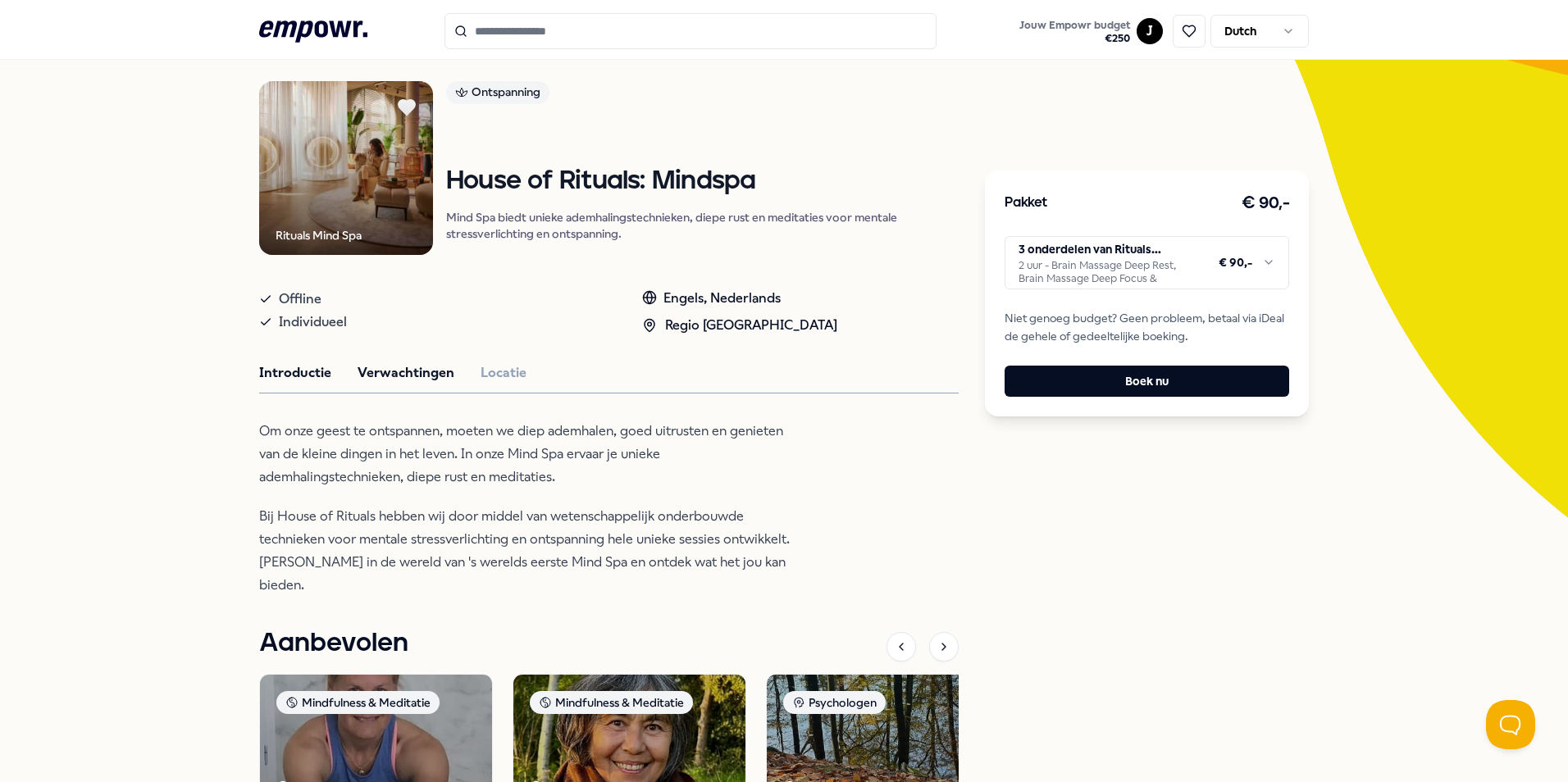
click at [387, 372] on button "Verwachtingen" at bounding box center [406, 373] width 96 height 21
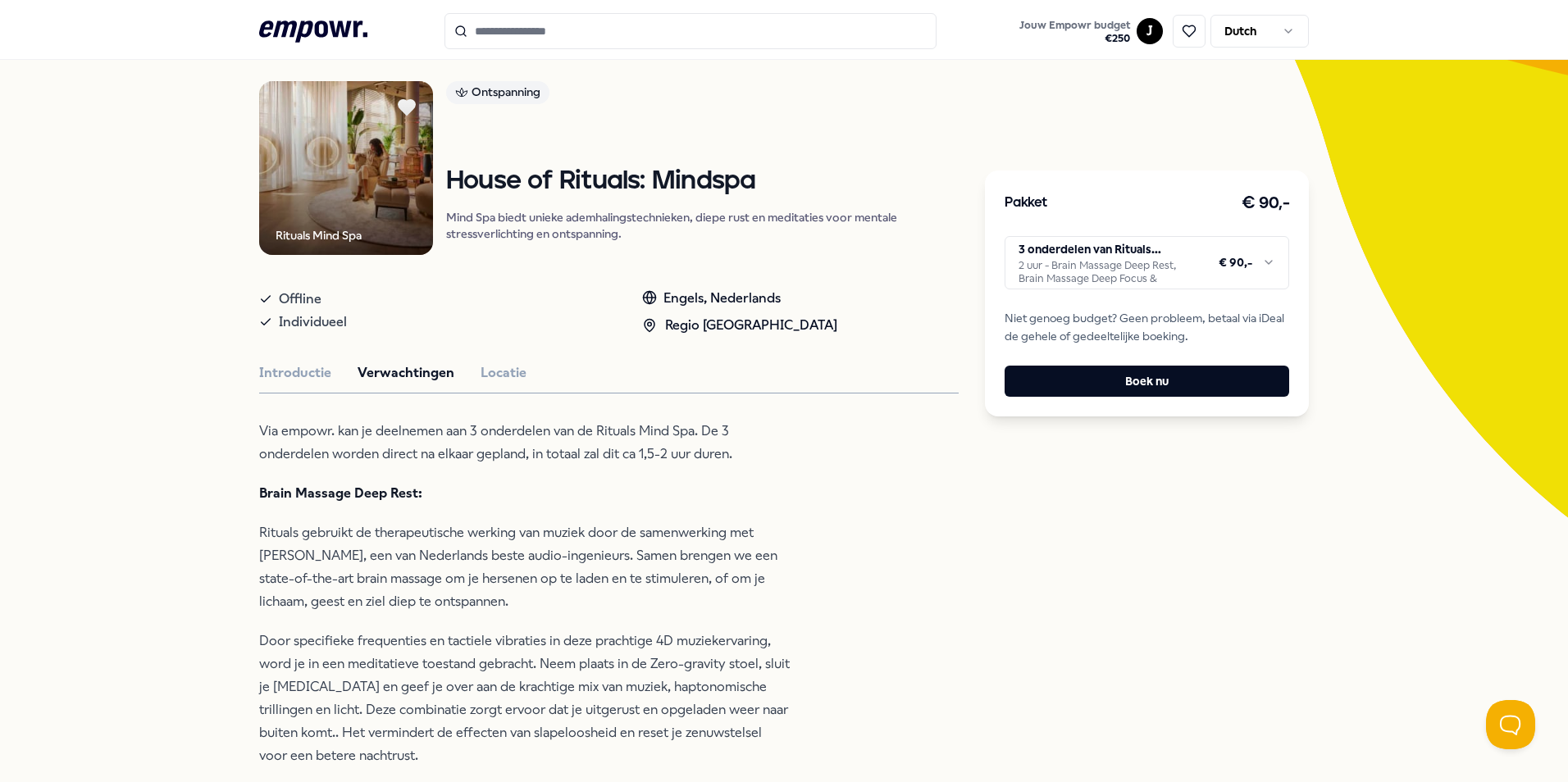
click at [498, 376] on button "Locatie" at bounding box center [503, 373] width 45 height 21
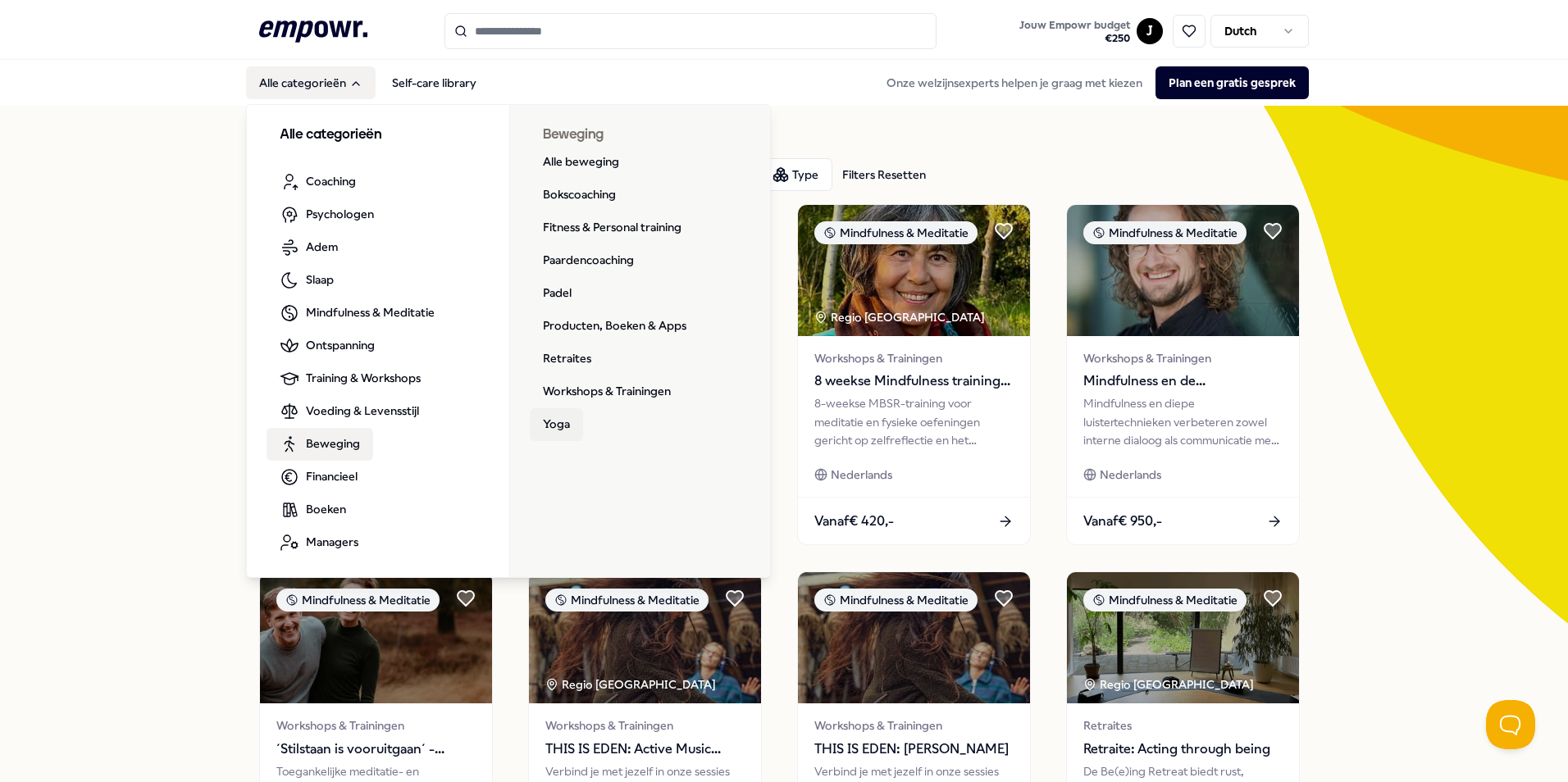
click at [541, 426] on link "Yoga" at bounding box center [556, 425] width 54 height 33
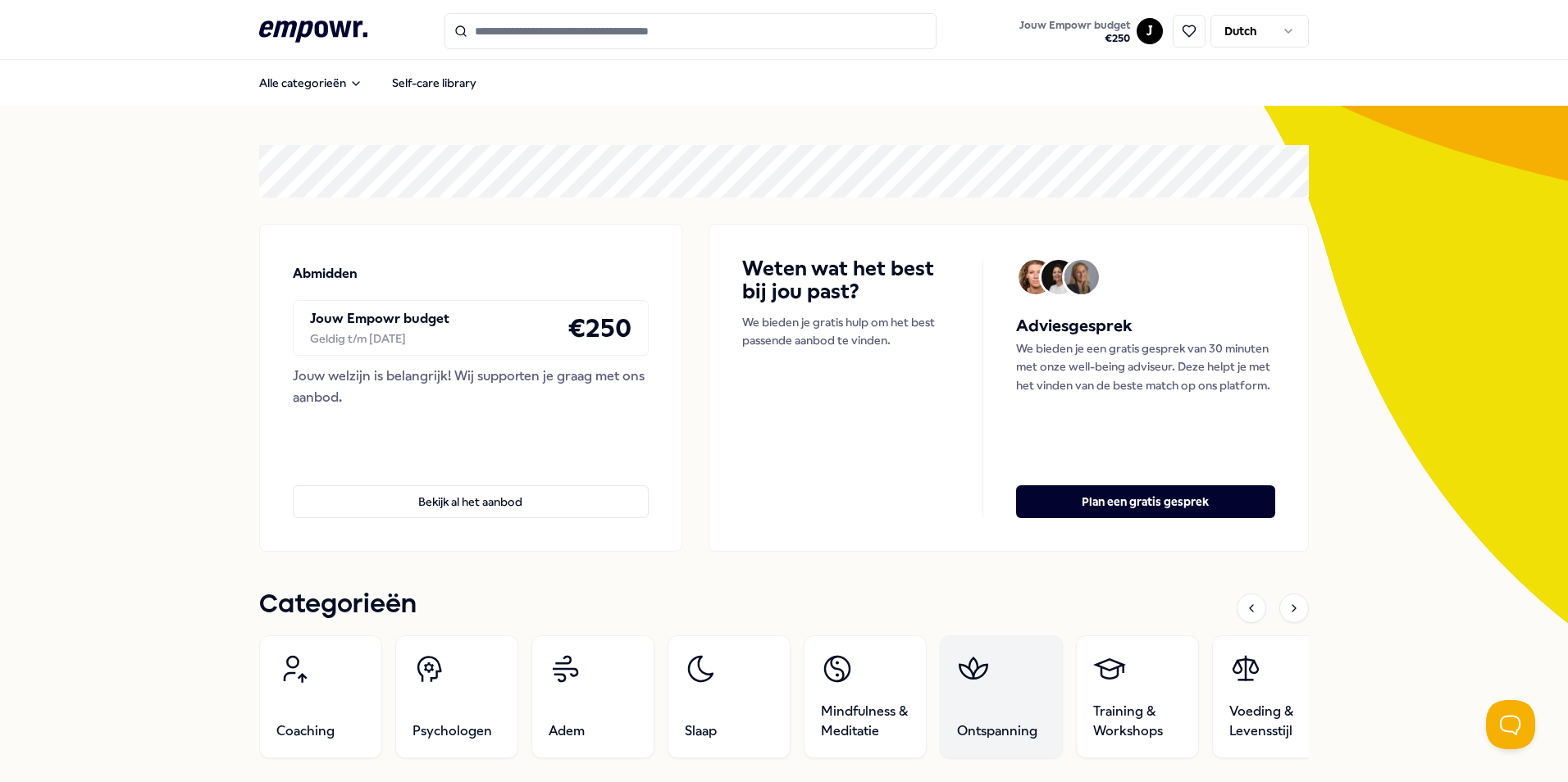
click at [996, 707] on link "Ontspanning" at bounding box center [1000, 697] width 123 height 123
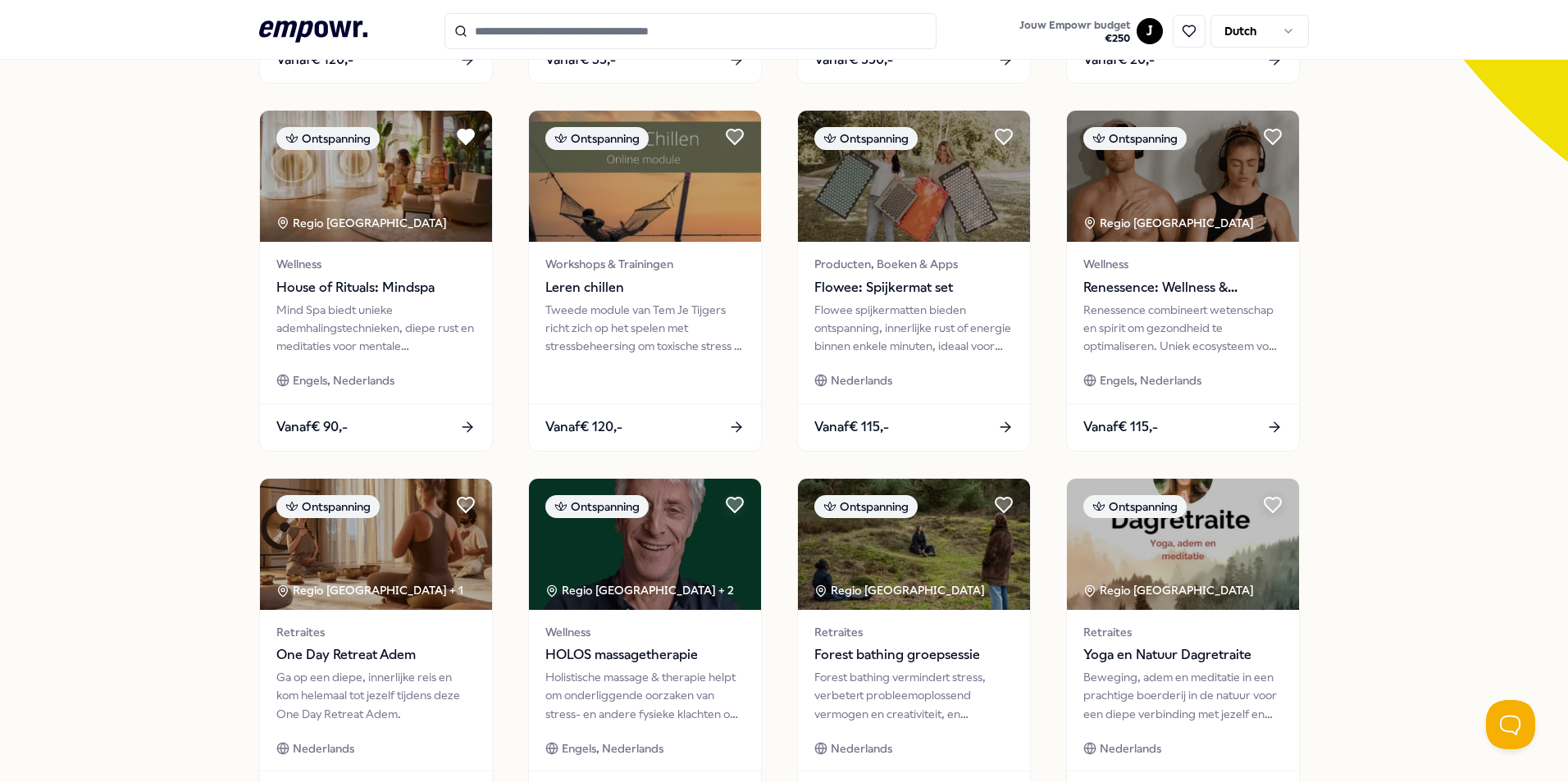
scroll to position [492, 0]
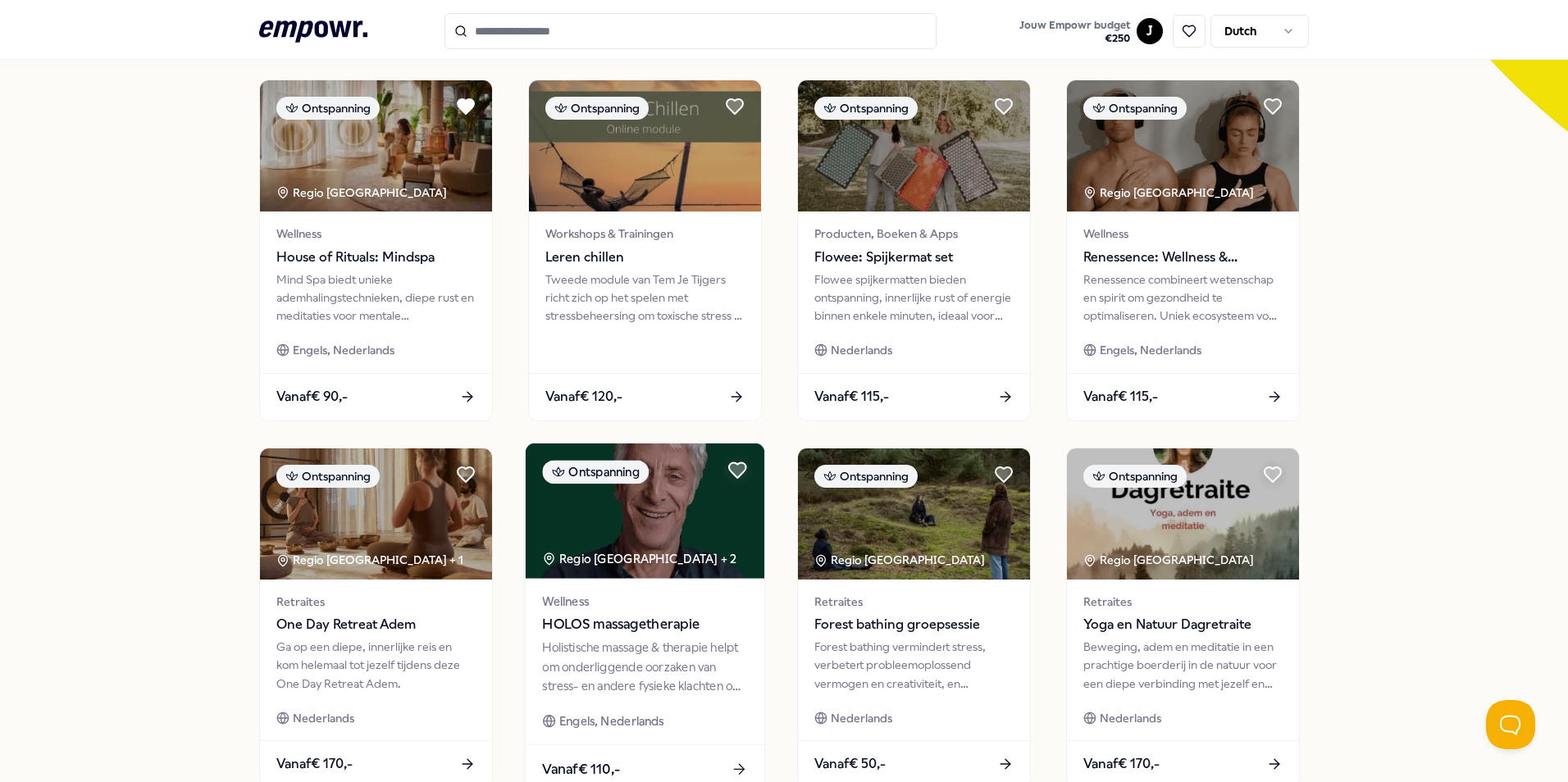
click at [680, 526] on img at bounding box center [645, 511] width 238 height 135
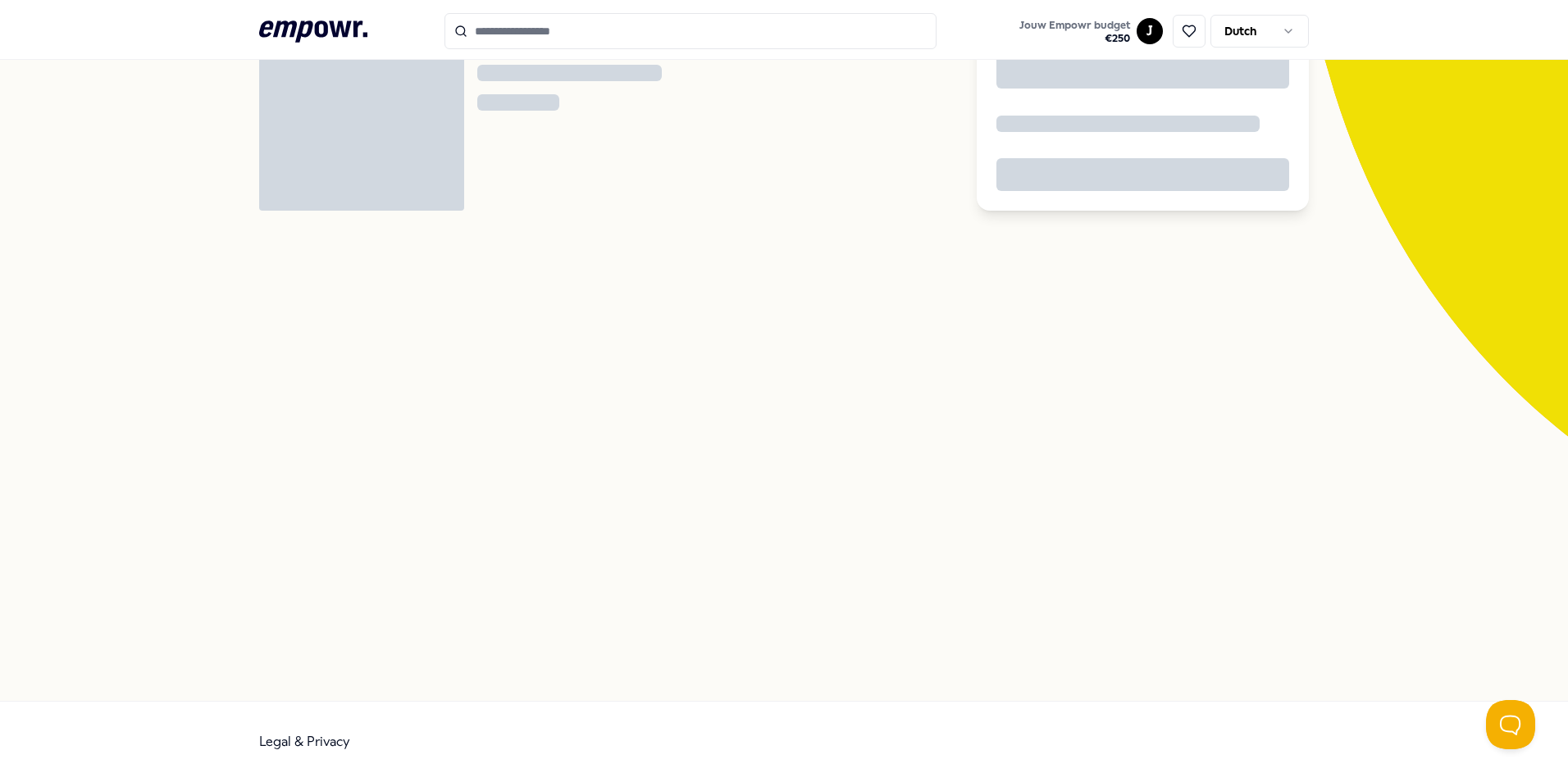
scroll to position [105, 0]
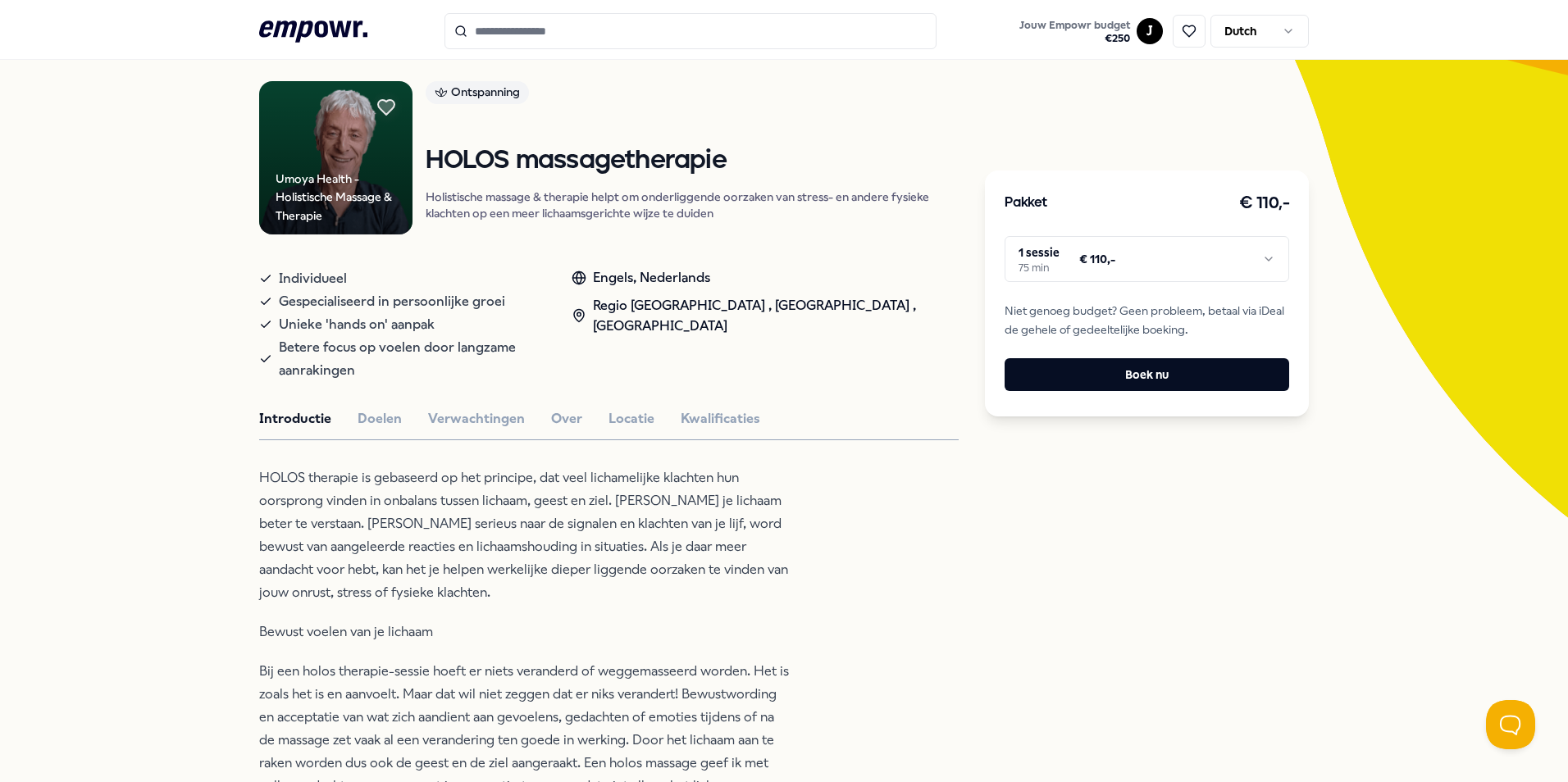
click at [1066, 262] on html ".empowr-logo_svg__cls-1{fill:#03032f} Jouw Empowr budget € 250 J Dutch Alle cat…" at bounding box center [784, 391] width 1568 height 782
click at [1068, 262] on html ".empowr-logo_svg__cls-1{fill:#03032f} Jouw Empowr budget € 250 J Dutch Alle cat…" at bounding box center [784, 391] width 1568 height 782
click at [1100, 379] on button "Boek nu" at bounding box center [1146, 375] width 285 height 33
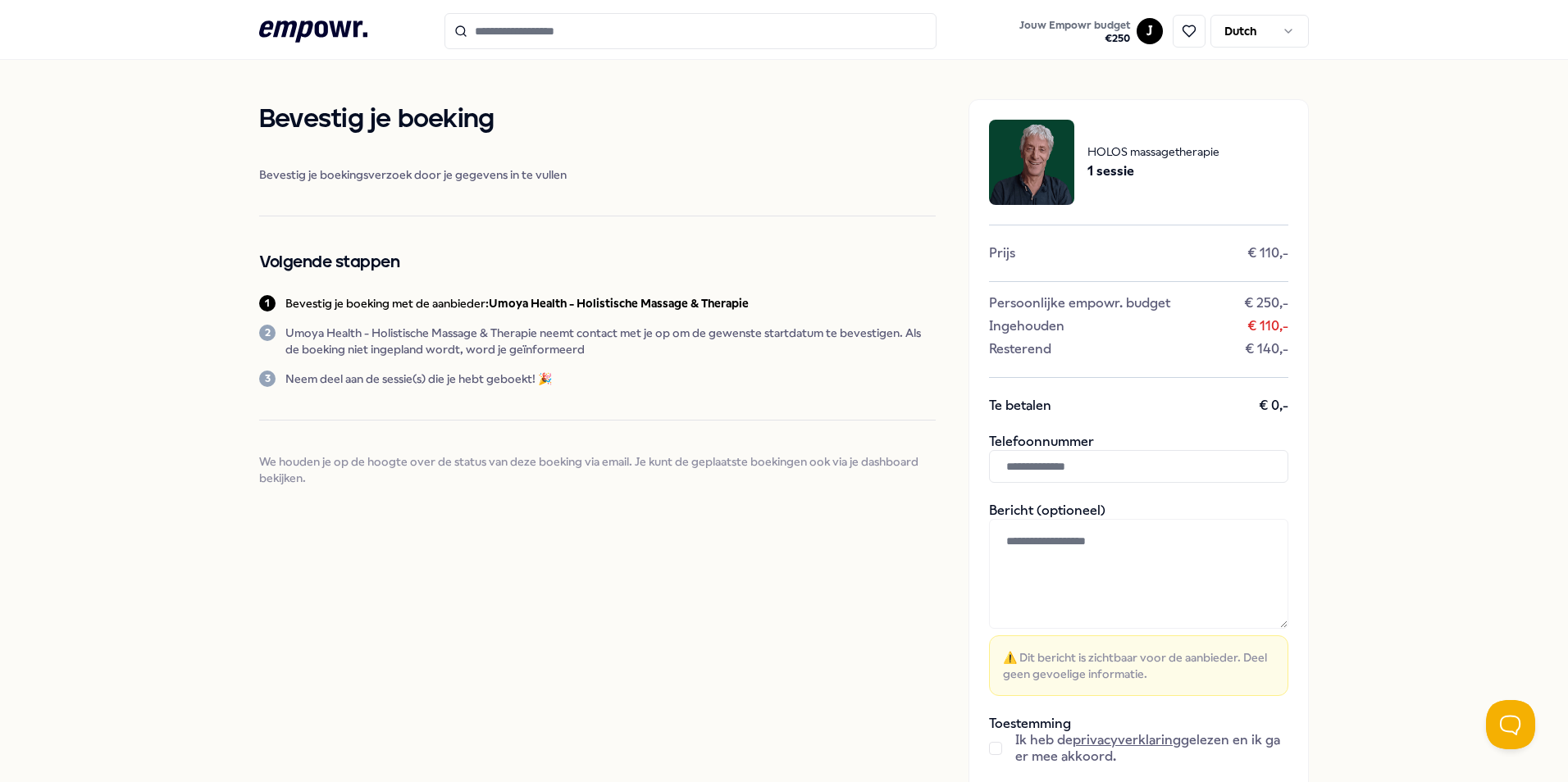
click at [1034, 472] on input "text" at bounding box center [1138, 466] width 299 height 33
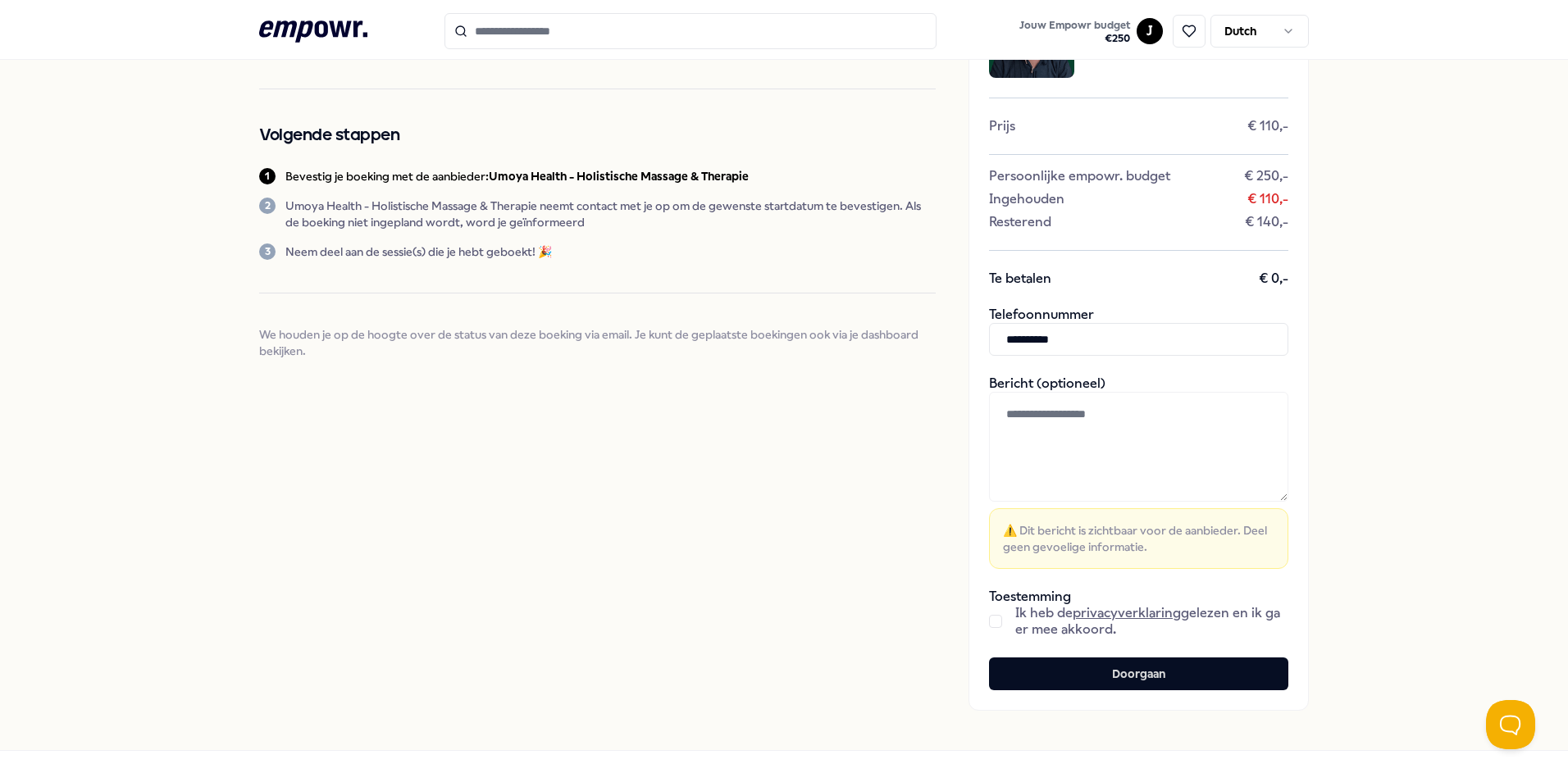
scroll to position [164, 0]
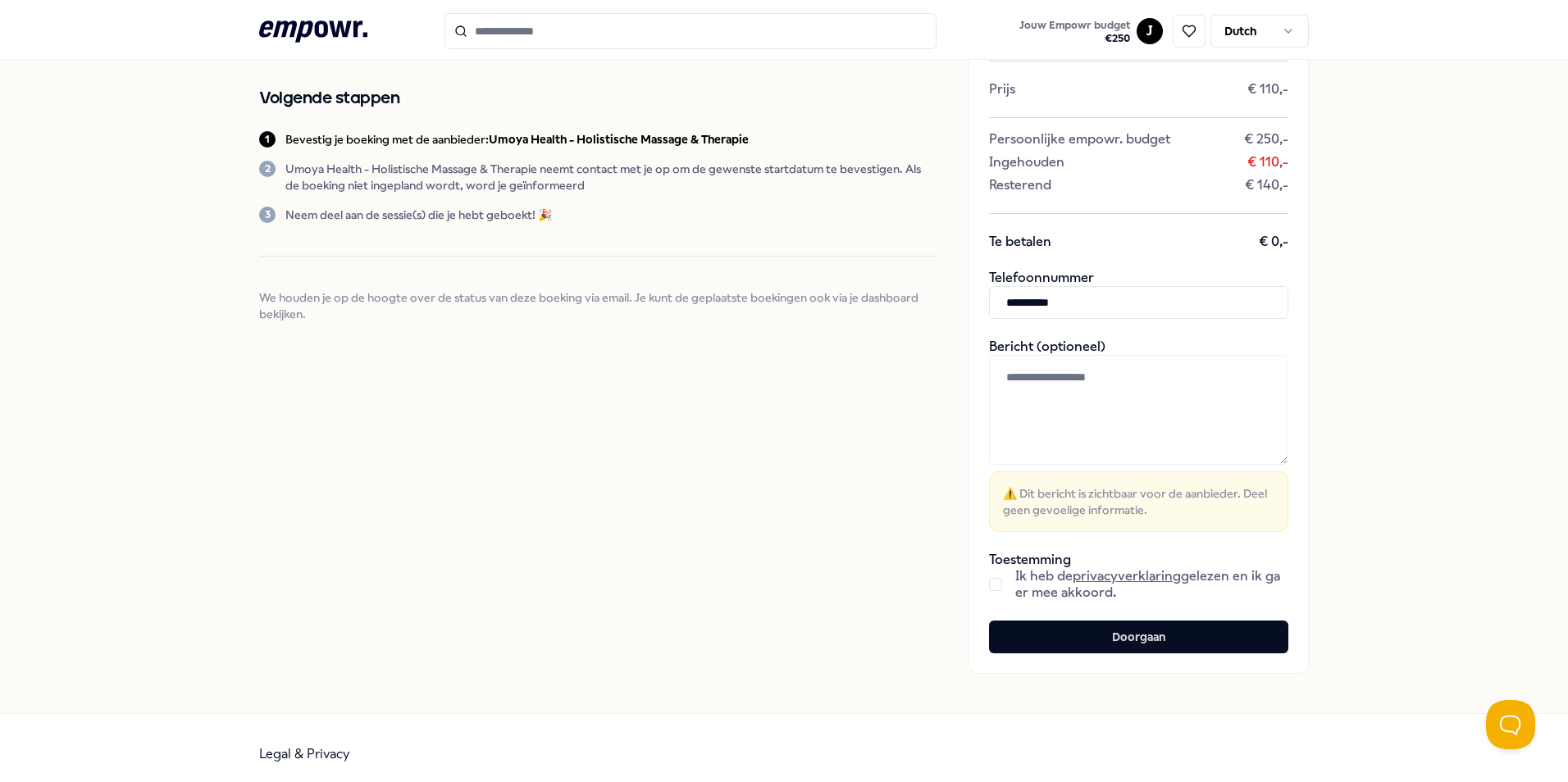
type input "**********"
click at [992, 582] on button "button" at bounding box center [995, 585] width 13 height 13
click at [1141, 637] on button "Doorgaan" at bounding box center [1138, 637] width 299 height 33
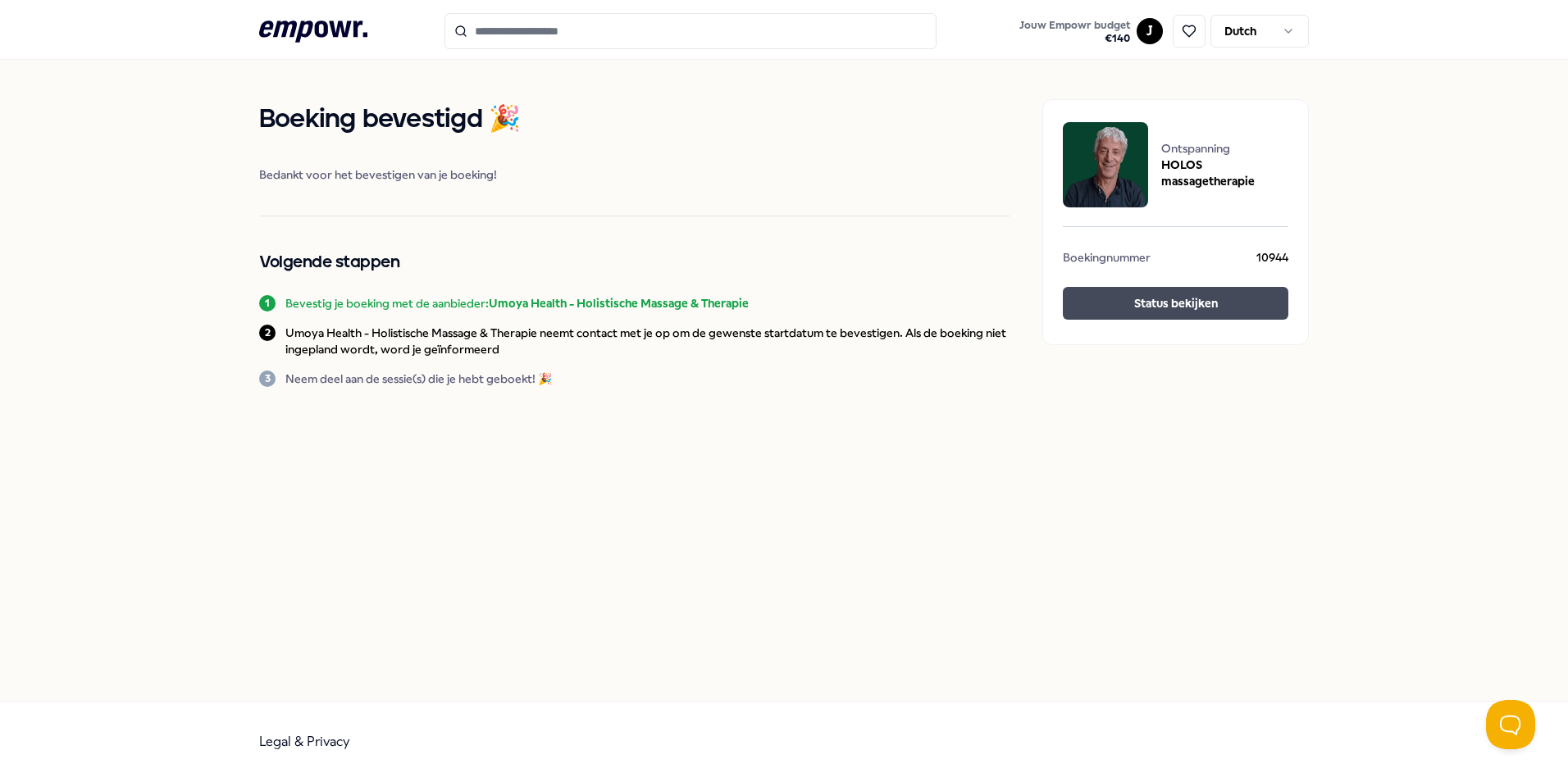
click at [1207, 312] on button "Status bekijken" at bounding box center [1175, 304] width 226 height 33
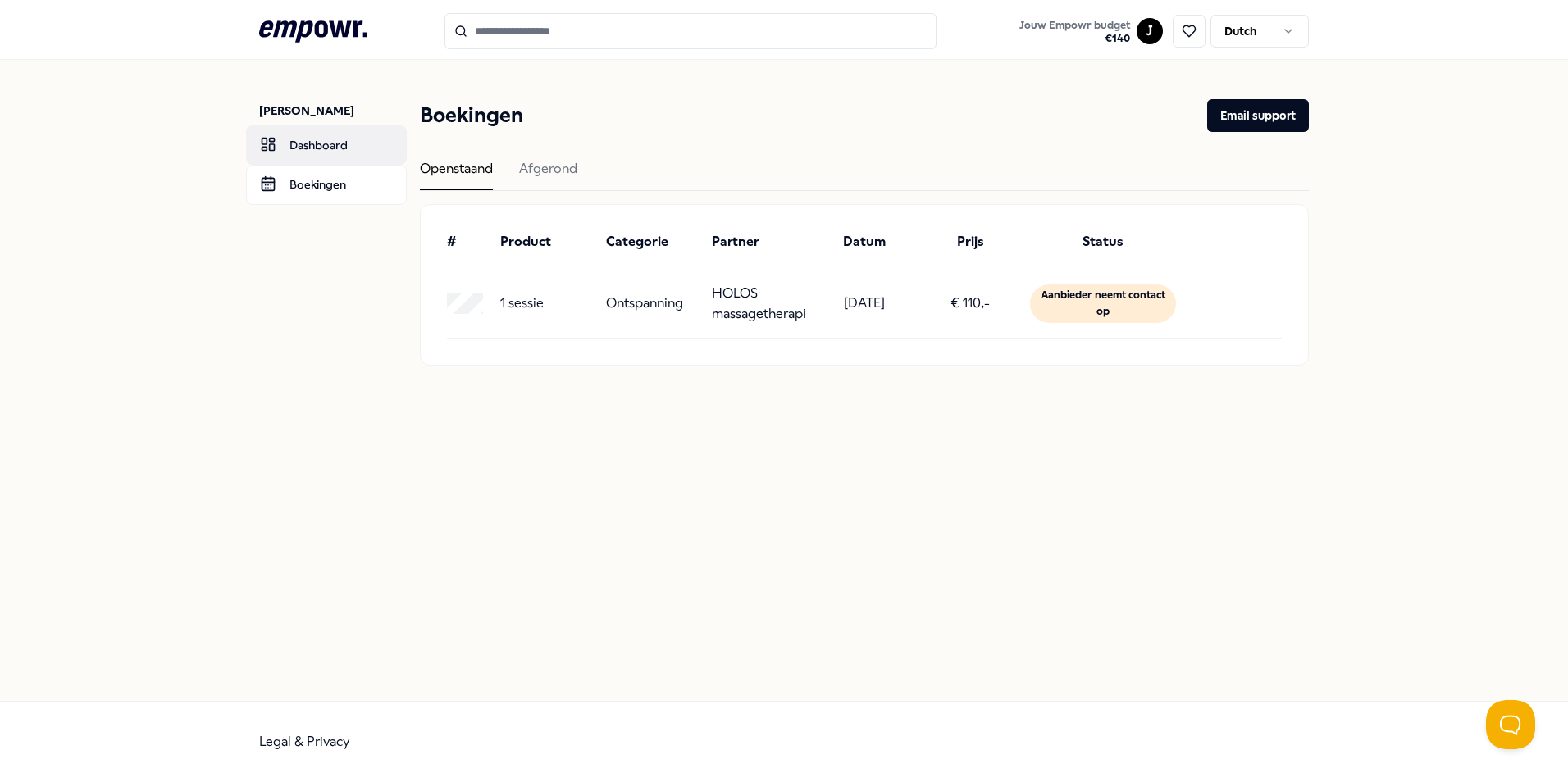
click at [317, 135] on link "Dashboard" at bounding box center [326, 145] width 161 height 39
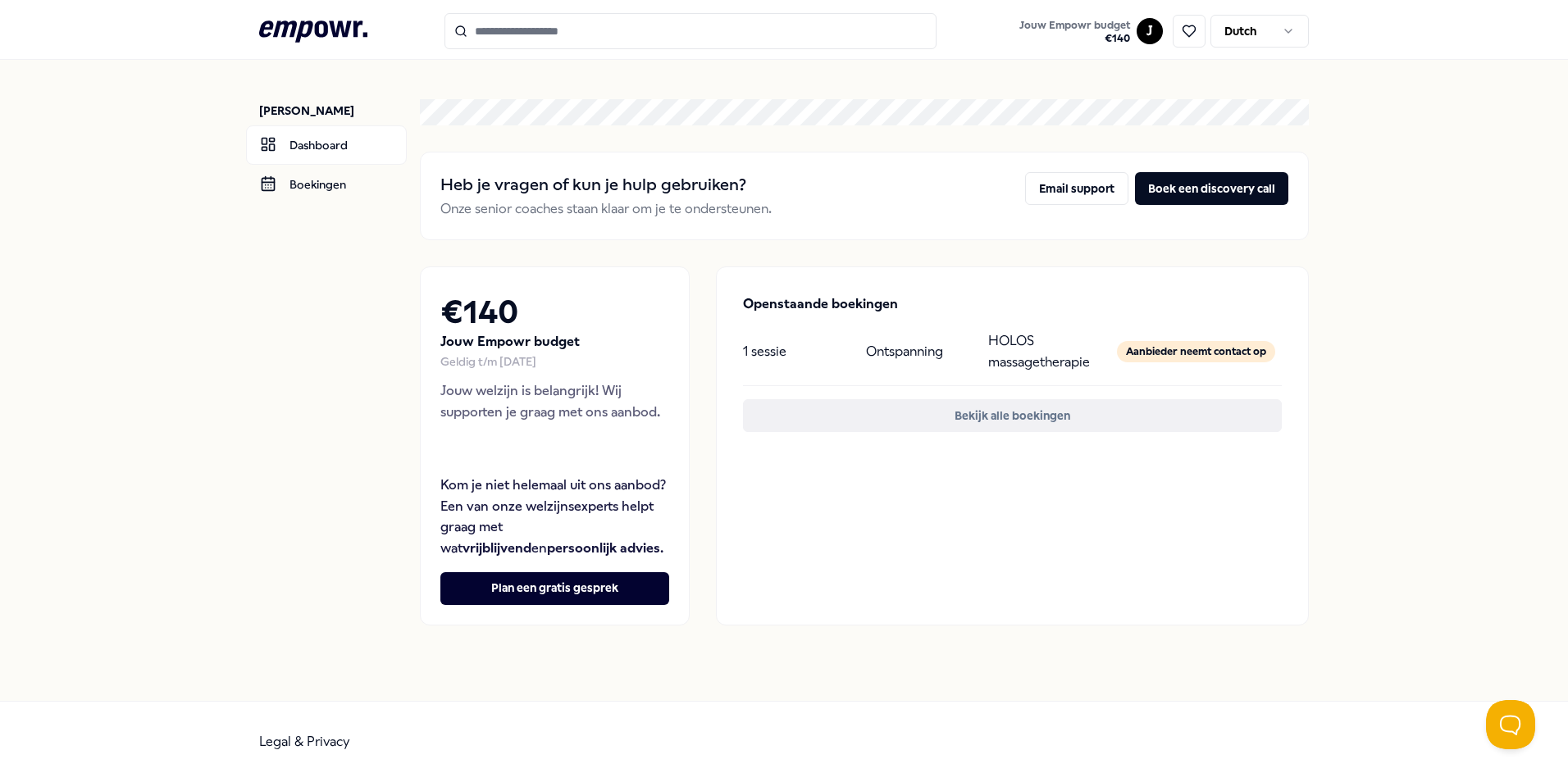
click at [1043, 427] on button "Bekijk alle boekingen" at bounding box center [1012, 416] width 538 height 33
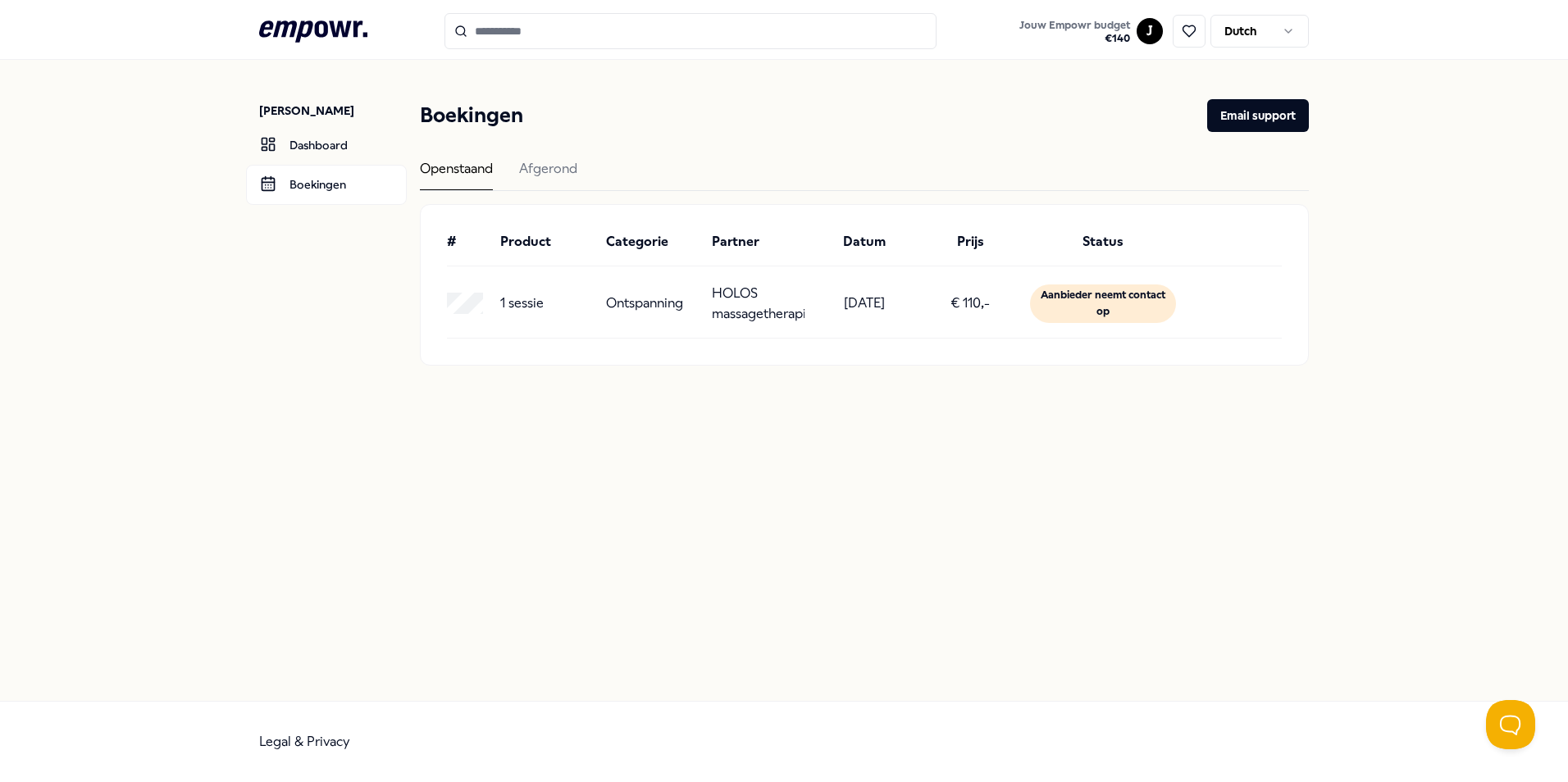
click at [502, 30] on input "Search for products, categories or subcategories" at bounding box center [690, 31] width 492 height 36
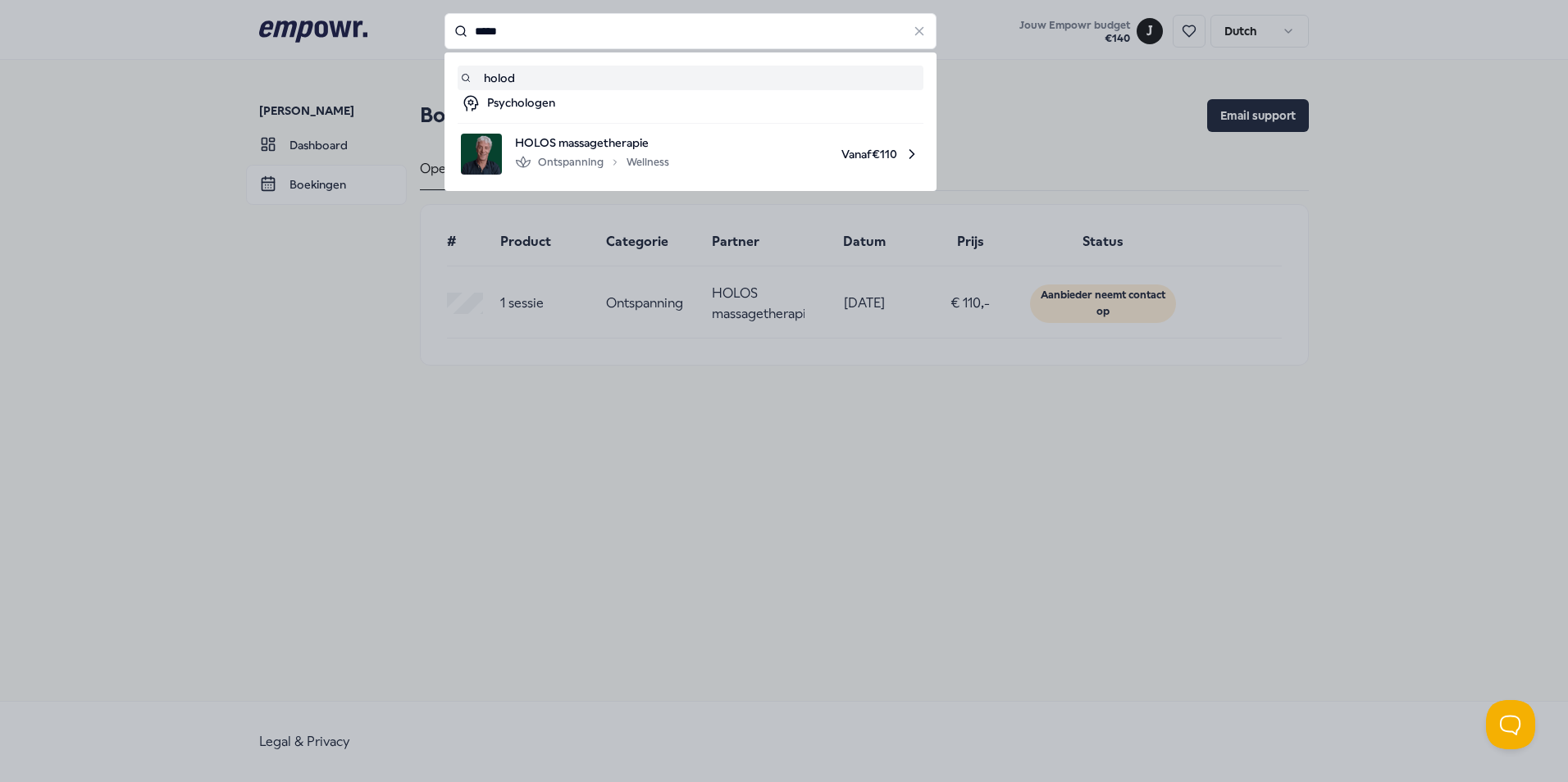
type input "*****"
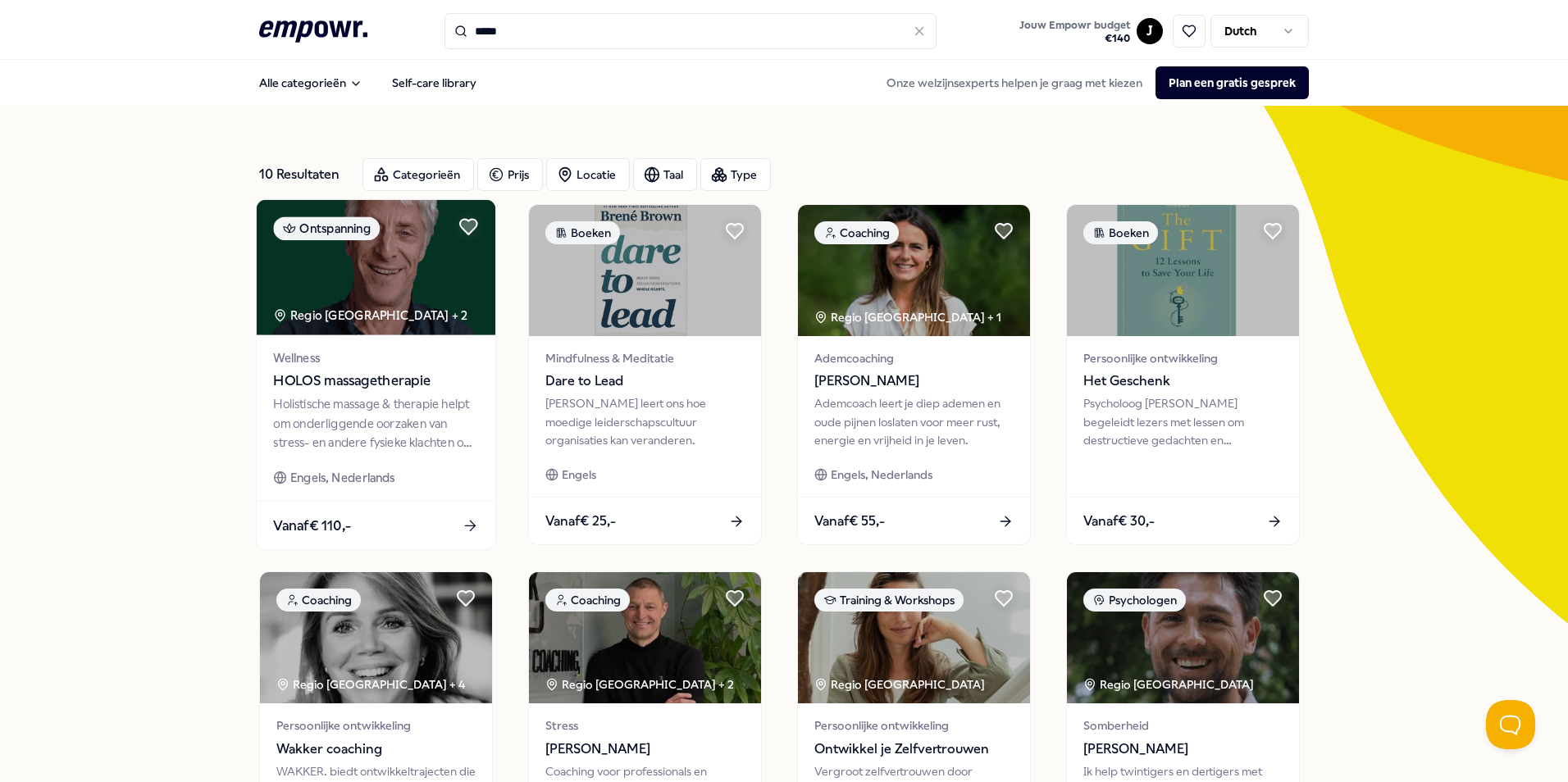
click at [398, 296] on img at bounding box center [376, 267] width 238 height 135
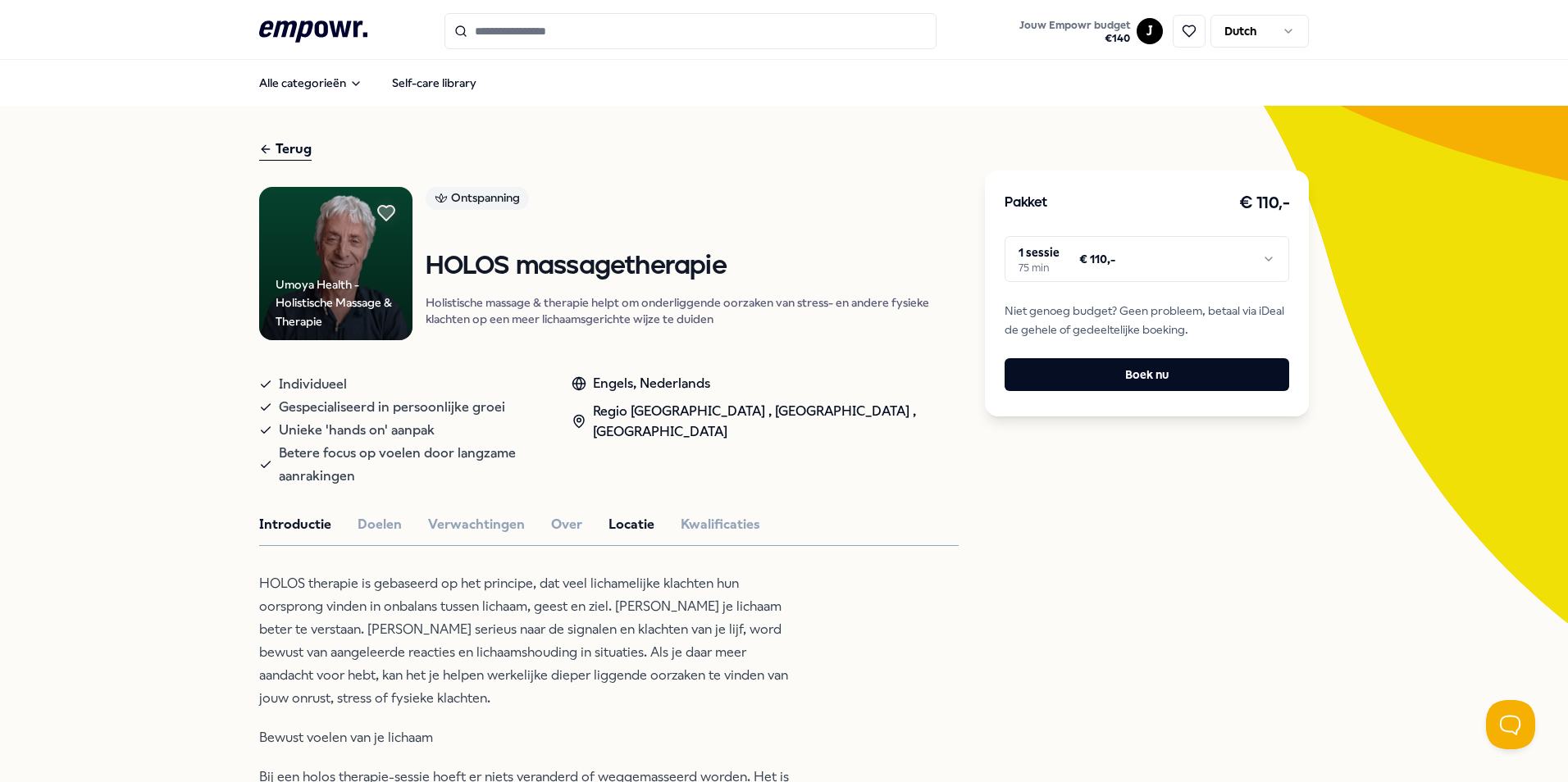
click at [623, 514] on button "Locatie" at bounding box center [631, 524] width 45 height 21
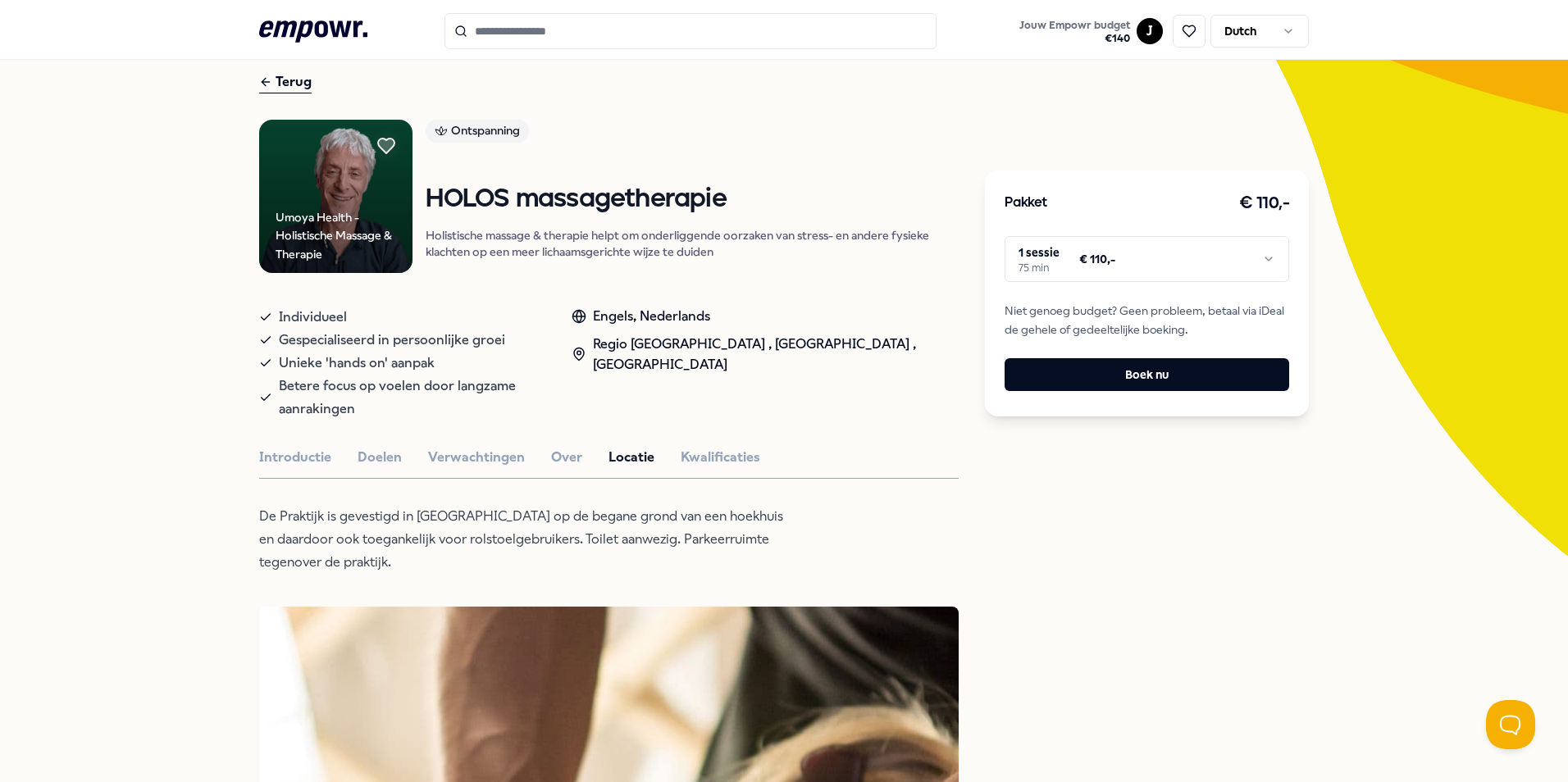
scroll to position [164, 0]
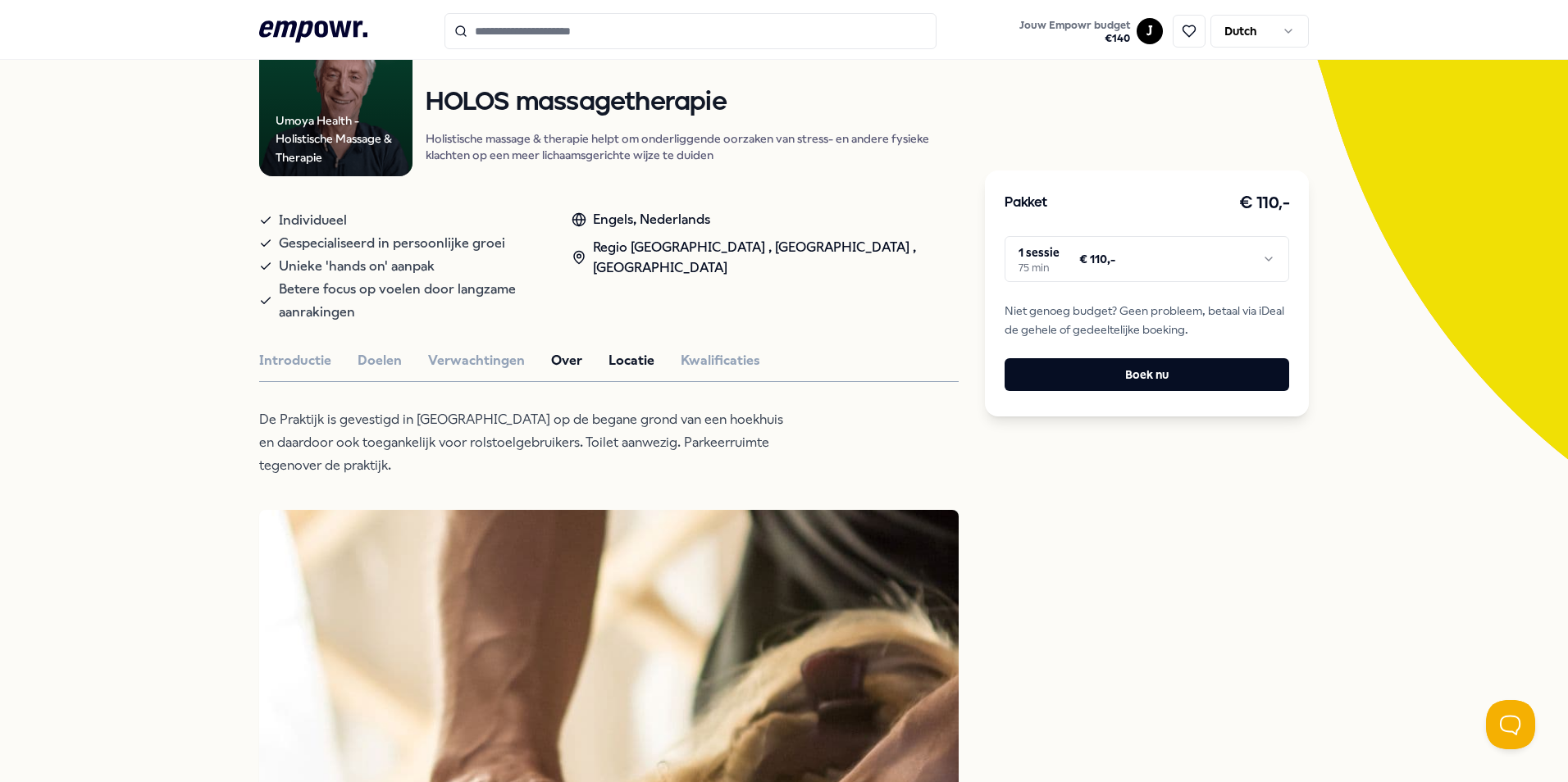
click at [554, 350] on button "Over" at bounding box center [567, 360] width 31 height 21
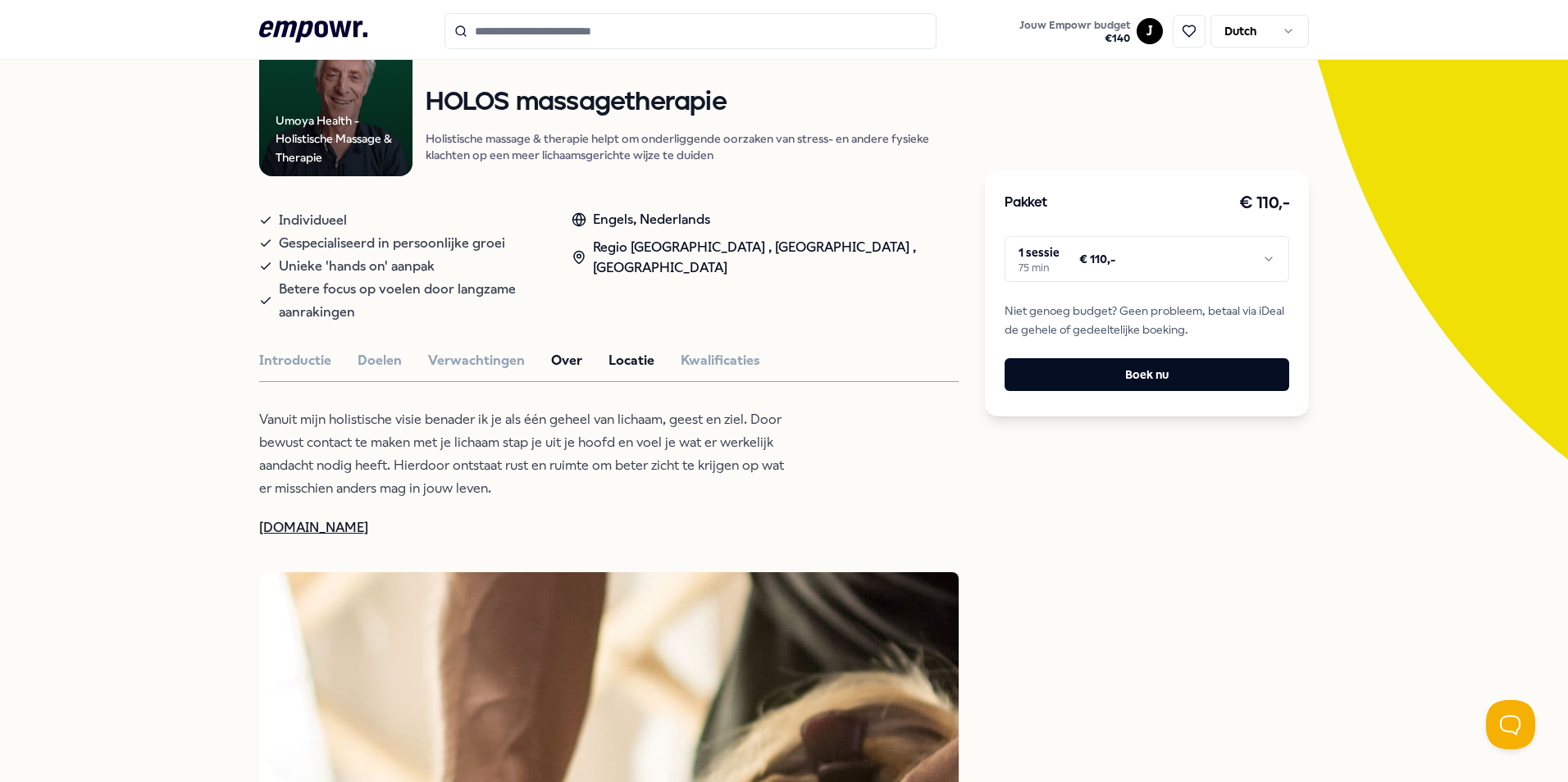
click at [631, 350] on button "Locatie" at bounding box center [631, 360] width 45 height 21
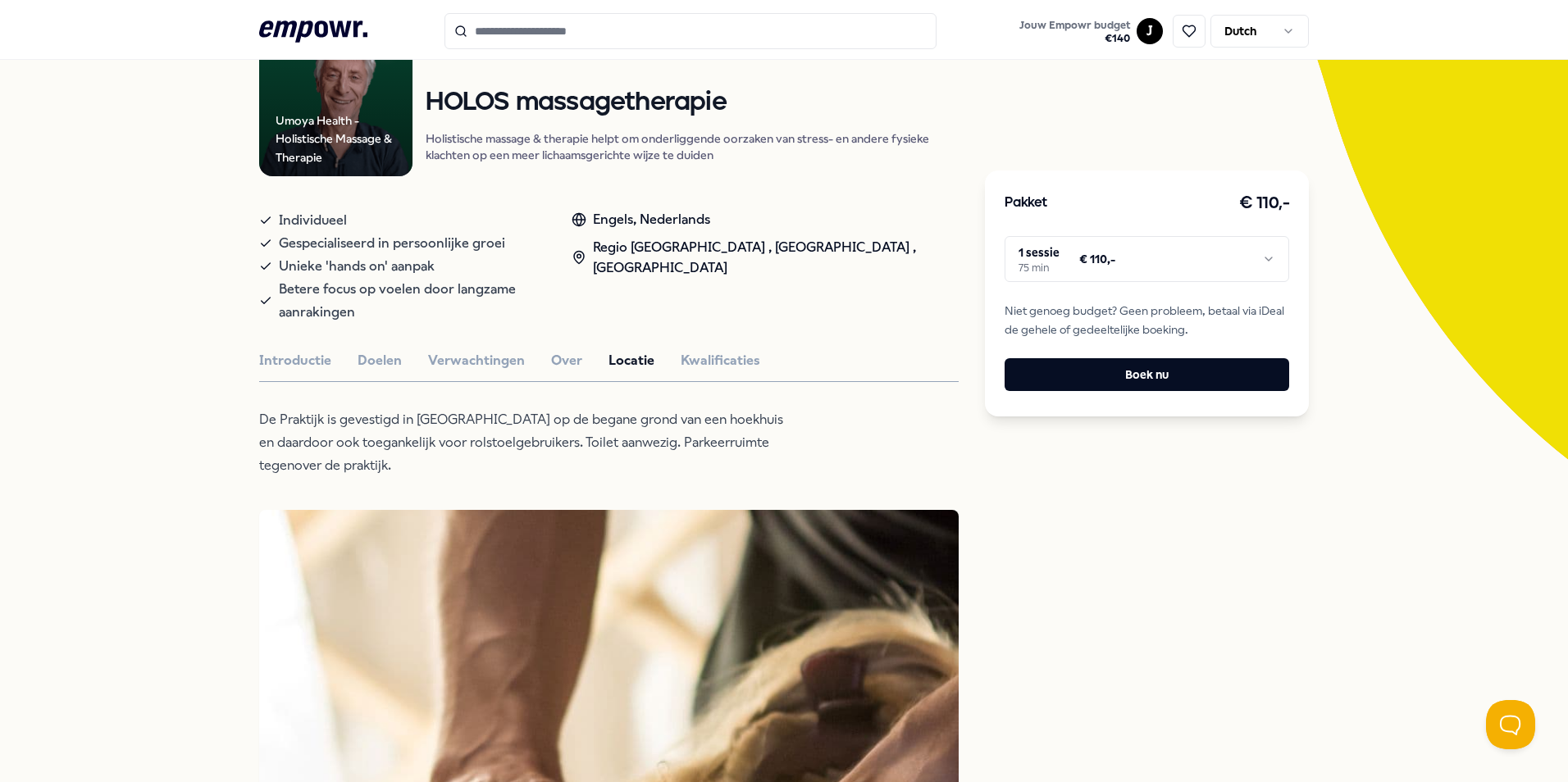
click at [560, 350] on button "Over" at bounding box center [567, 360] width 31 height 21
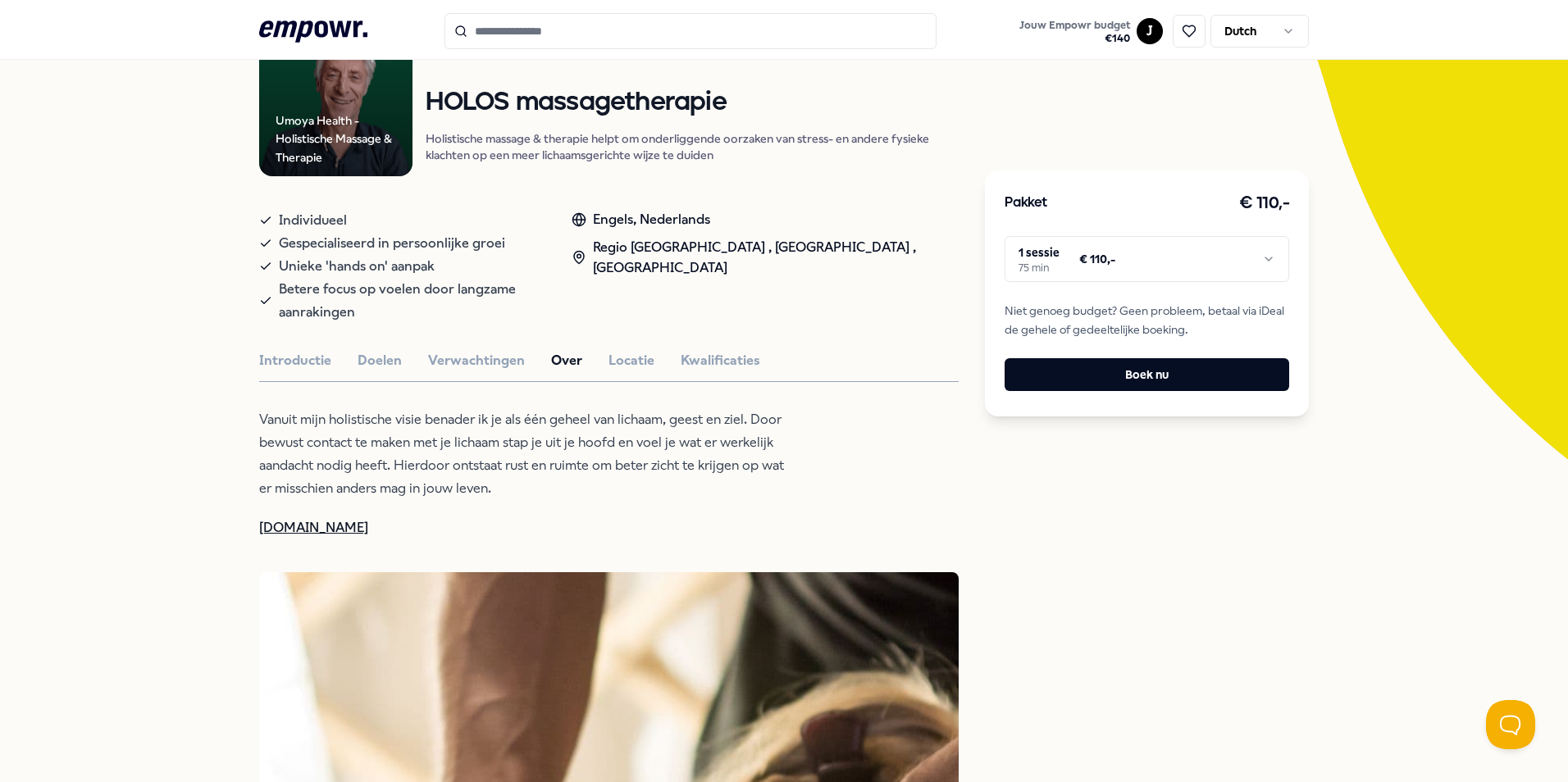
click at [352, 520] on link "[DOMAIN_NAME]" at bounding box center [314, 527] width 109 height 15
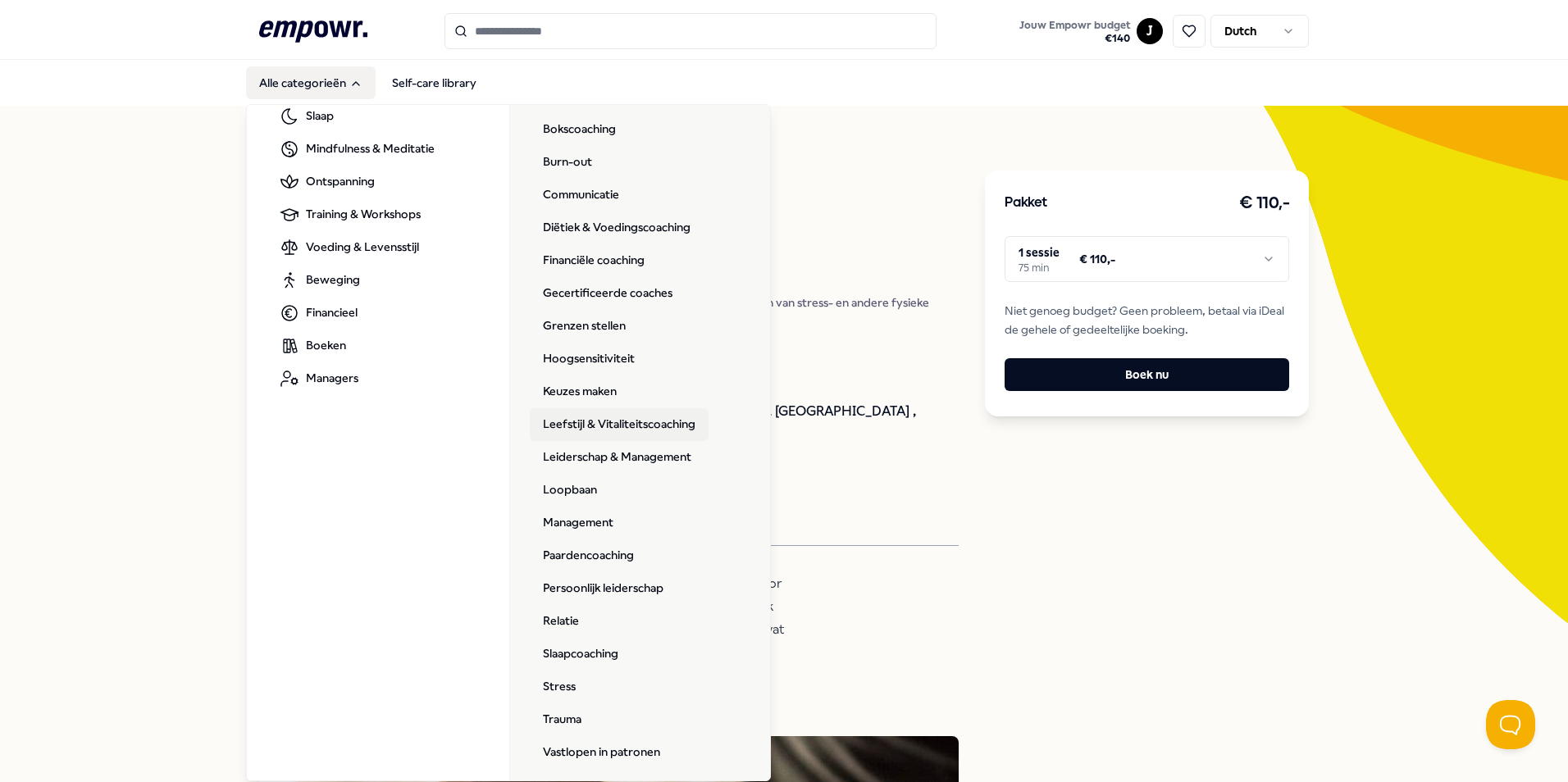
scroll to position [236, 0]
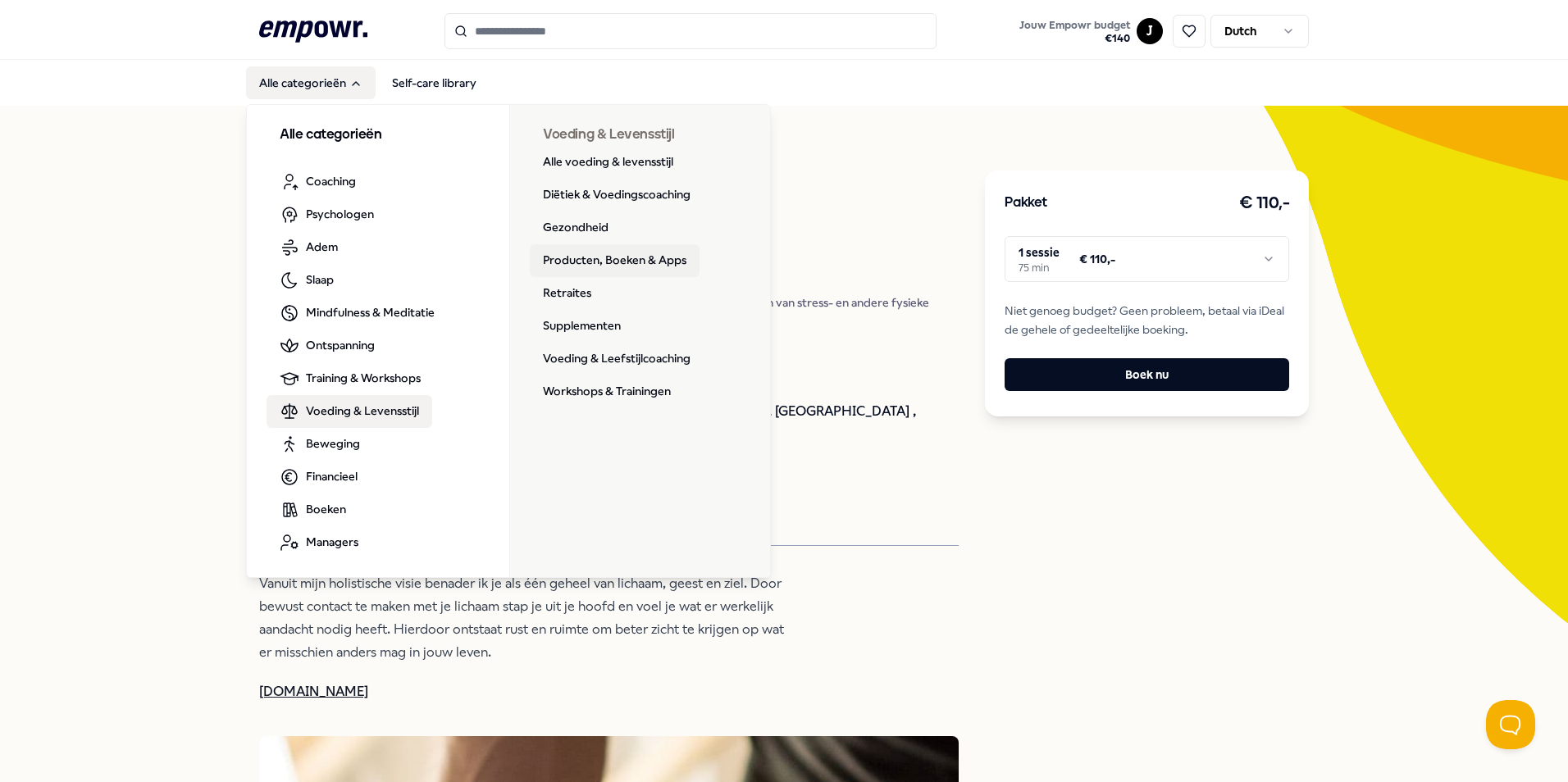
click at [605, 261] on link "Producten, Boeken & Apps" at bounding box center [614, 261] width 170 height 33
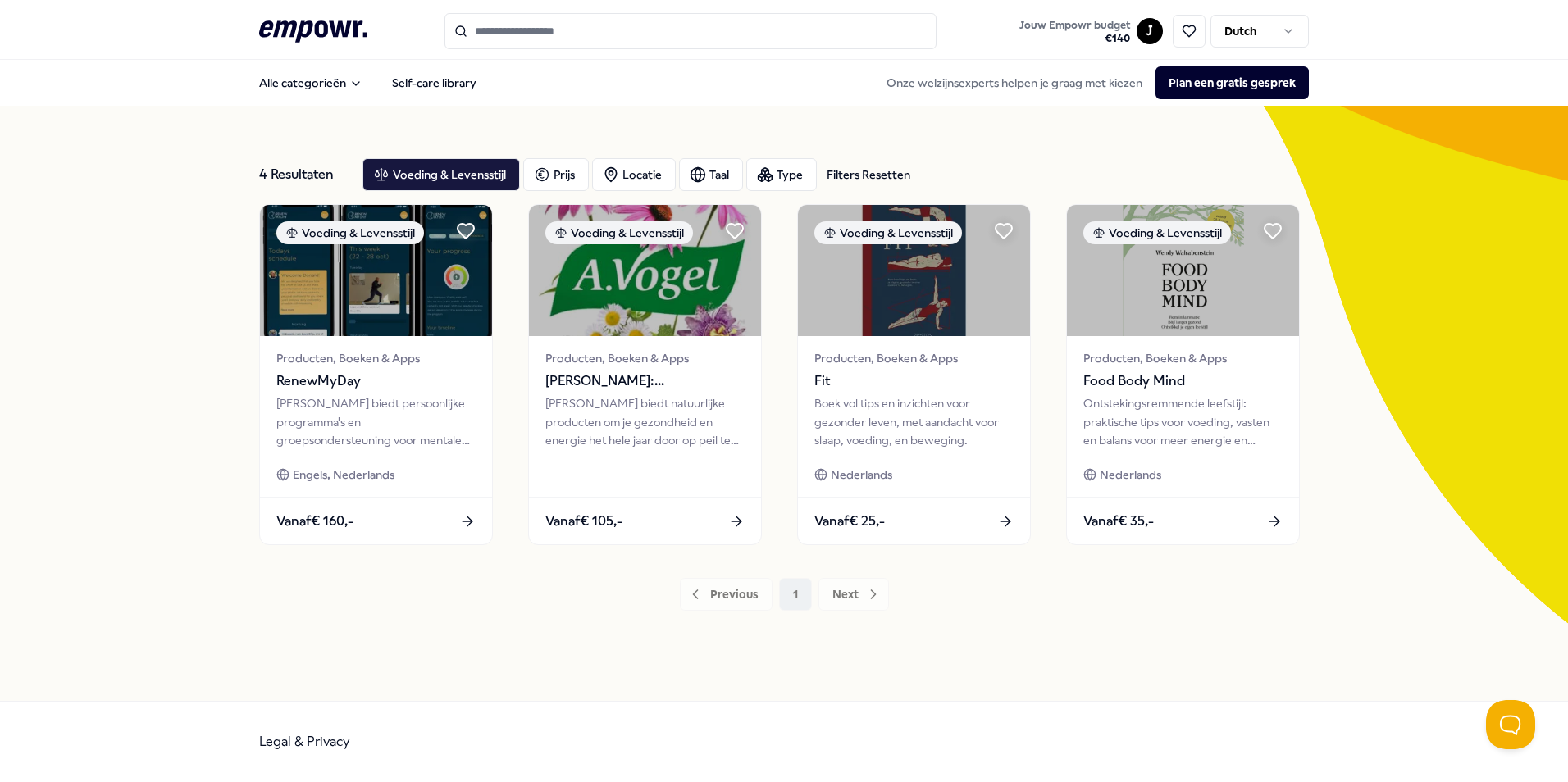
click at [548, 29] on input "Search for products, categories or subcategories" at bounding box center [690, 31] width 492 height 36
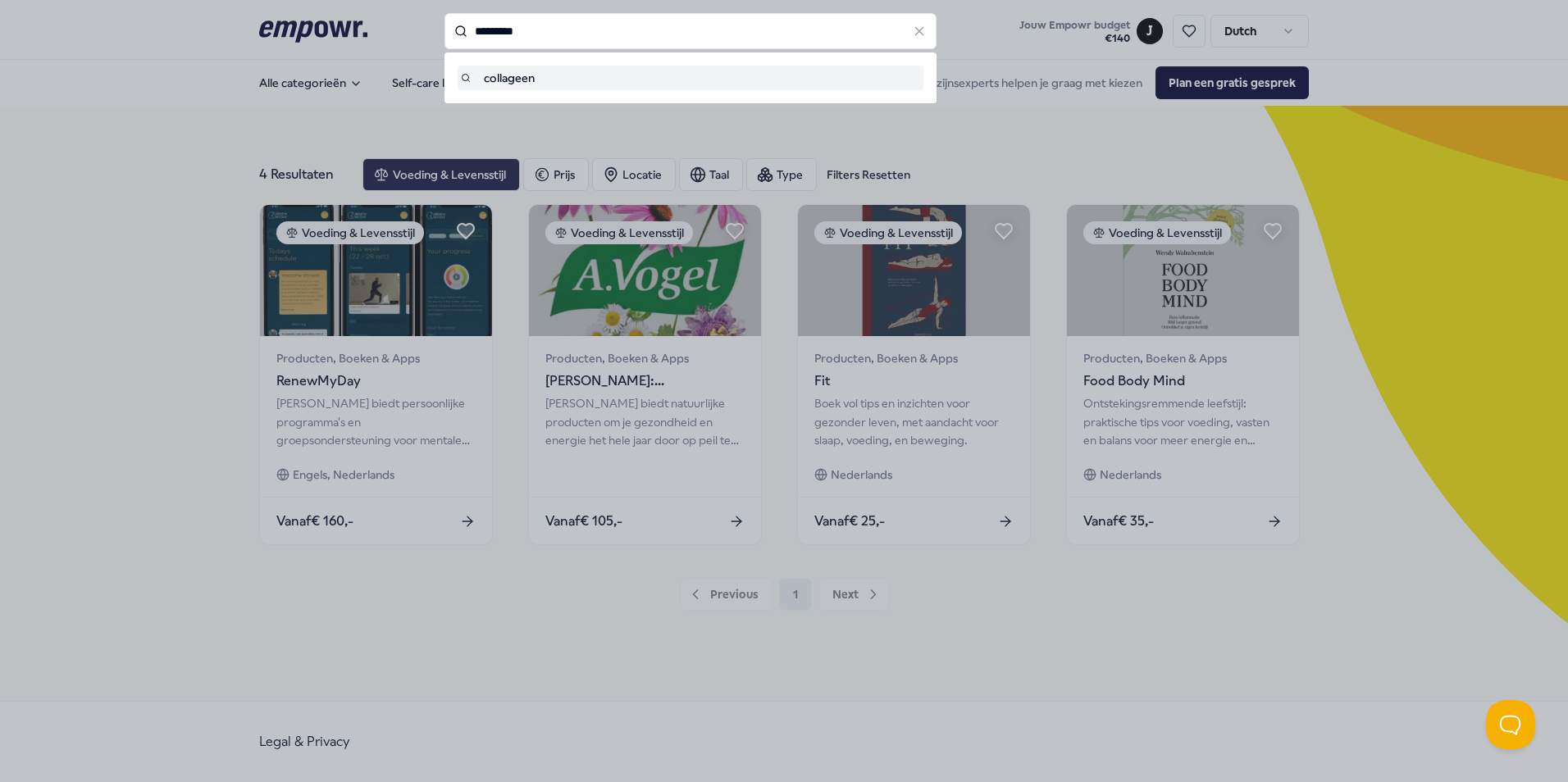
type input "*********"
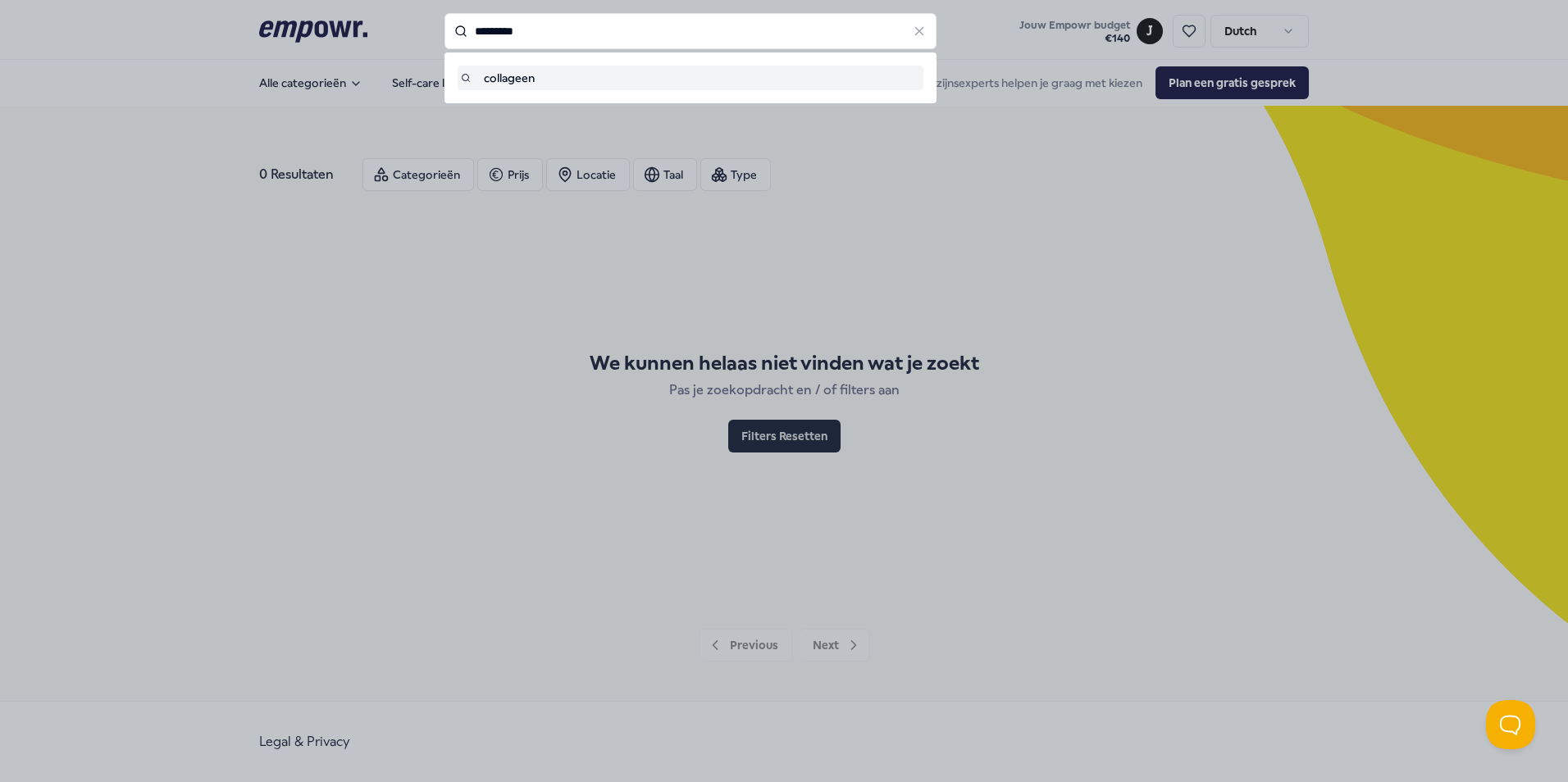
click at [579, 44] on input "*********" at bounding box center [690, 31] width 492 height 36
type input "*"
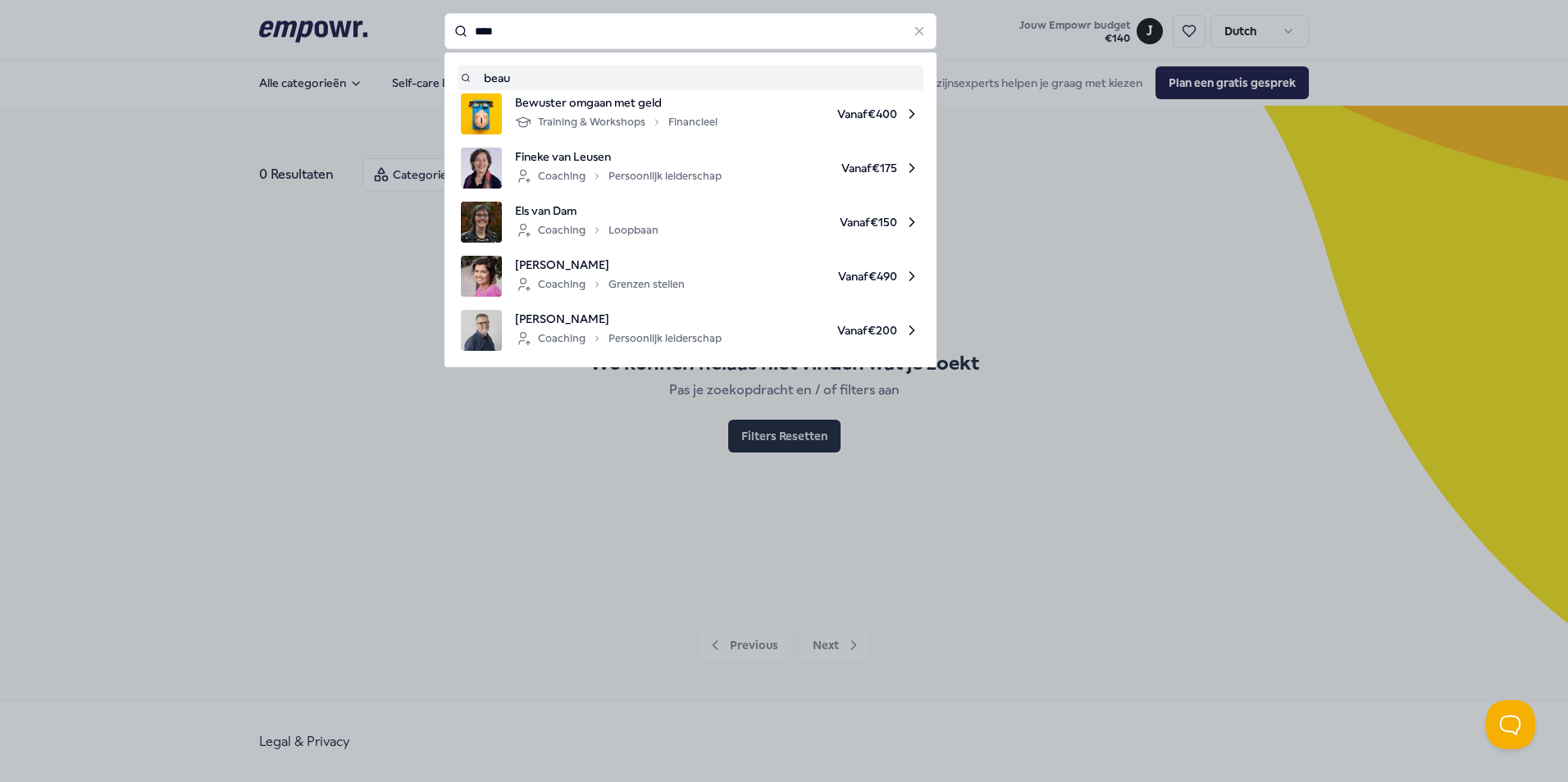
type input "****"
drag, startPoint x: 354, startPoint y: 268, endPoint x: 337, endPoint y: 254, distance: 22.0
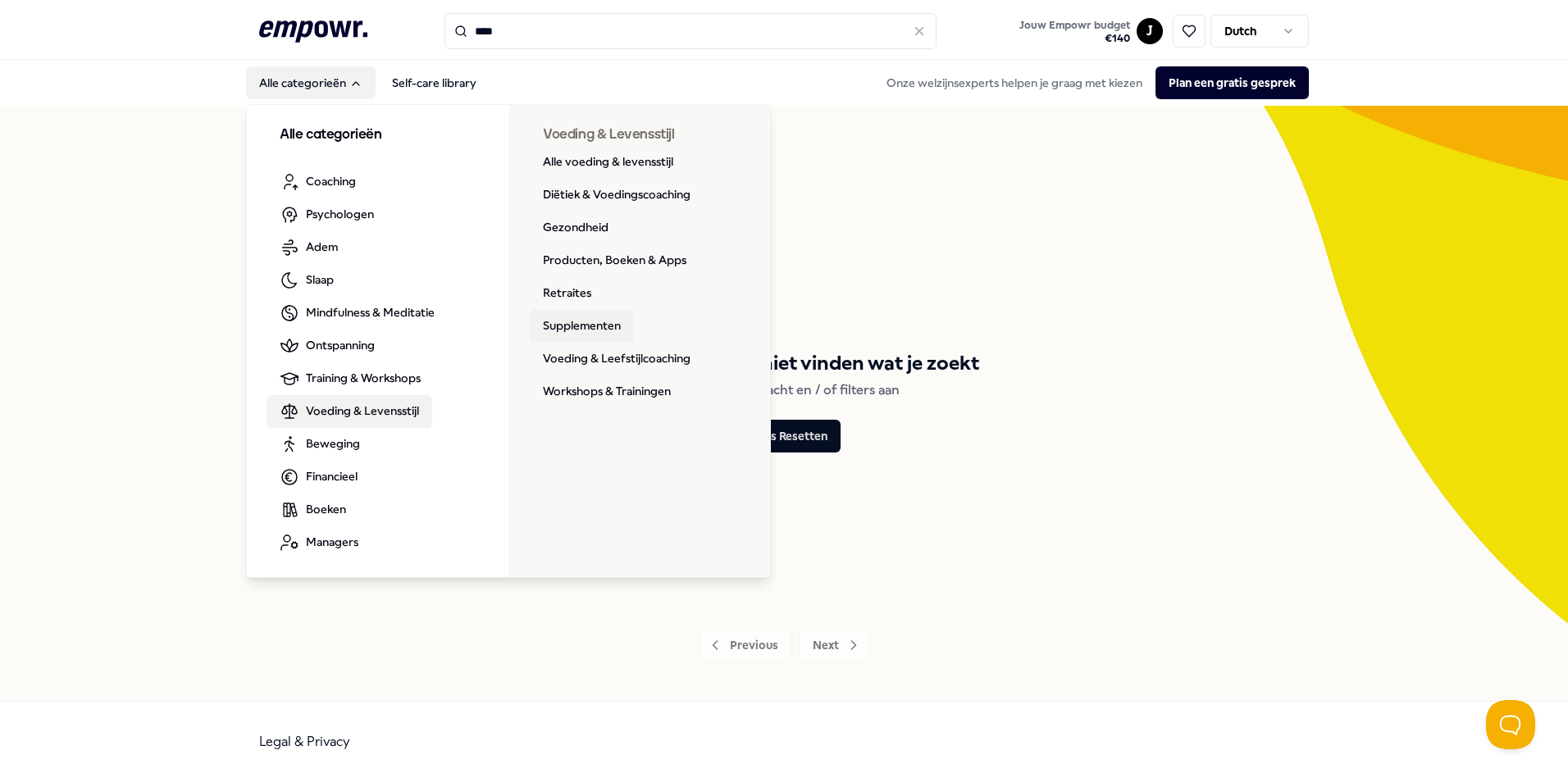
click at [608, 322] on link "Supplementen" at bounding box center [581, 326] width 105 height 33
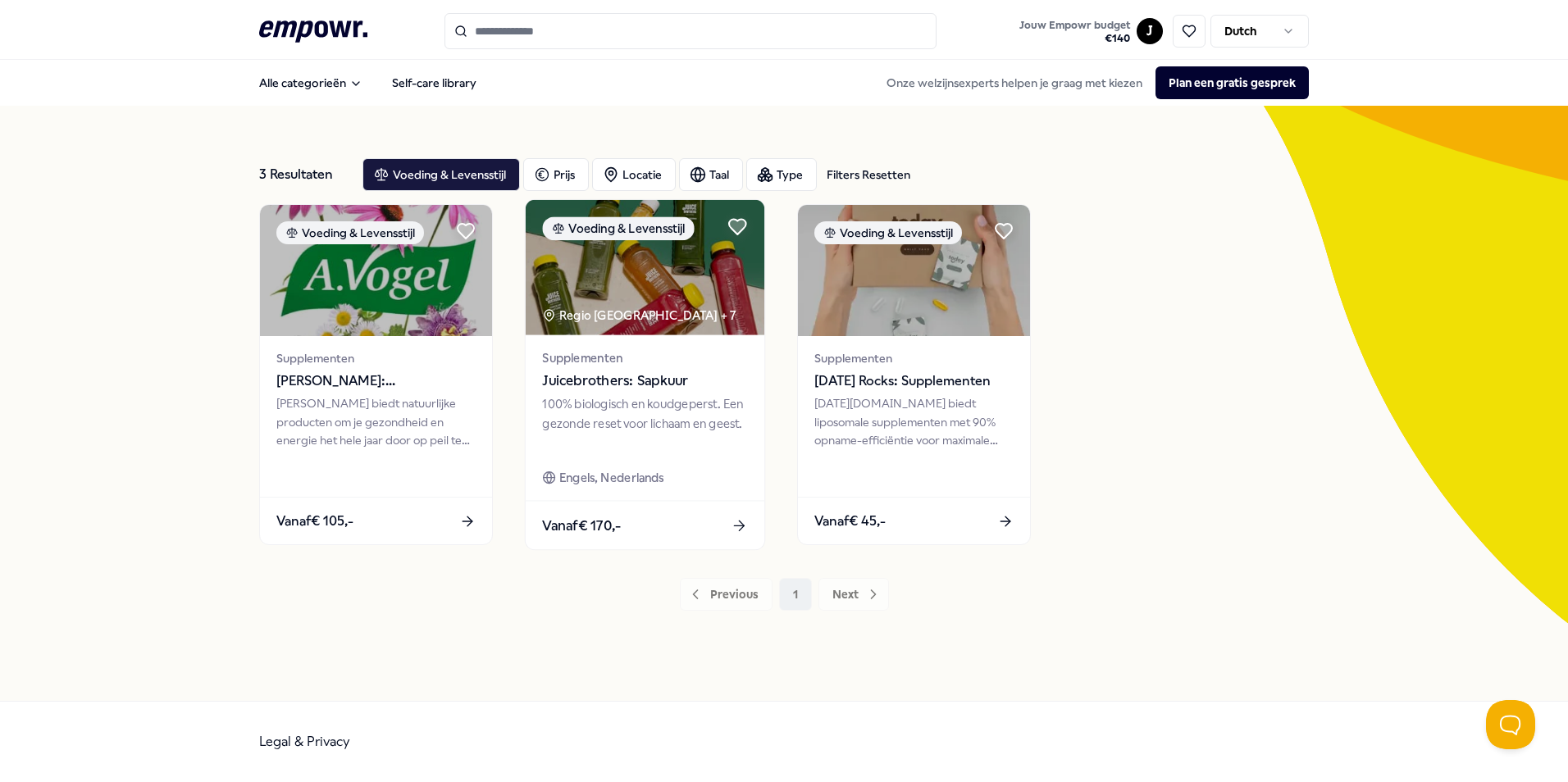
click at [640, 372] on span "Juicebrothers: Sapkuur" at bounding box center [644, 381] width 205 height 21
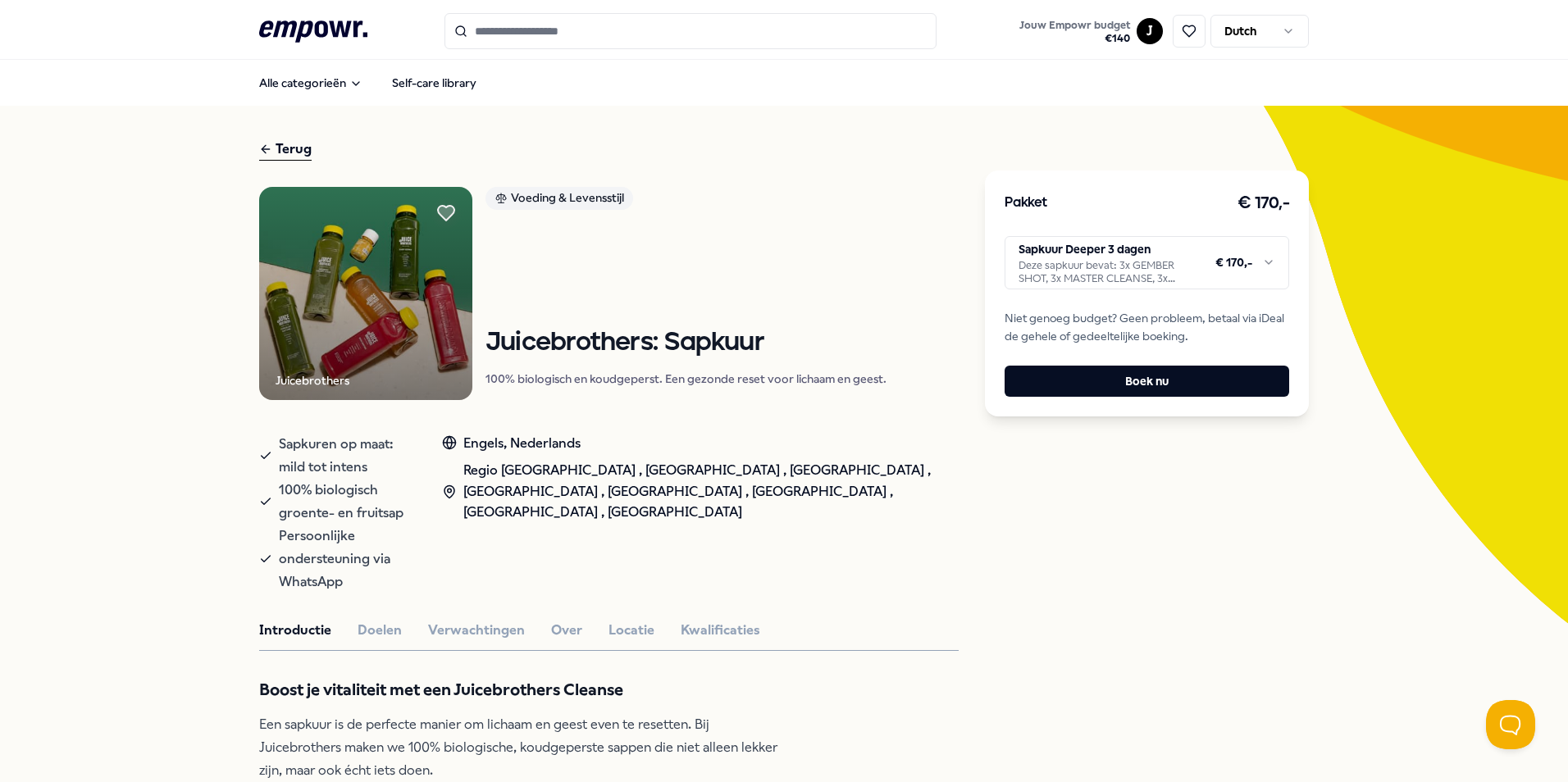
click at [1259, 261] on html ".empowr-logo_svg__cls-1{fill:#03032f} Jouw Empowr budget € 140 J Dutch Alle cat…" at bounding box center [784, 391] width 1568 height 782
click at [877, 516] on html ".empowr-logo_svg__cls-1{fill:#03032f} Jouw Empowr budget € 140 J Dutch Alle cat…" at bounding box center [784, 391] width 1568 height 782
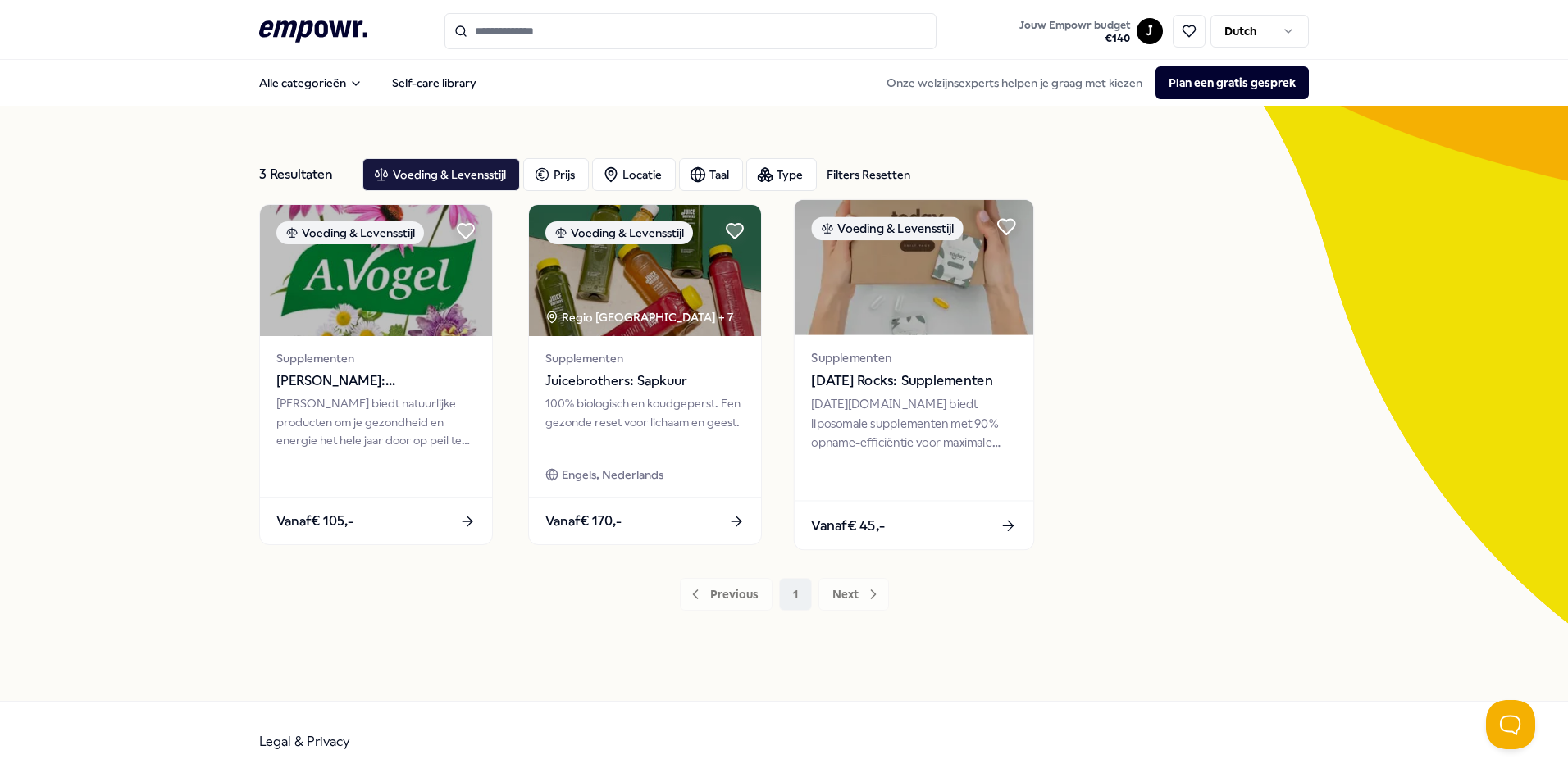
click at [944, 381] on span "[DATE] Rocks: Supplementen" at bounding box center [913, 381] width 205 height 21
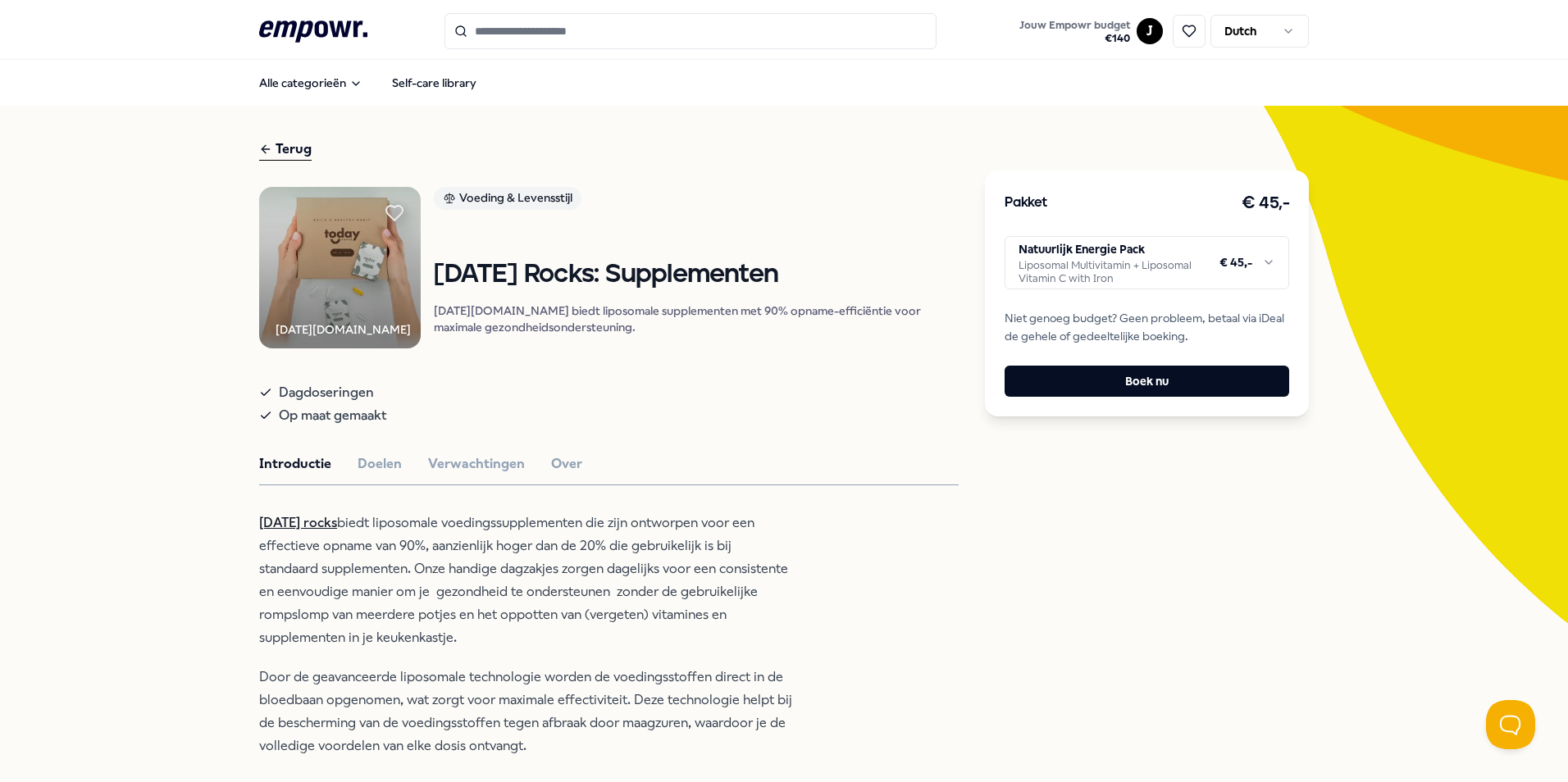
click at [1171, 265] on html ".empowr-logo_svg__cls-1{fill:#03032f} Jouw Empowr budget € 140 J Dutch Alle cat…" at bounding box center [784, 391] width 1568 height 782
click at [466, 475] on button "Verwachtingen" at bounding box center [477, 464] width 96 height 21
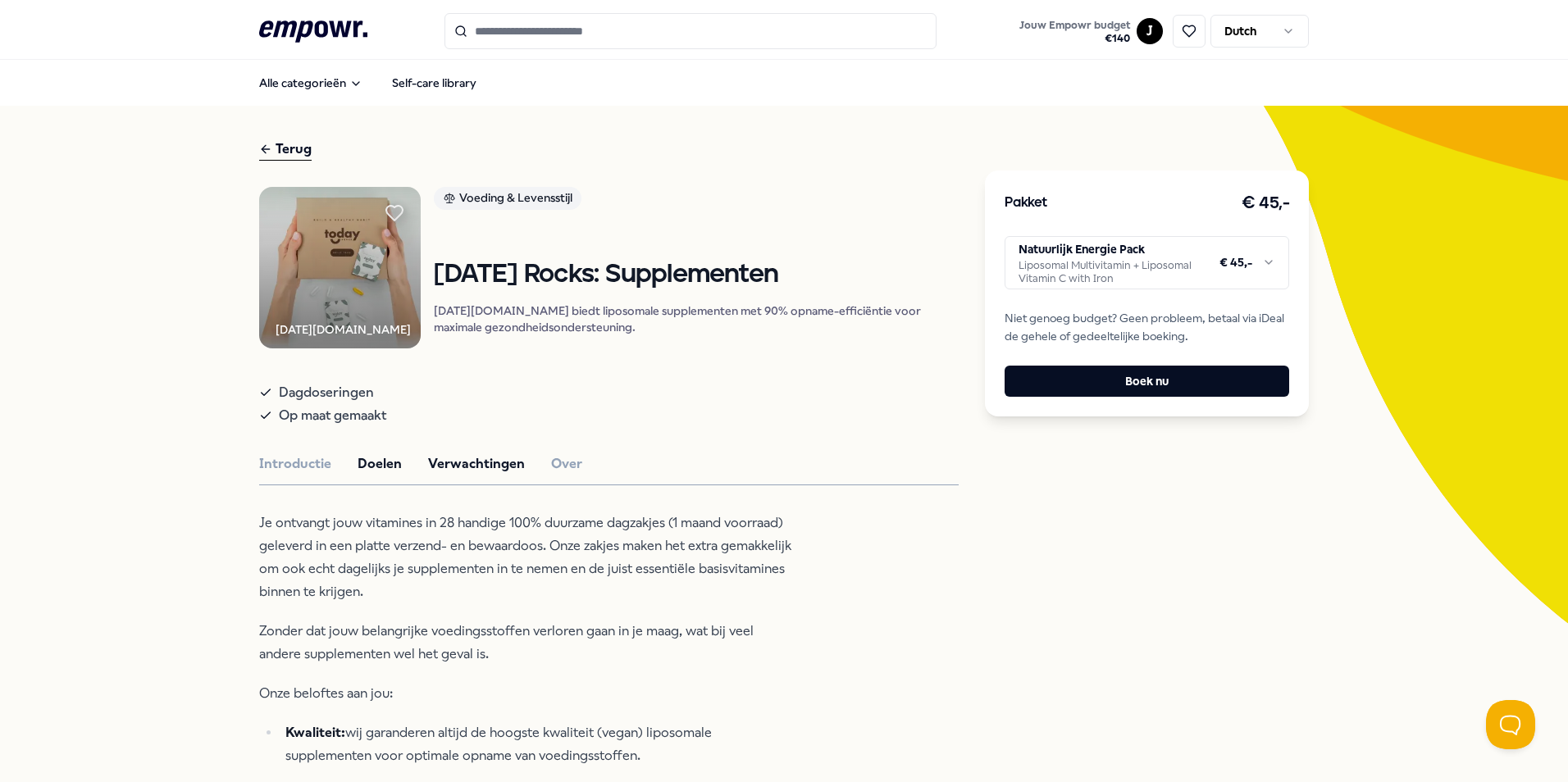
click at [371, 471] on button "Doelen" at bounding box center [379, 464] width 45 height 21
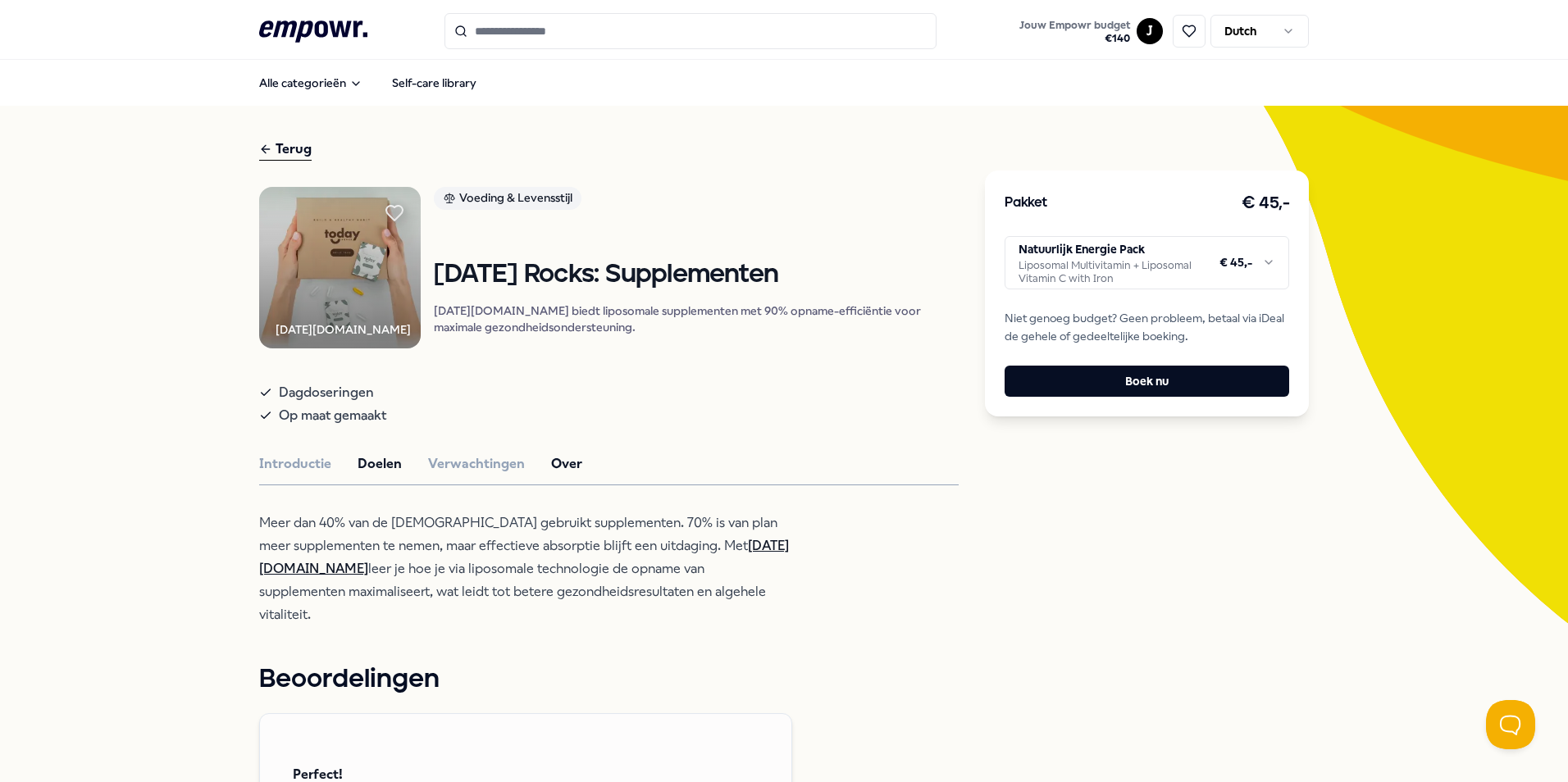
click at [562, 475] on button "Over" at bounding box center [567, 464] width 31 height 21
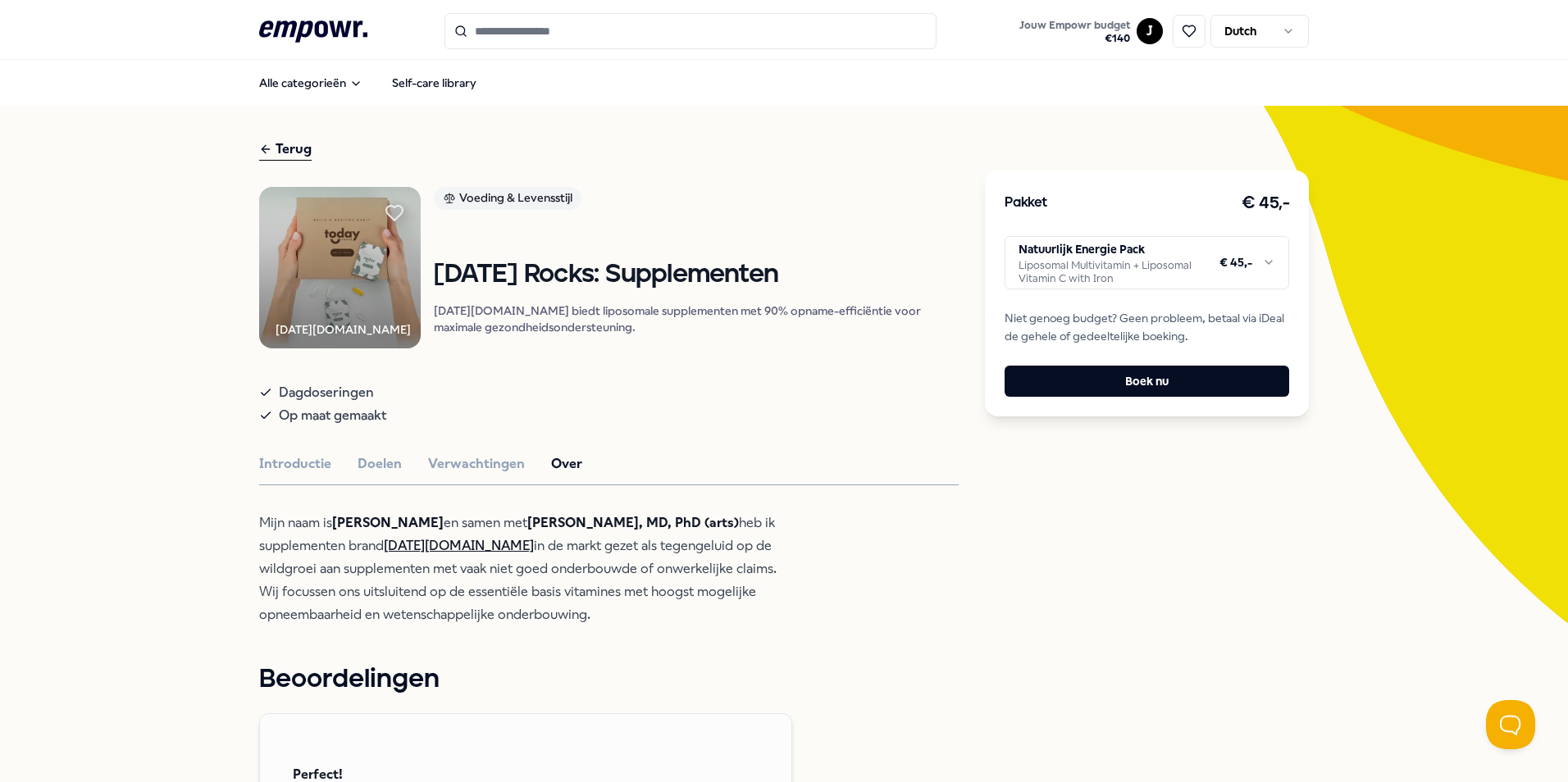
click at [429, 554] on link "[DATE][DOMAIN_NAME]" at bounding box center [458, 545] width 150 height 15
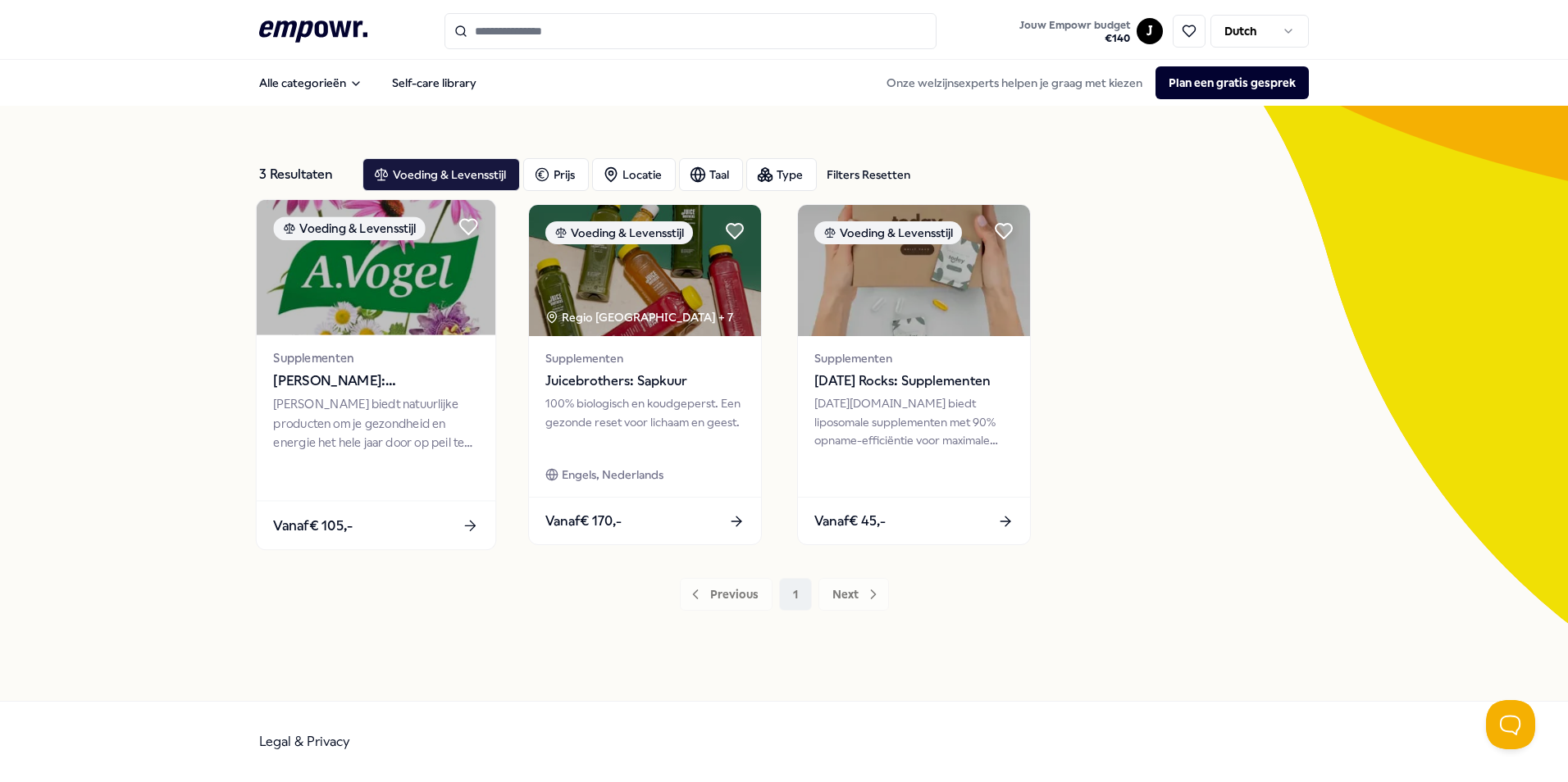
click at [427, 294] on img at bounding box center [376, 267] width 238 height 135
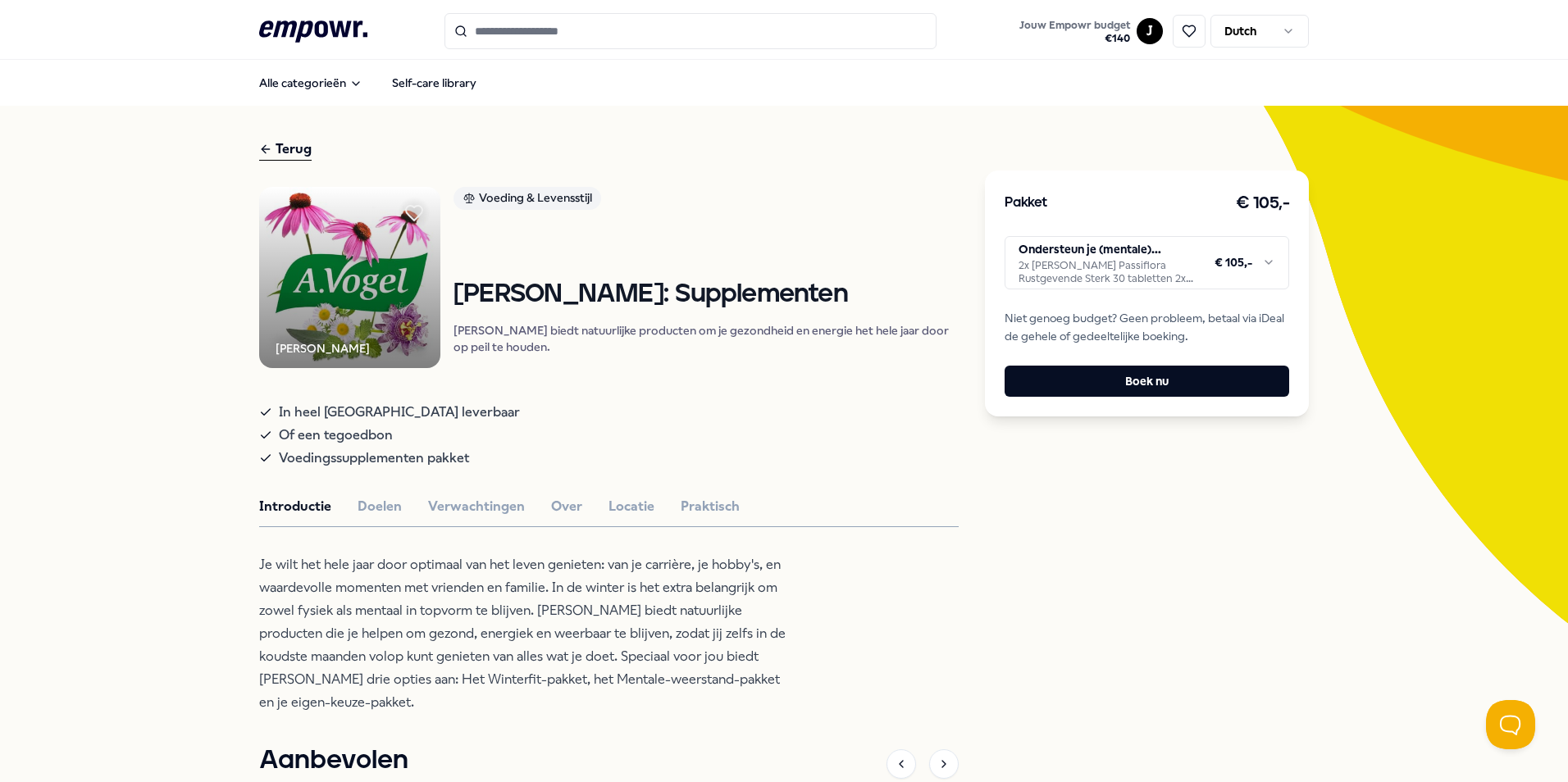
click at [1167, 265] on html ".empowr-logo_svg__cls-1{fill:#03032f} Jouw Empowr budget € 140 J Dutch Alle cat…" at bounding box center [784, 391] width 1568 height 782
click at [1168, 266] on html ".empowr-logo_svg__cls-1{fill:#03032f} Jouw Empowr budget € 140 J Dutch Alle cat…" at bounding box center [784, 391] width 1568 height 782
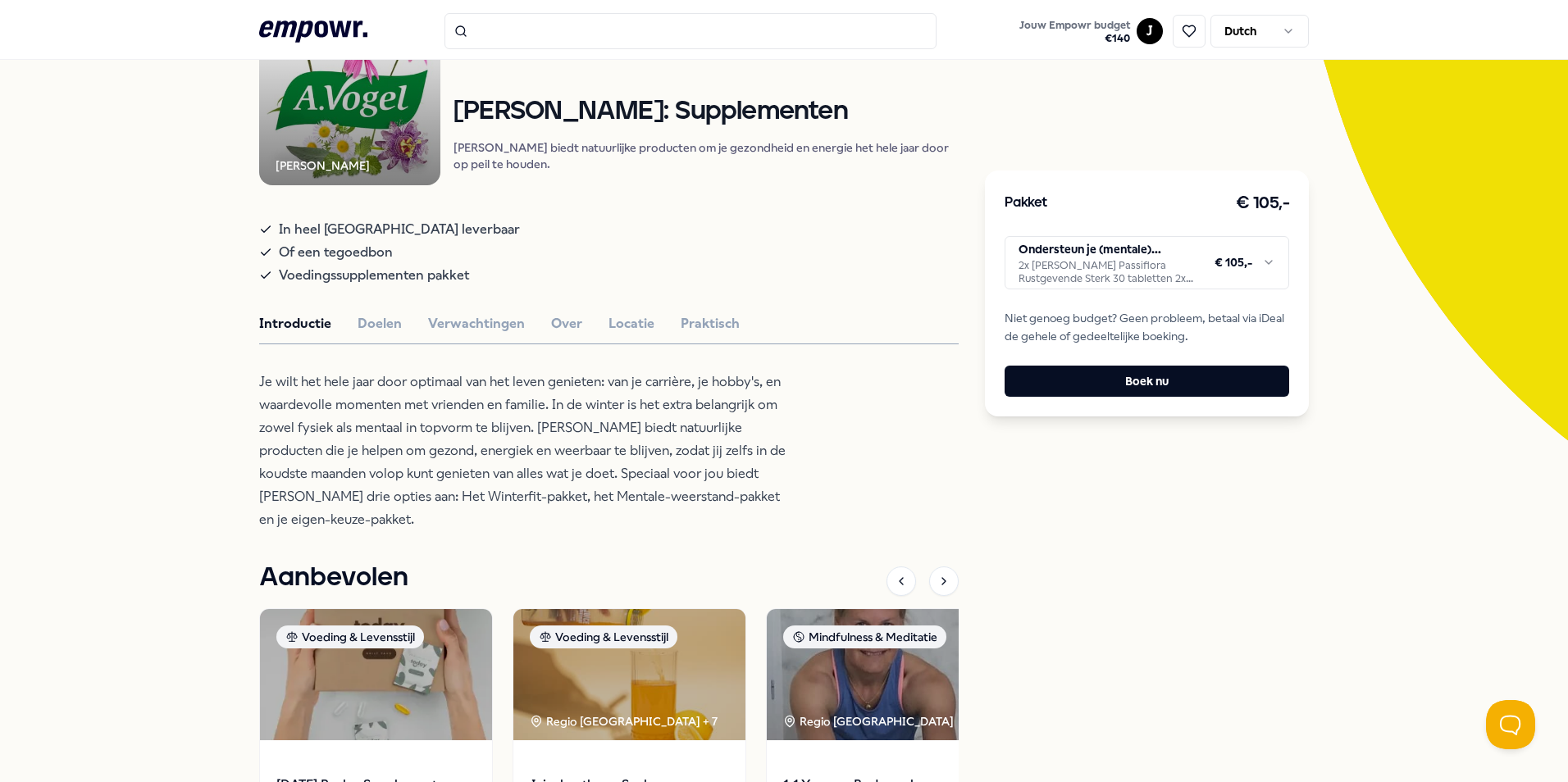
scroll to position [143, 0]
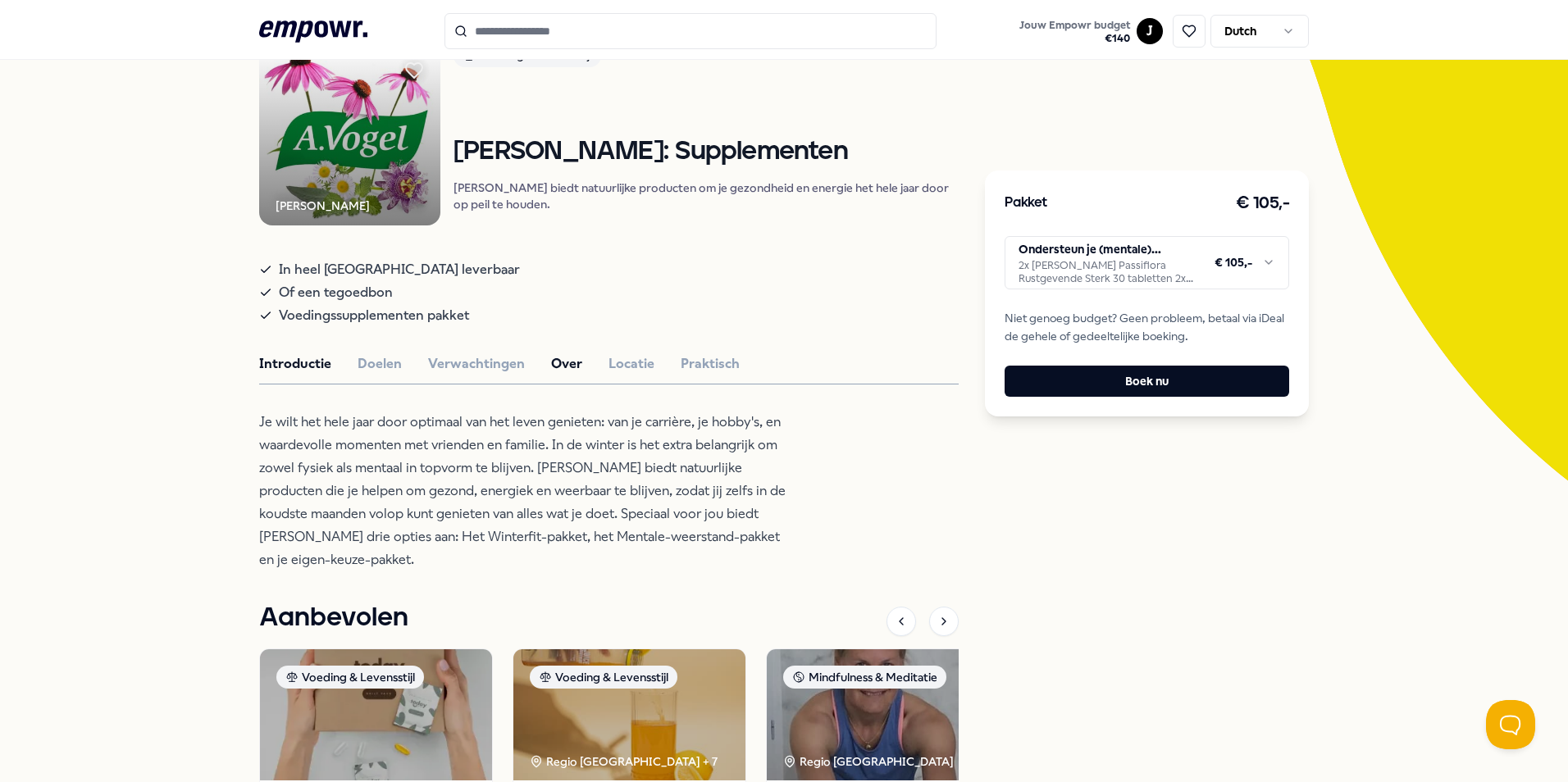
click at [561, 375] on button "Over" at bounding box center [567, 364] width 31 height 21
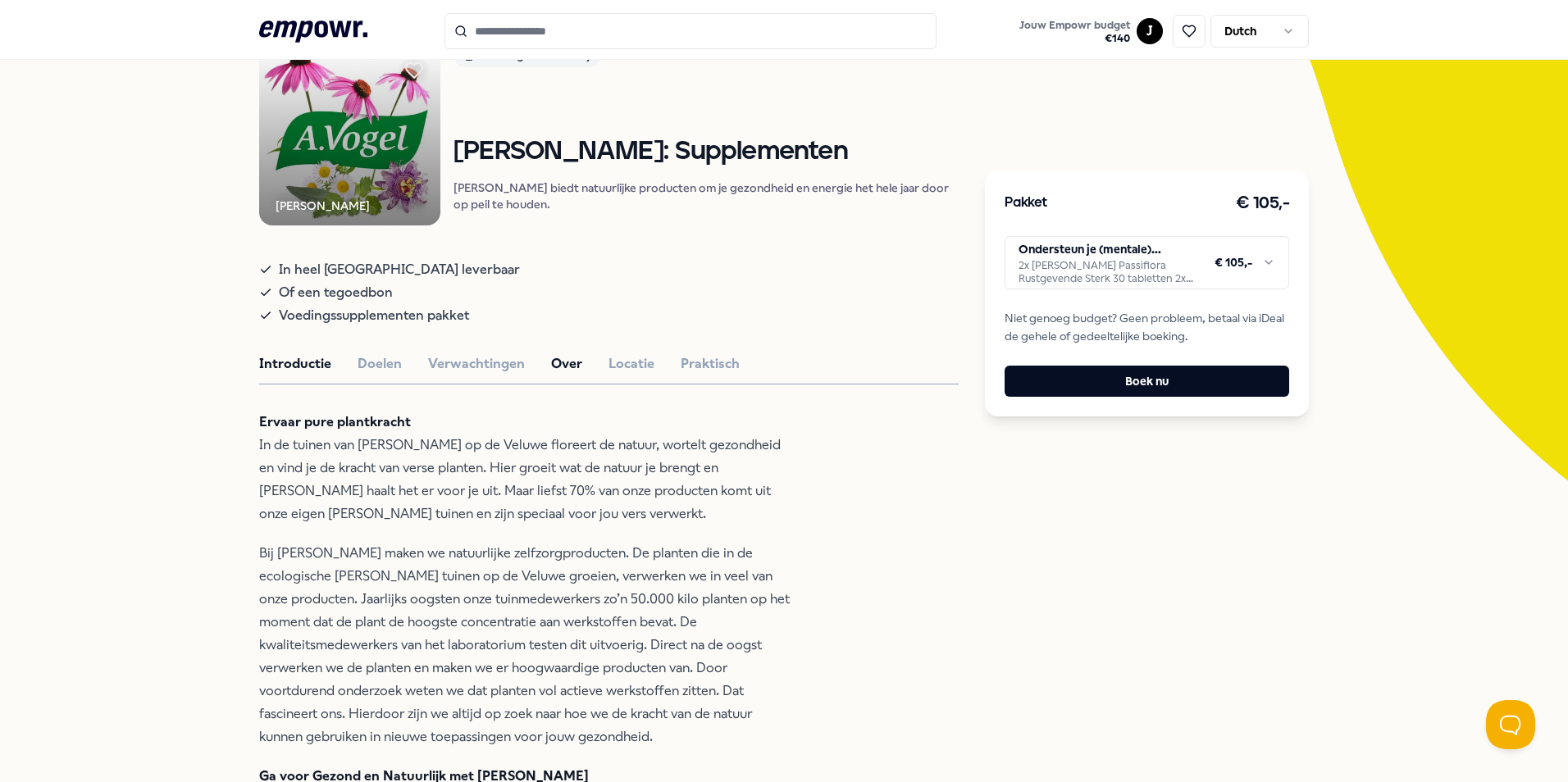
click at [300, 375] on button "Introductie" at bounding box center [295, 364] width 72 height 21
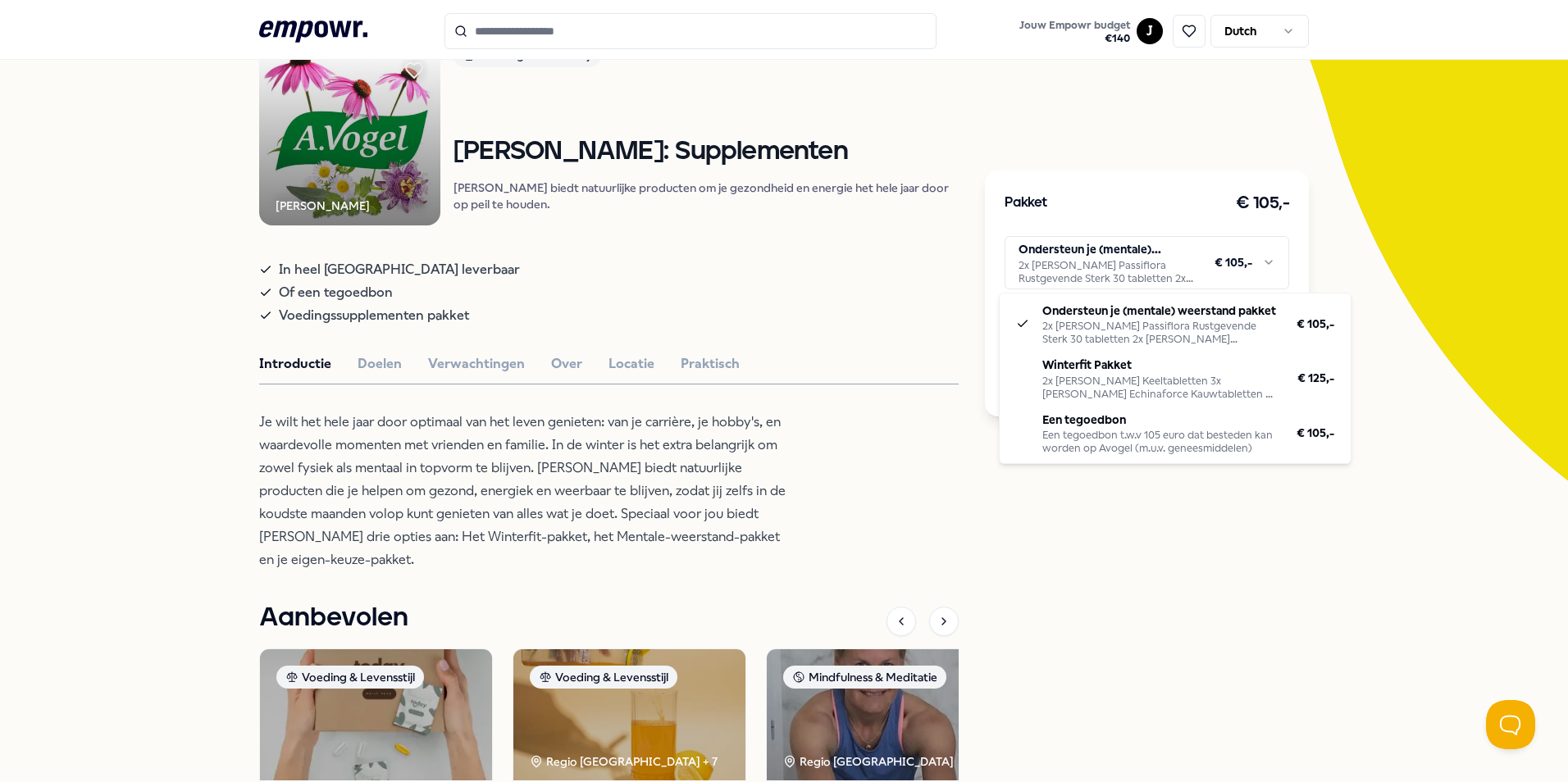
click at [1073, 261] on html ".empowr-logo_svg__cls-1{fill:#03032f} Jouw Empowr budget € 140 J Dutch Alle cat…" at bounding box center [784, 391] width 1568 height 782
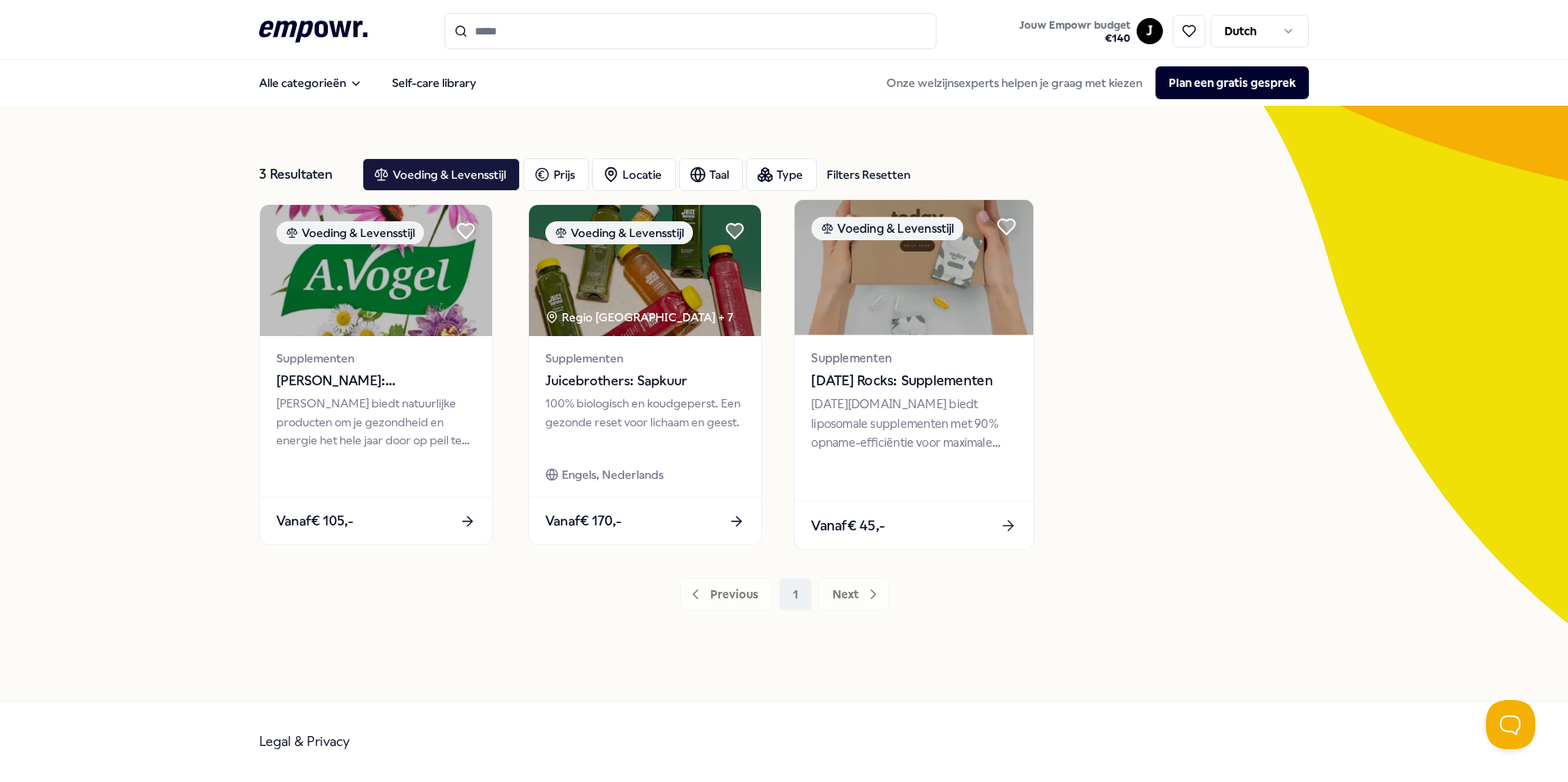
click at [955, 314] on img at bounding box center [914, 267] width 238 height 135
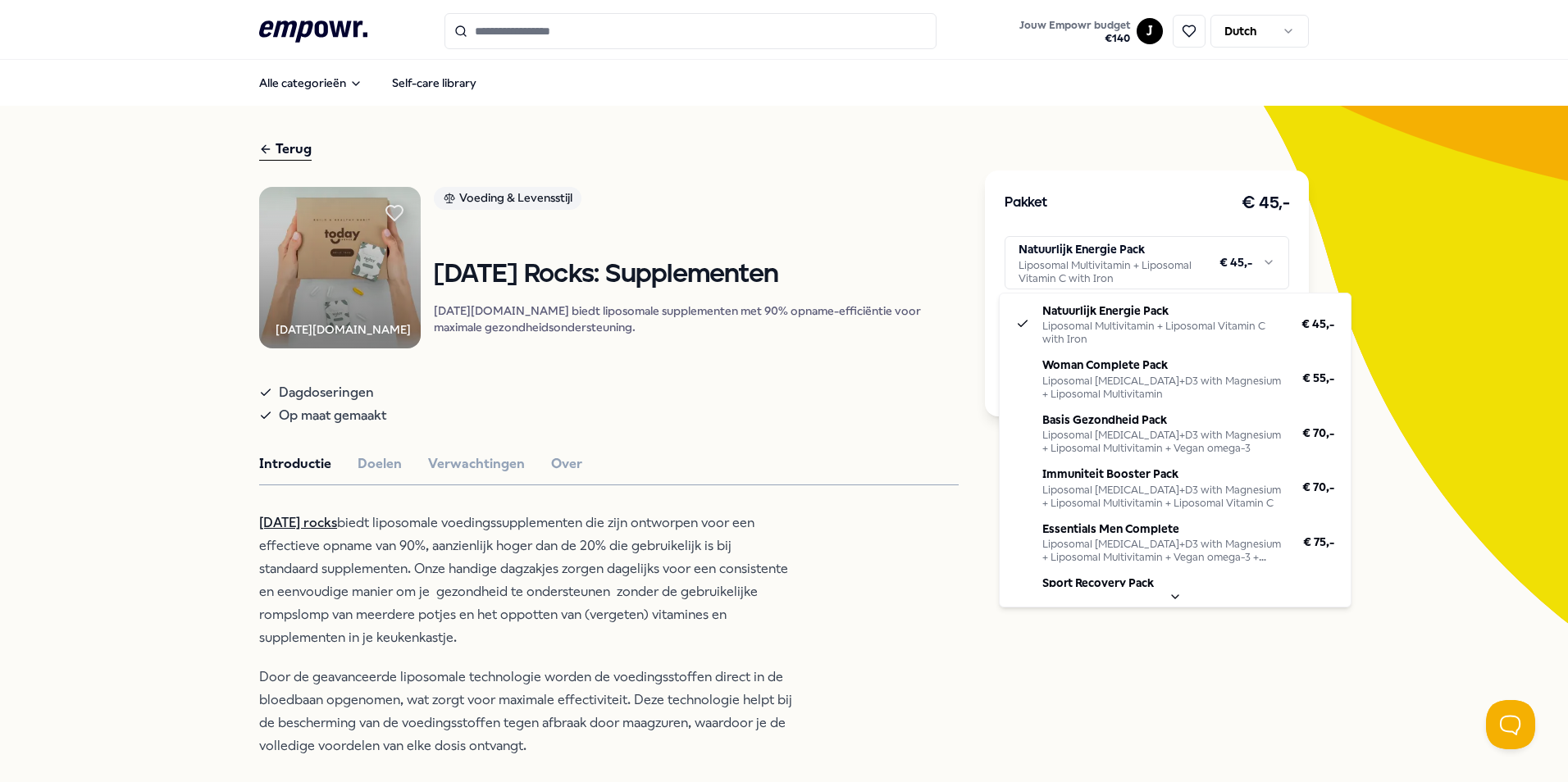
click at [1262, 262] on html ".empowr-logo_svg__cls-1{fill:#03032f} Jouw Empowr budget € 140 J Dutch Alle cat…" at bounding box center [784, 391] width 1568 height 782
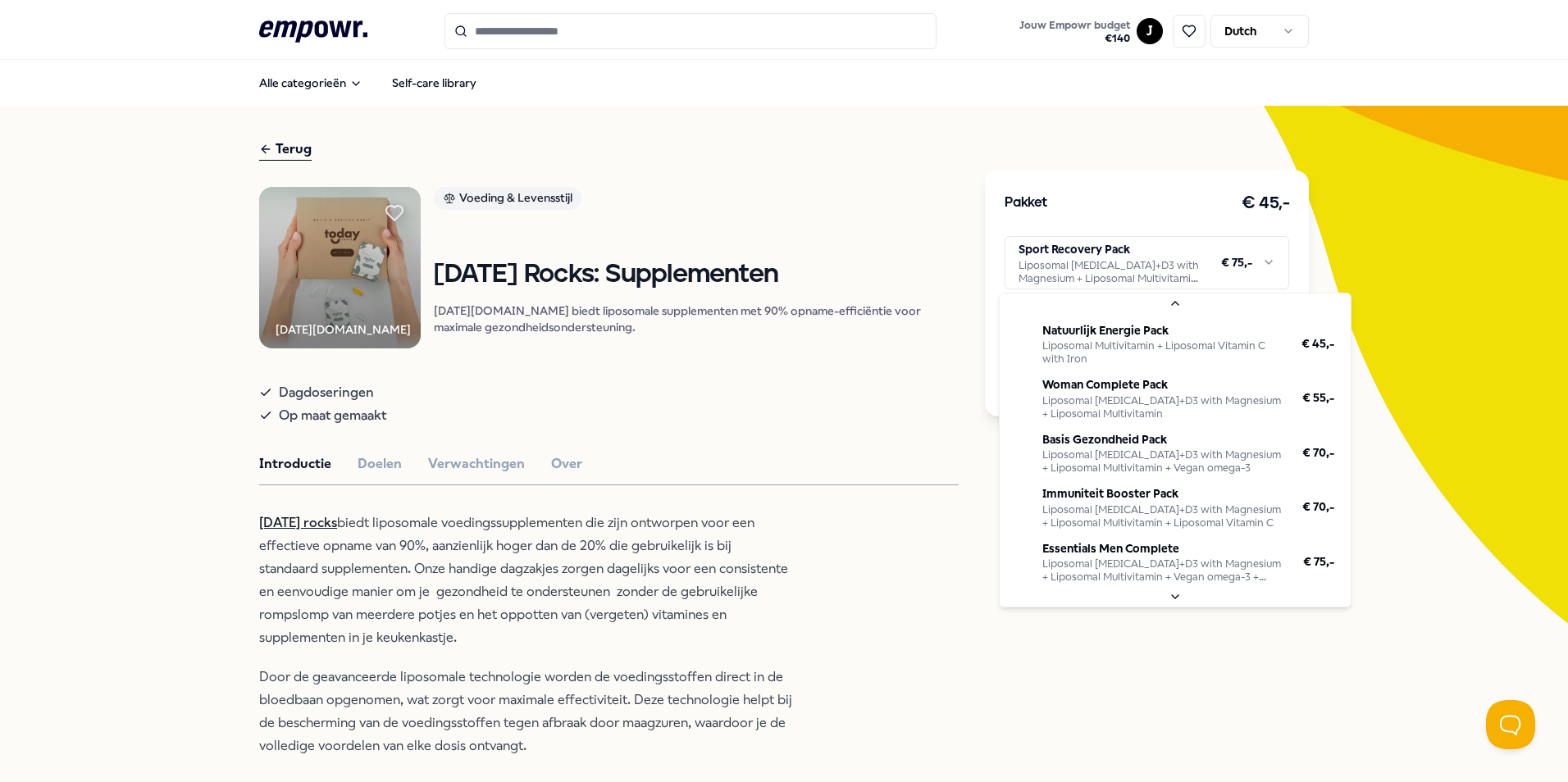
scroll to position [55, 0]
click at [1259, 260] on html ".empowr-logo_svg__cls-1{fill:#03032f} Jouw Empowr budget € 140 J Dutch Alle cat…" at bounding box center [784, 391] width 1568 height 782
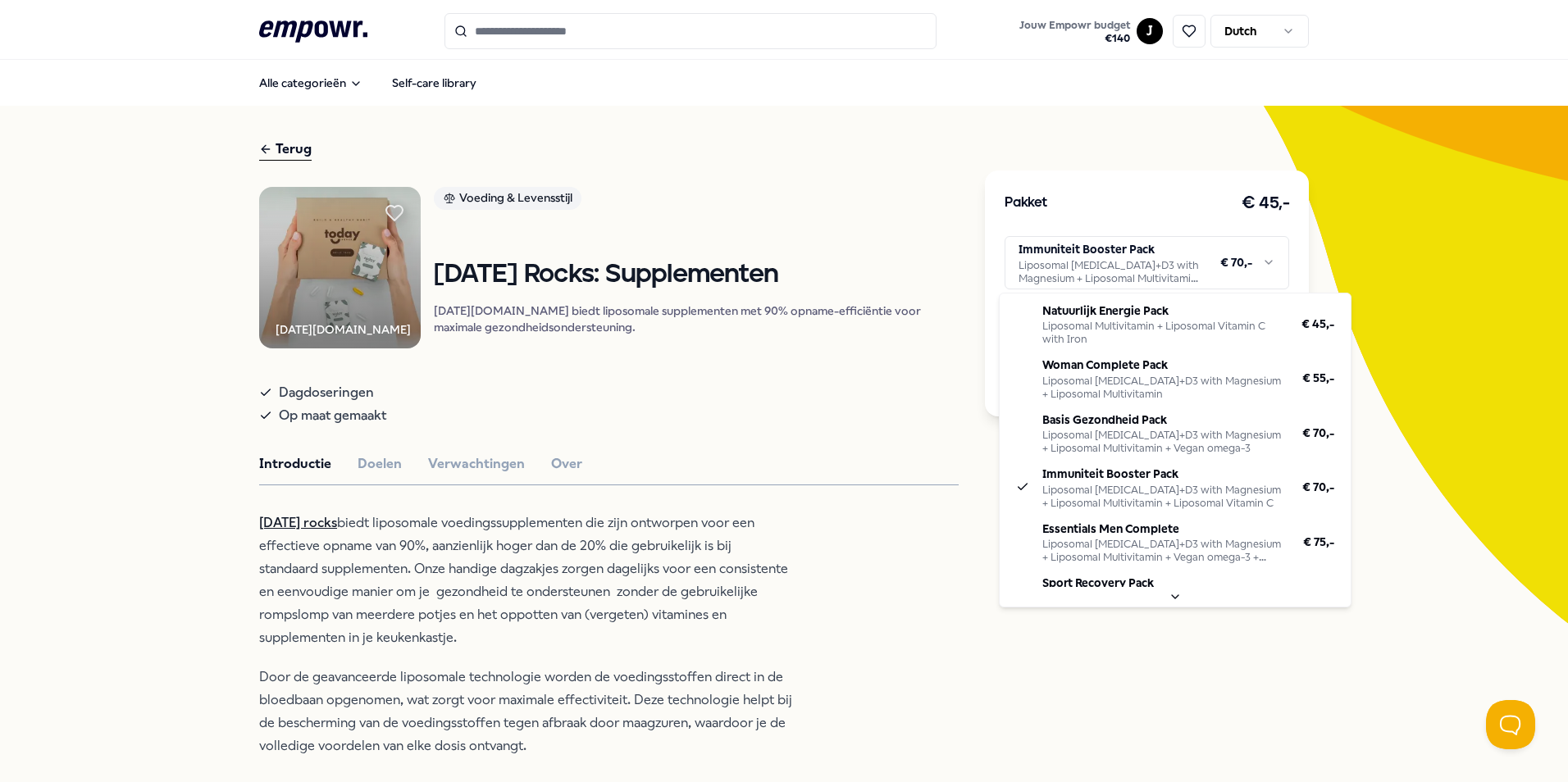
click at [1261, 260] on html ".empowr-logo_svg__cls-1{fill:#03032f} Jouw Empowr budget € 140 J Dutch Alle cat…" at bounding box center [784, 391] width 1568 height 782
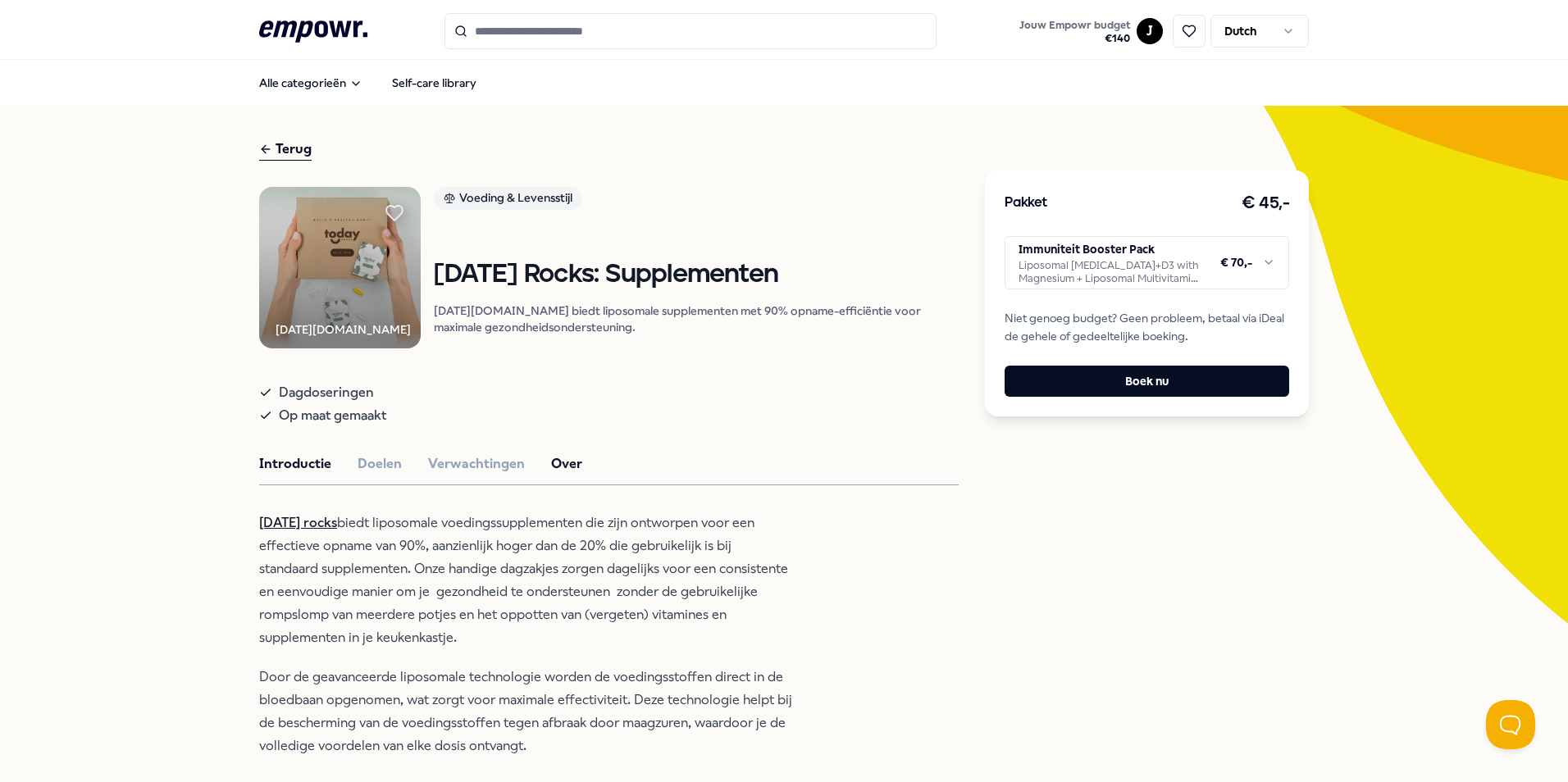
click at [556, 475] on button "Over" at bounding box center [567, 464] width 31 height 21
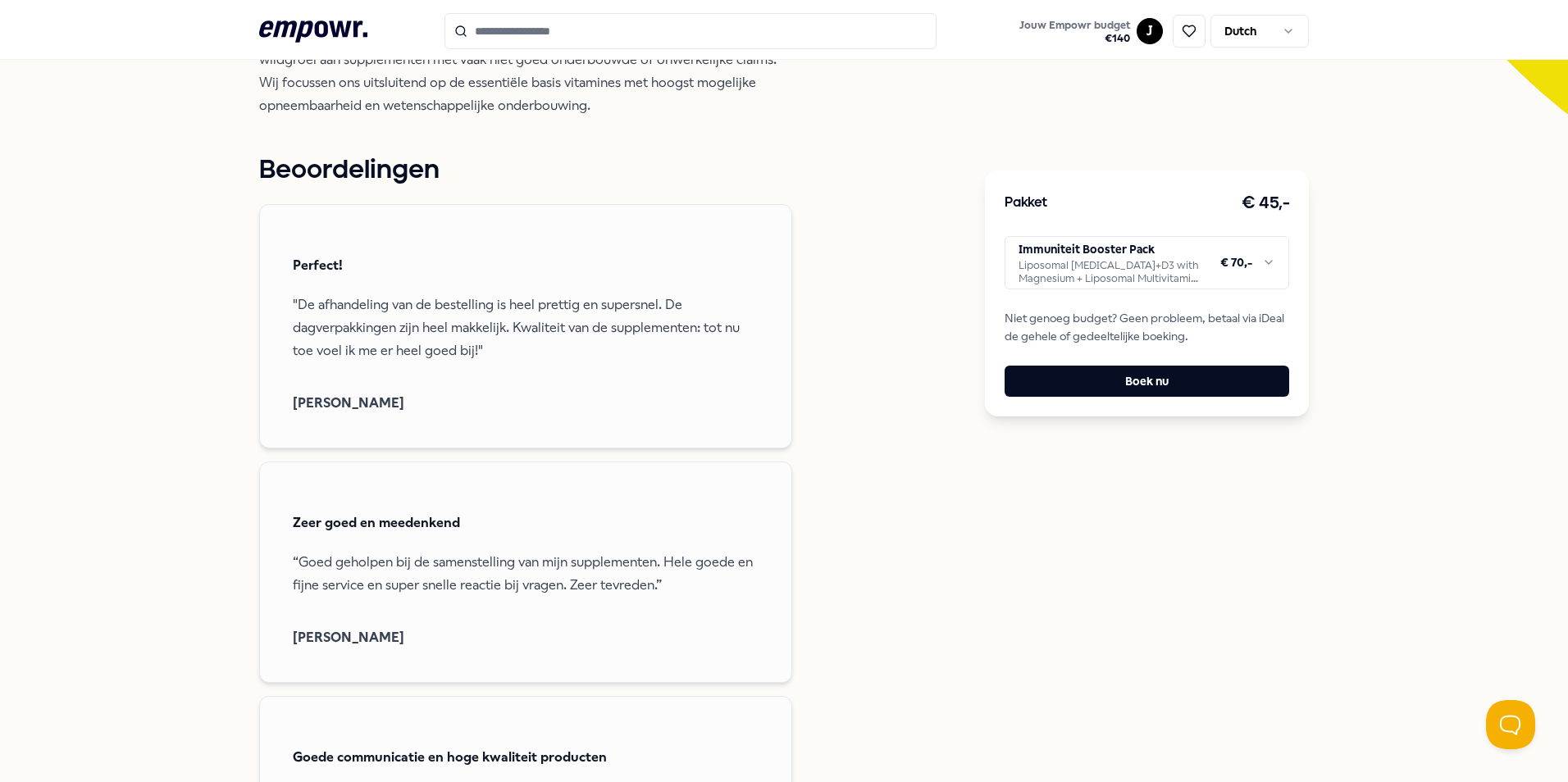
scroll to position [492, 0]
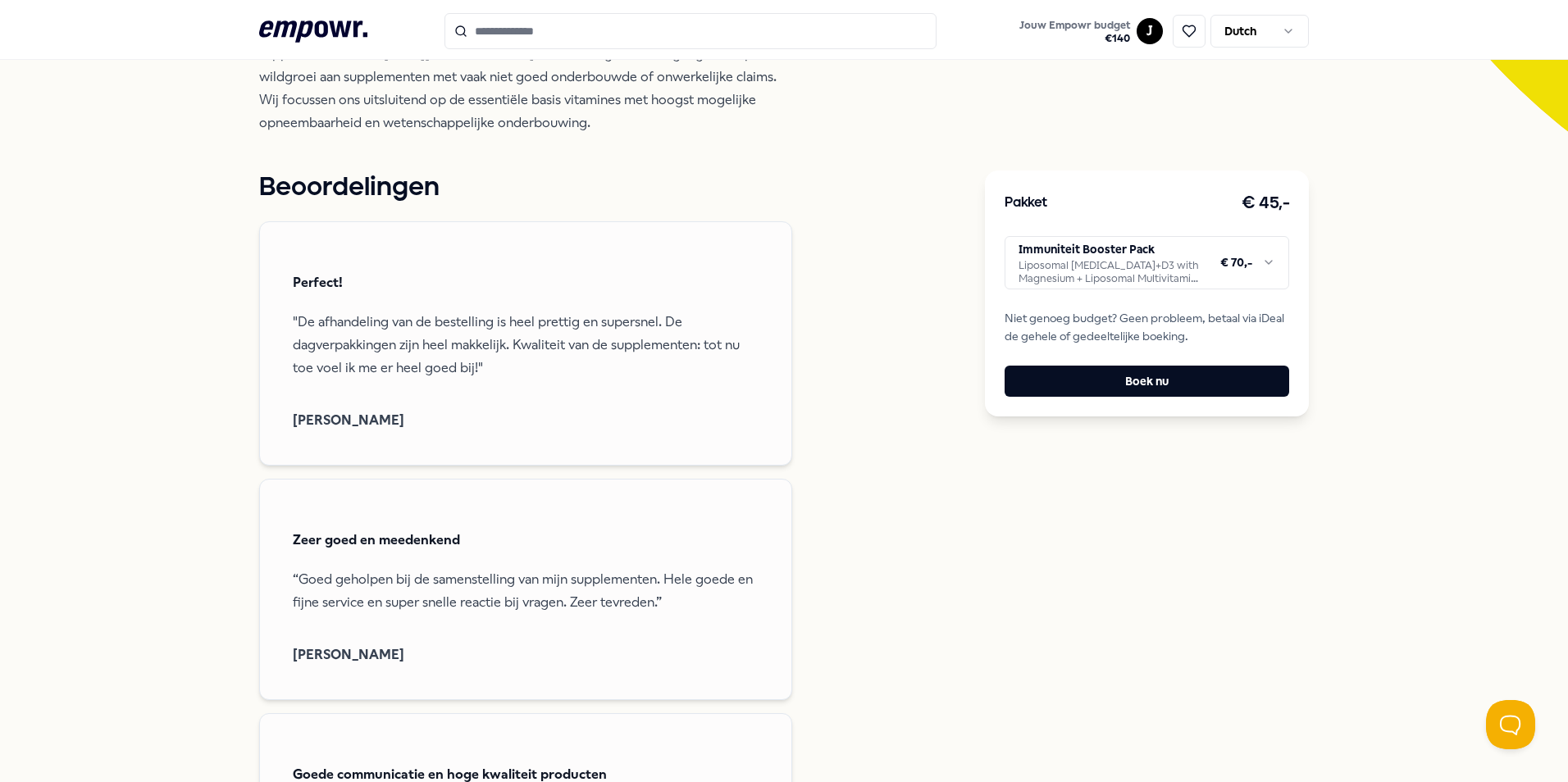
click at [1170, 263] on html ".empowr-logo_svg__cls-1{fill:#03032f} Jouw Empowr budget € 140 J Dutch Alle cat…" at bounding box center [784, 391] width 1568 height 782
click at [1171, 263] on html ".empowr-logo_svg__cls-1{fill:#03032f} Jouw Empowr budget € 140 J Dutch Alle cat…" at bounding box center [784, 391] width 1568 height 782
click at [916, 197] on html ".empowr-logo_svg__cls-1{fill:#03032f} Jouw Empowr budget € 140 J Dutch Alle cat…" at bounding box center [784, 391] width 1568 height 782
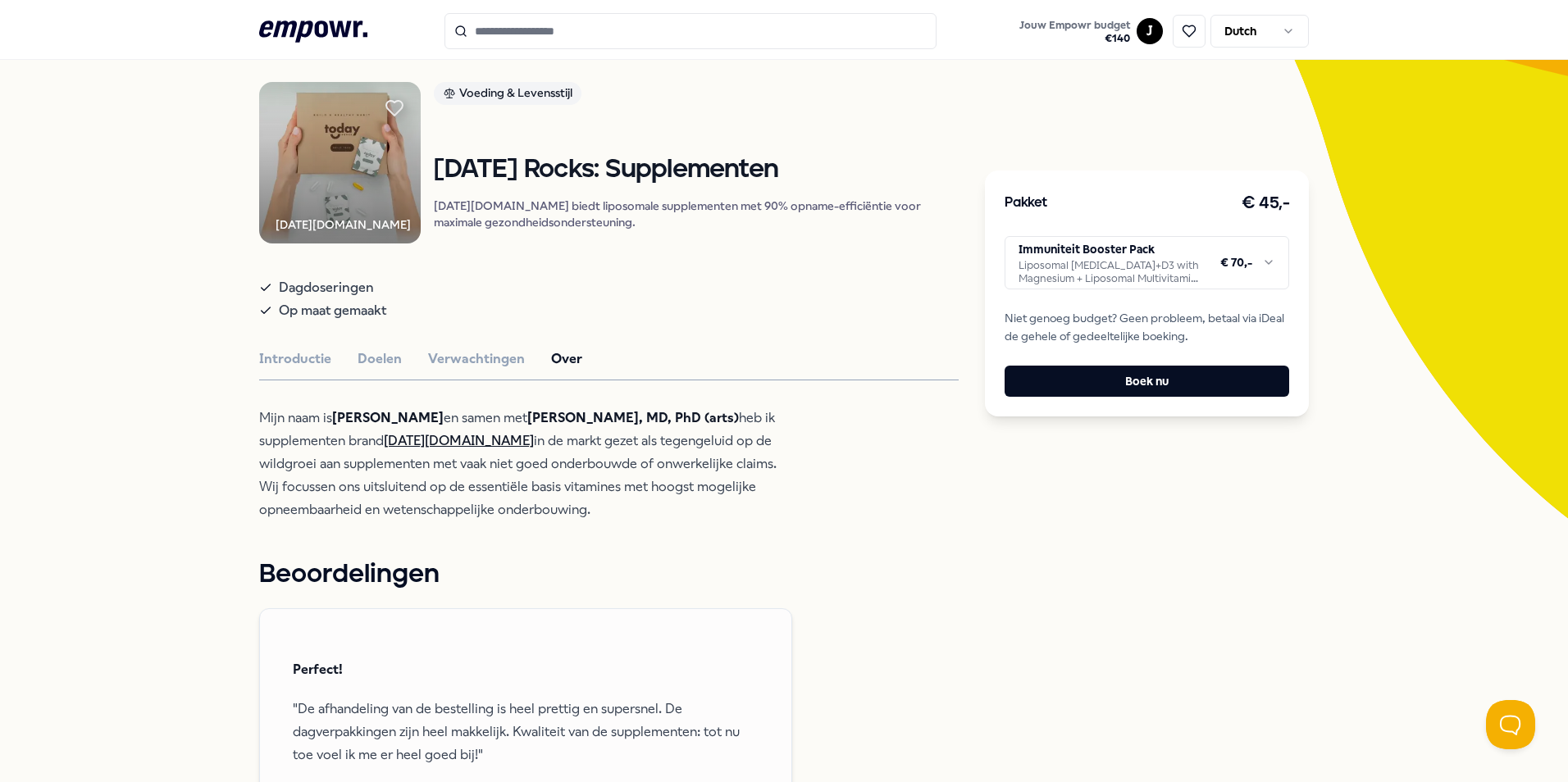
scroll to position [82, 0]
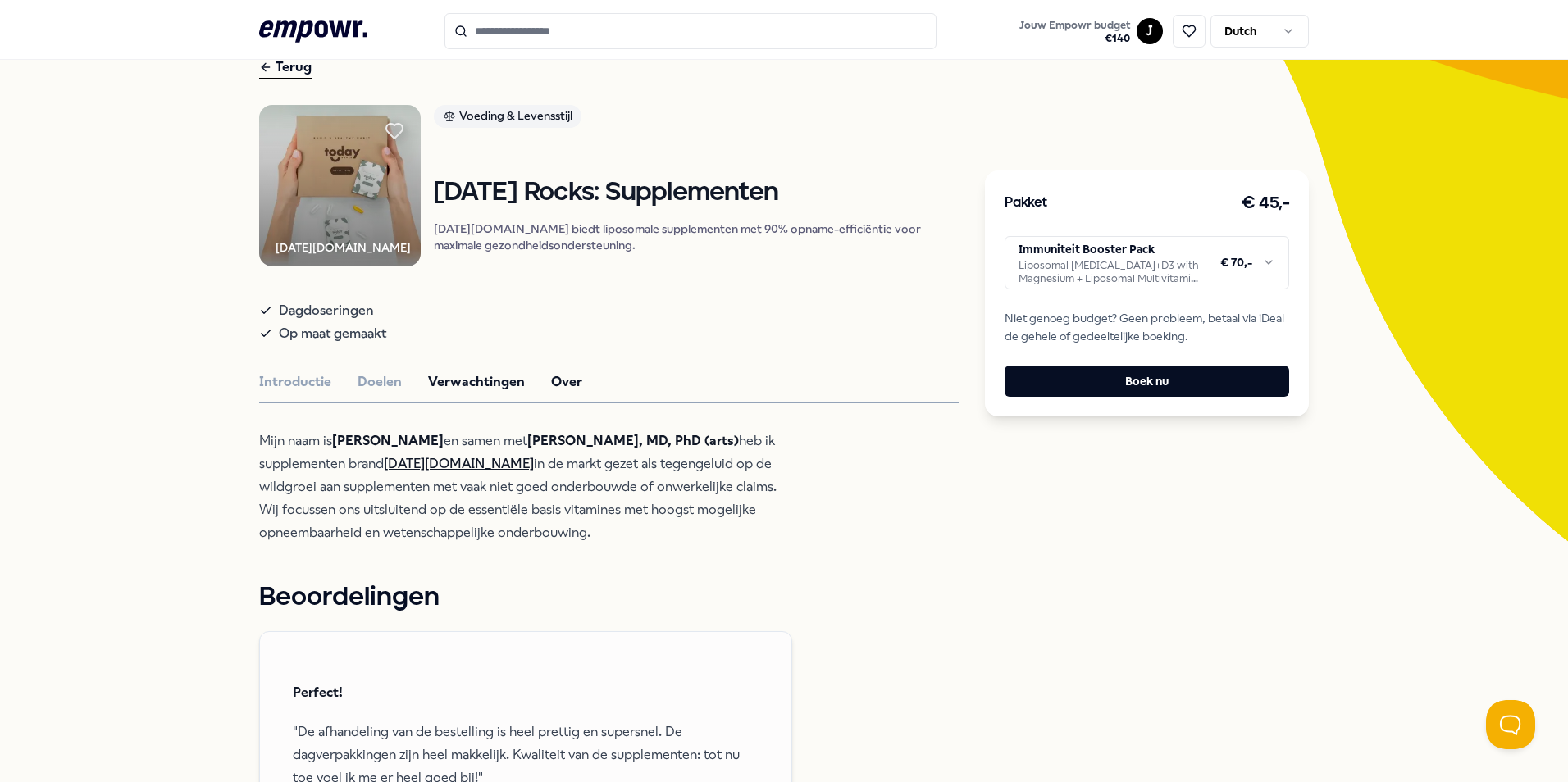
click at [477, 393] on button "Verwachtingen" at bounding box center [477, 381] width 96 height 21
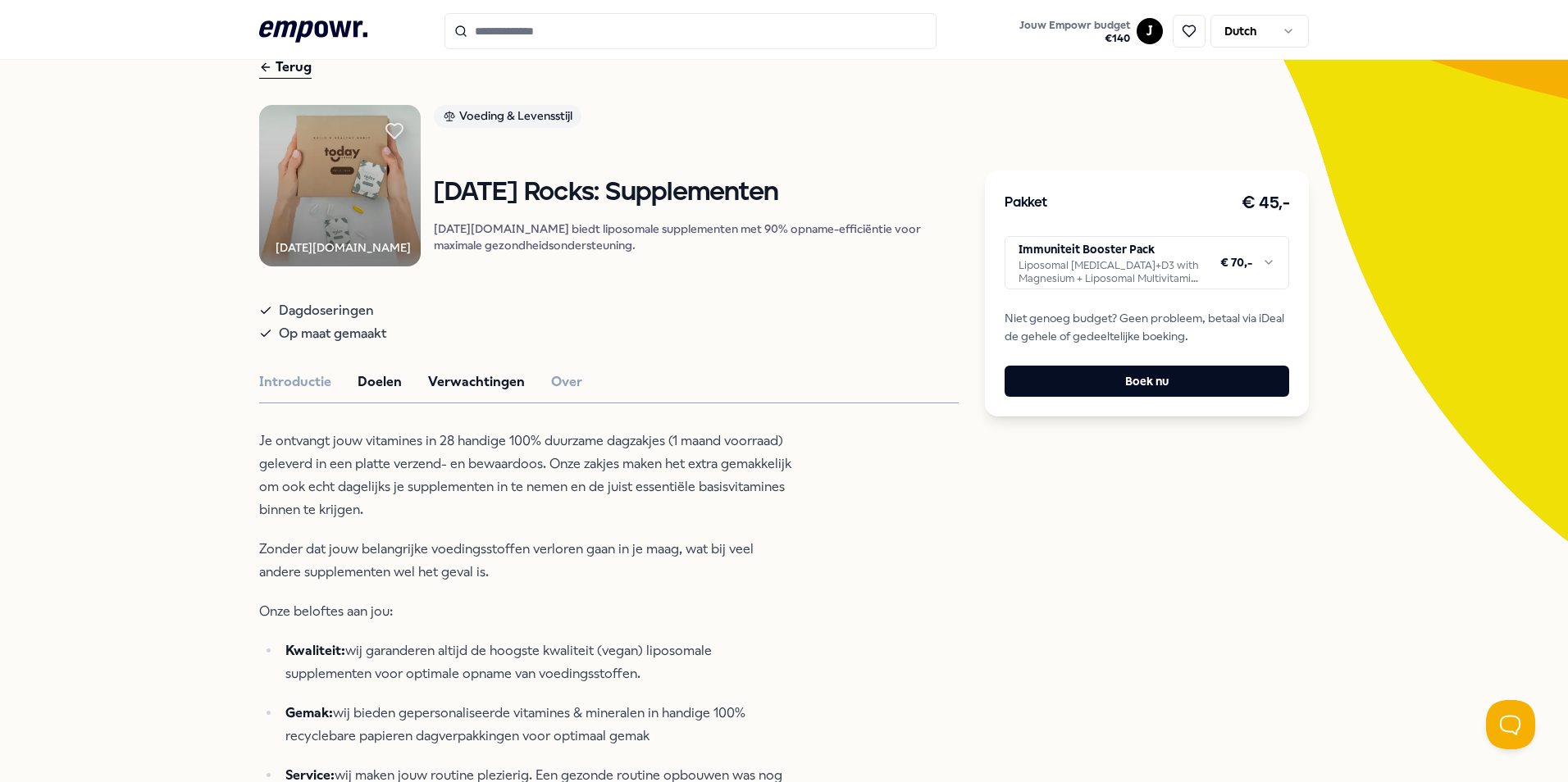
click at [382, 393] on button "Doelen" at bounding box center [379, 381] width 45 height 21
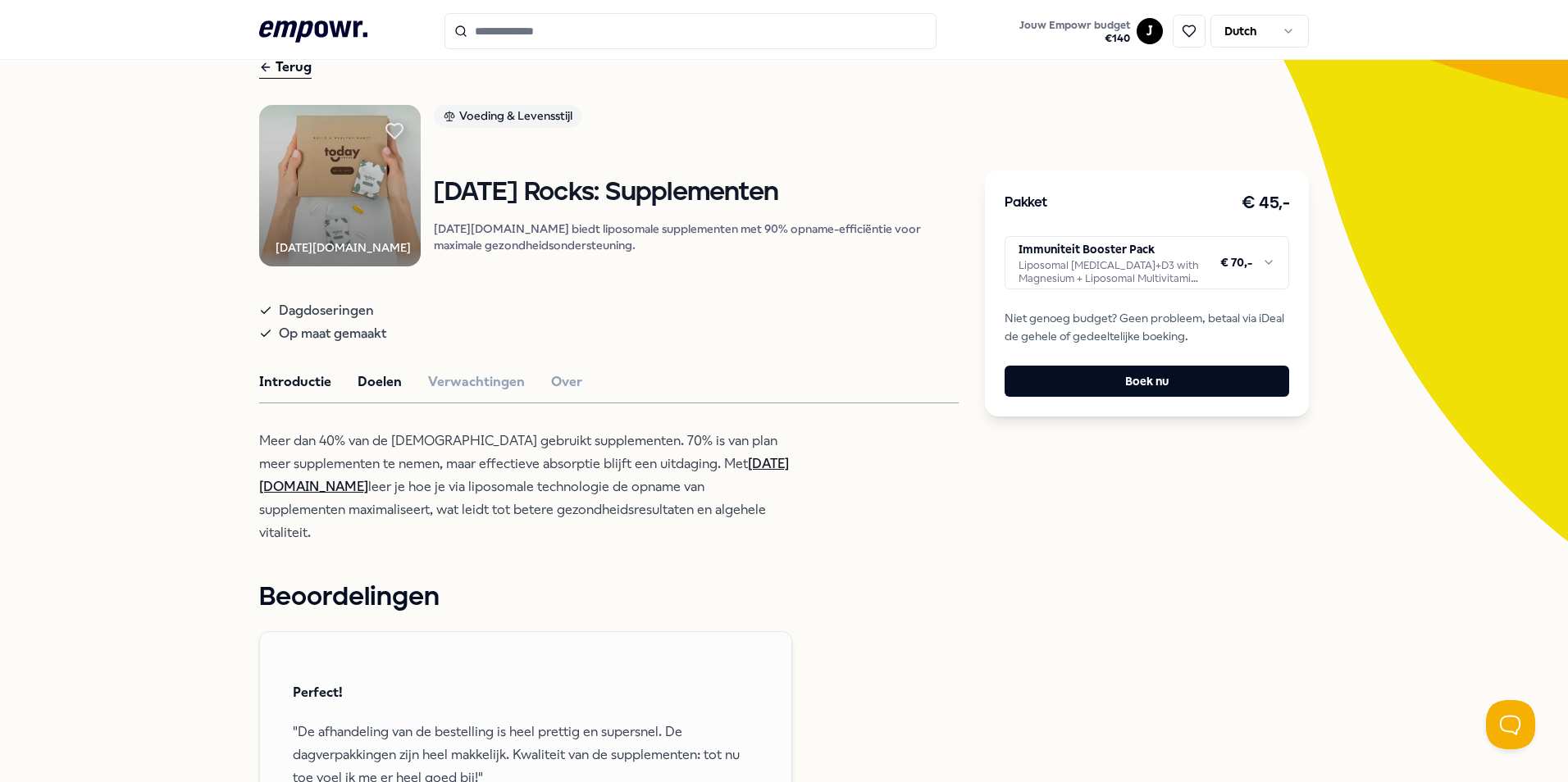
drag, startPoint x: 286, startPoint y: 388, endPoint x: 278, endPoint y: 393, distance: 9.4
click at [285, 388] on button "Introductie" at bounding box center [295, 381] width 72 height 21
